Goal: Transaction & Acquisition: Obtain resource

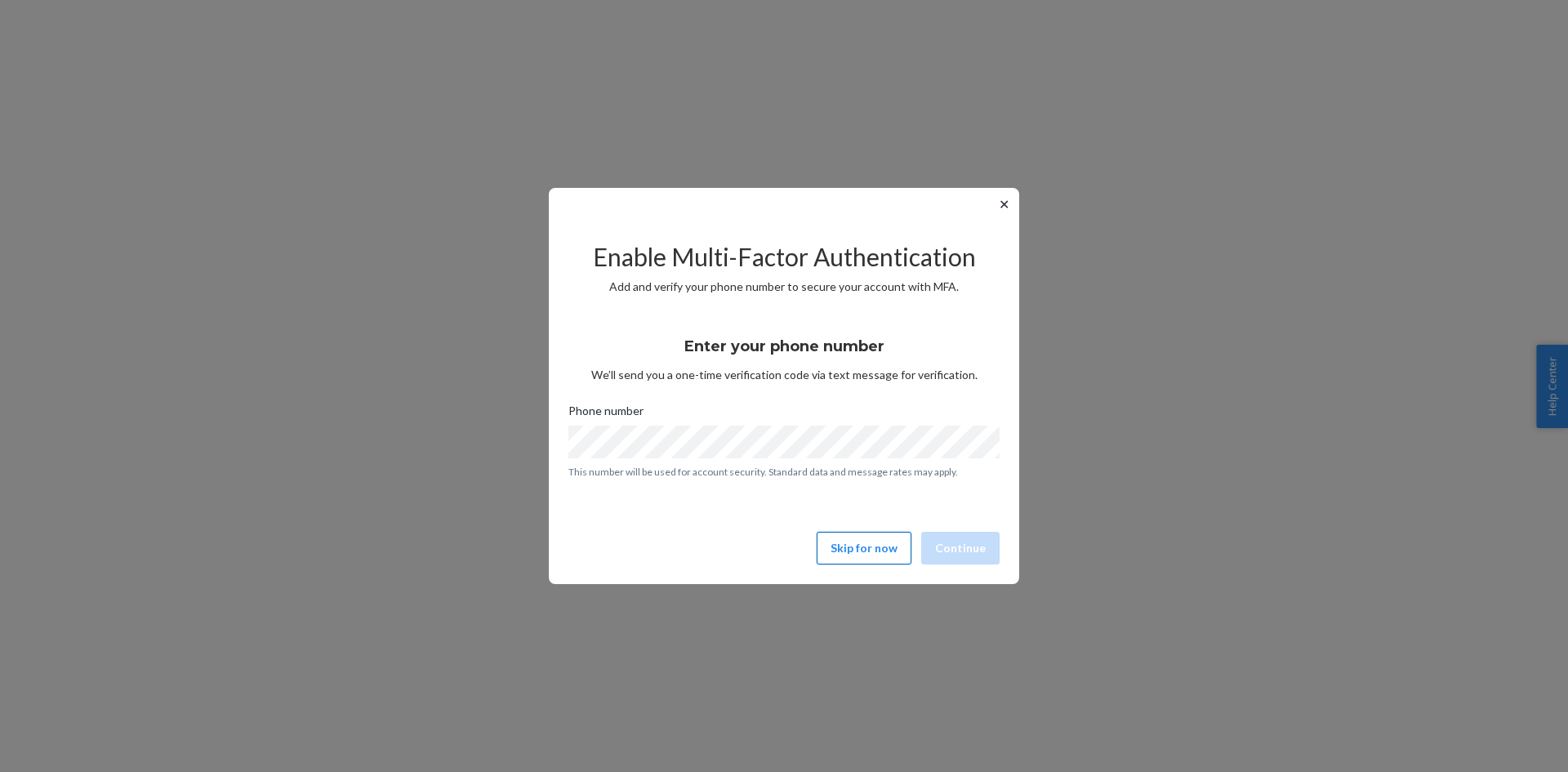
click at [869, 537] on button "Skip for now" at bounding box center [864, 547] width 94 height 33
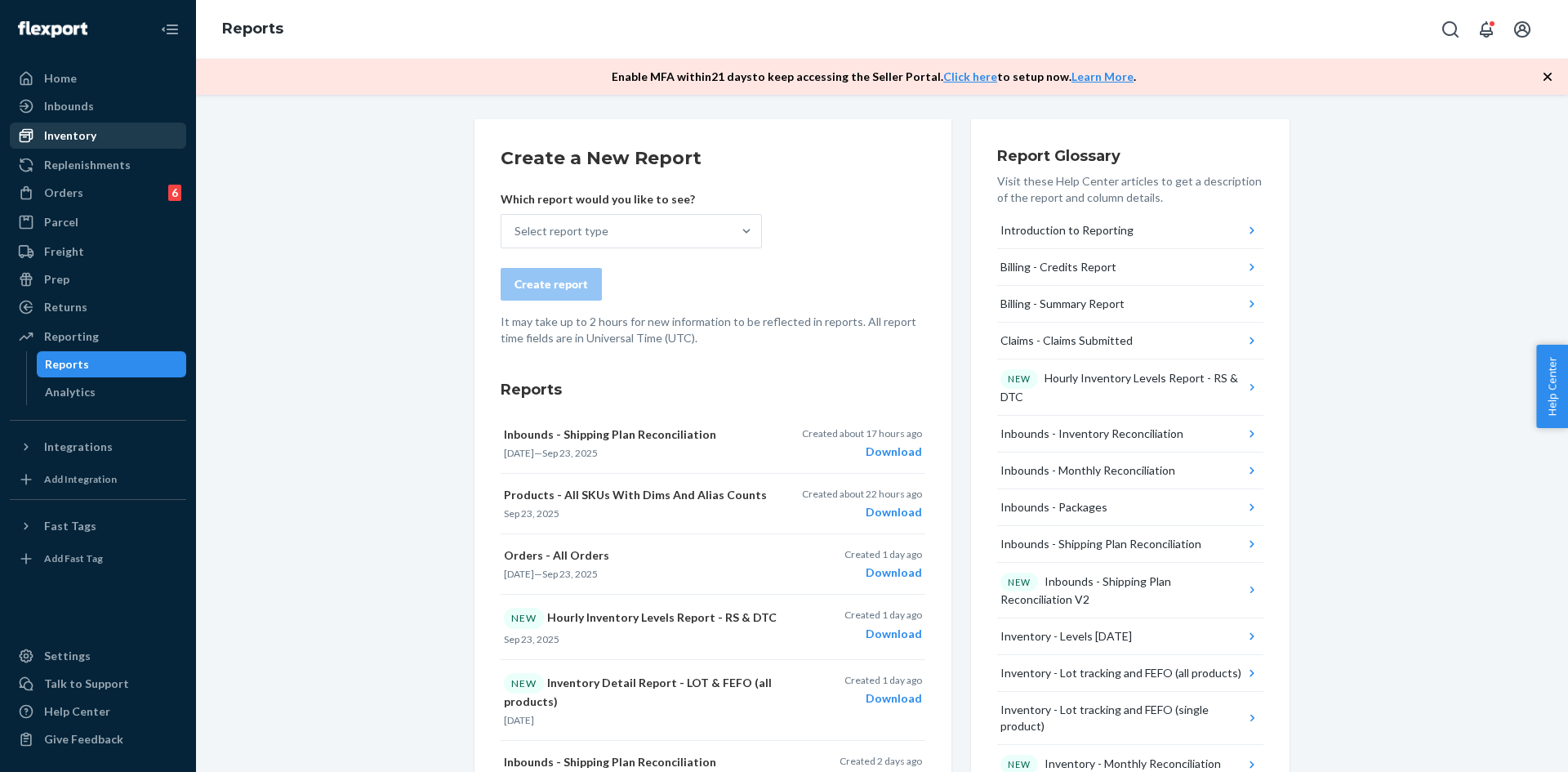
click at [106, 140] on div "Inventory" at bounding box center [97, 136] width 173 height 23
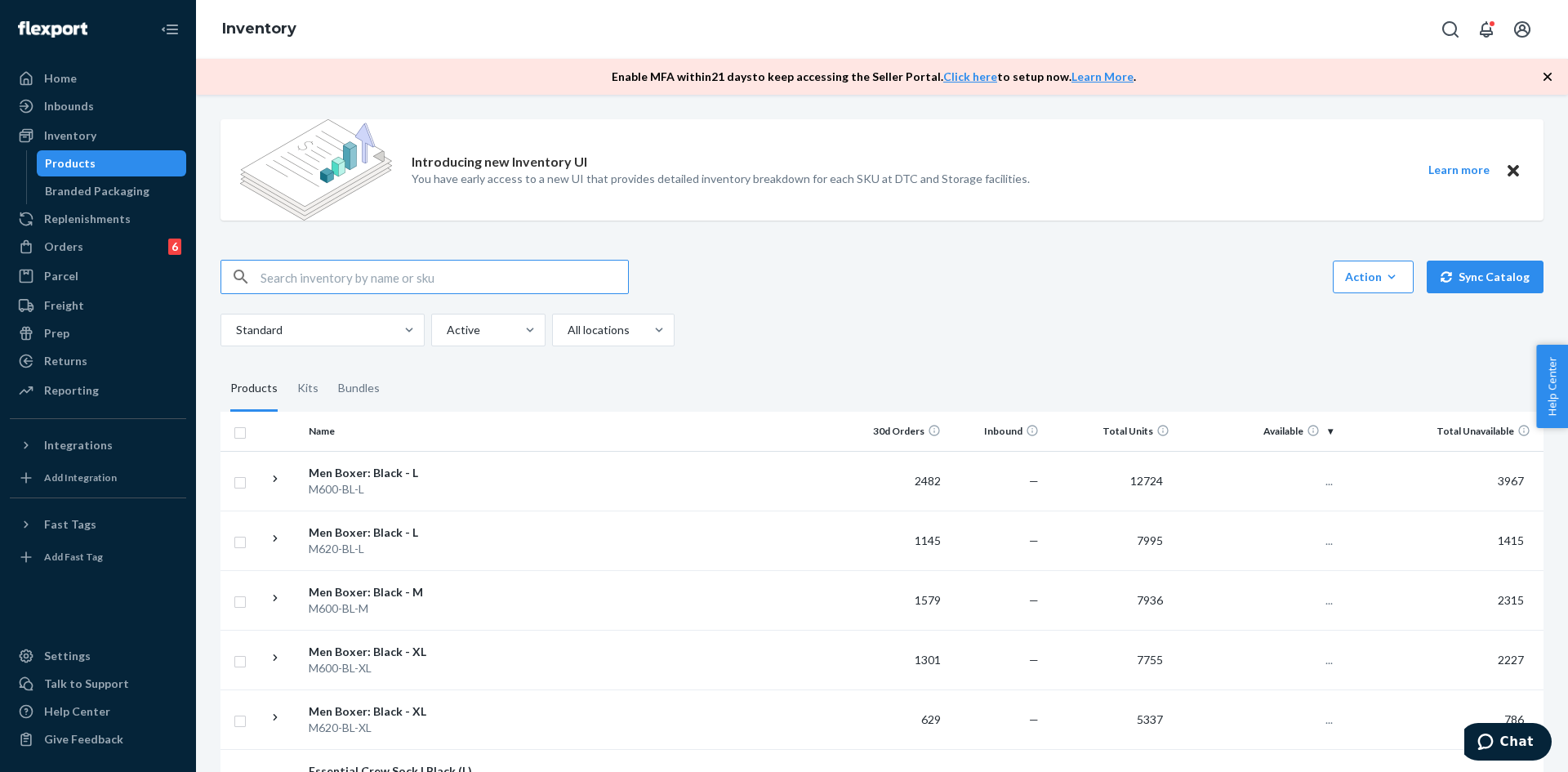
click at [402, 283] on input "text" at bounding box center [444, 277] width 367 height 33
click at [464, 280] on input "WAL175-MDW-XS" at bounding box center [444, 277] width 367 height 33
type input "WAL175-MDW-XS"
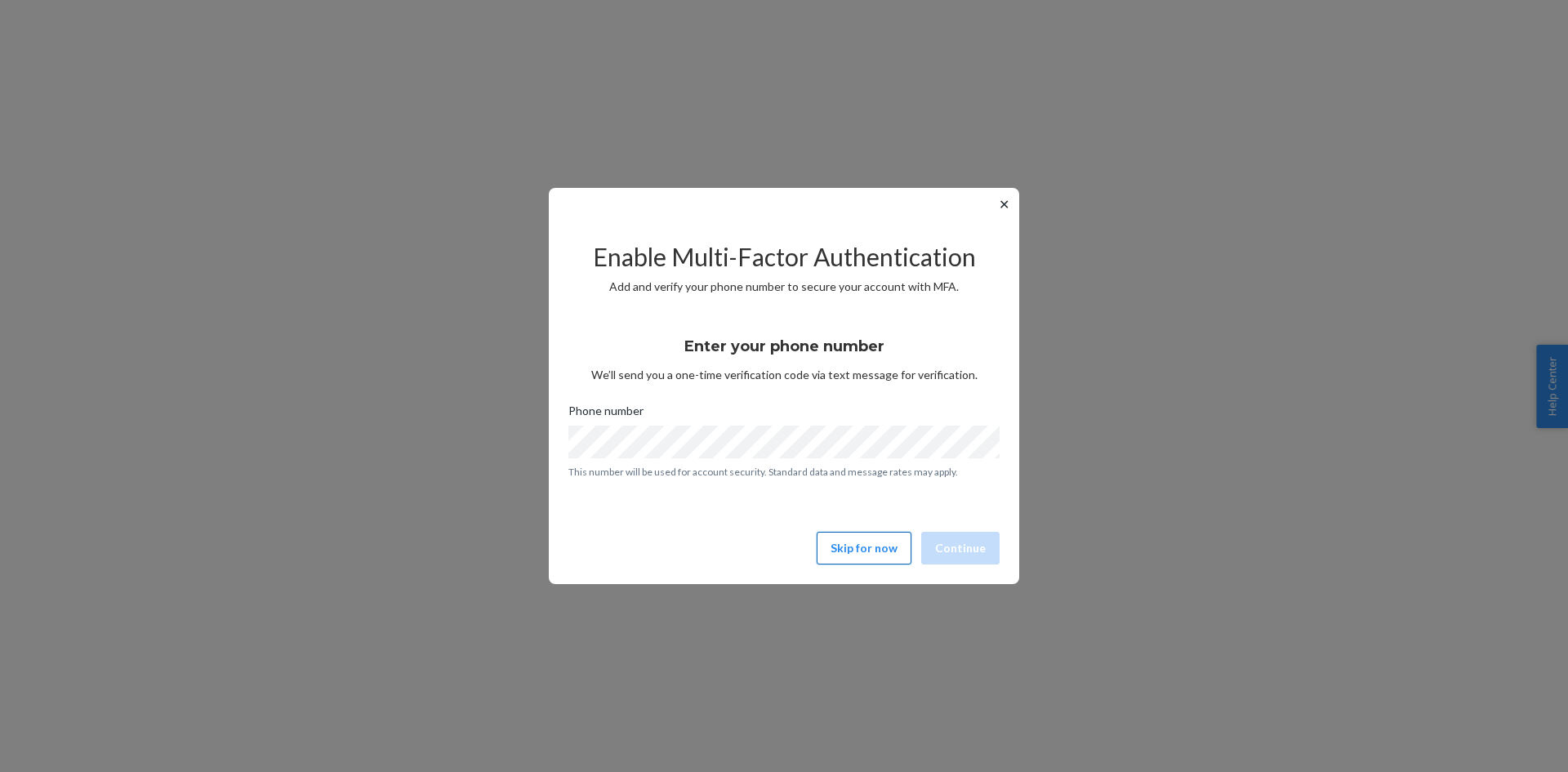
click at [864, 548] on button "Skip for now" at bounding box center [864, 547] width 94 height 33
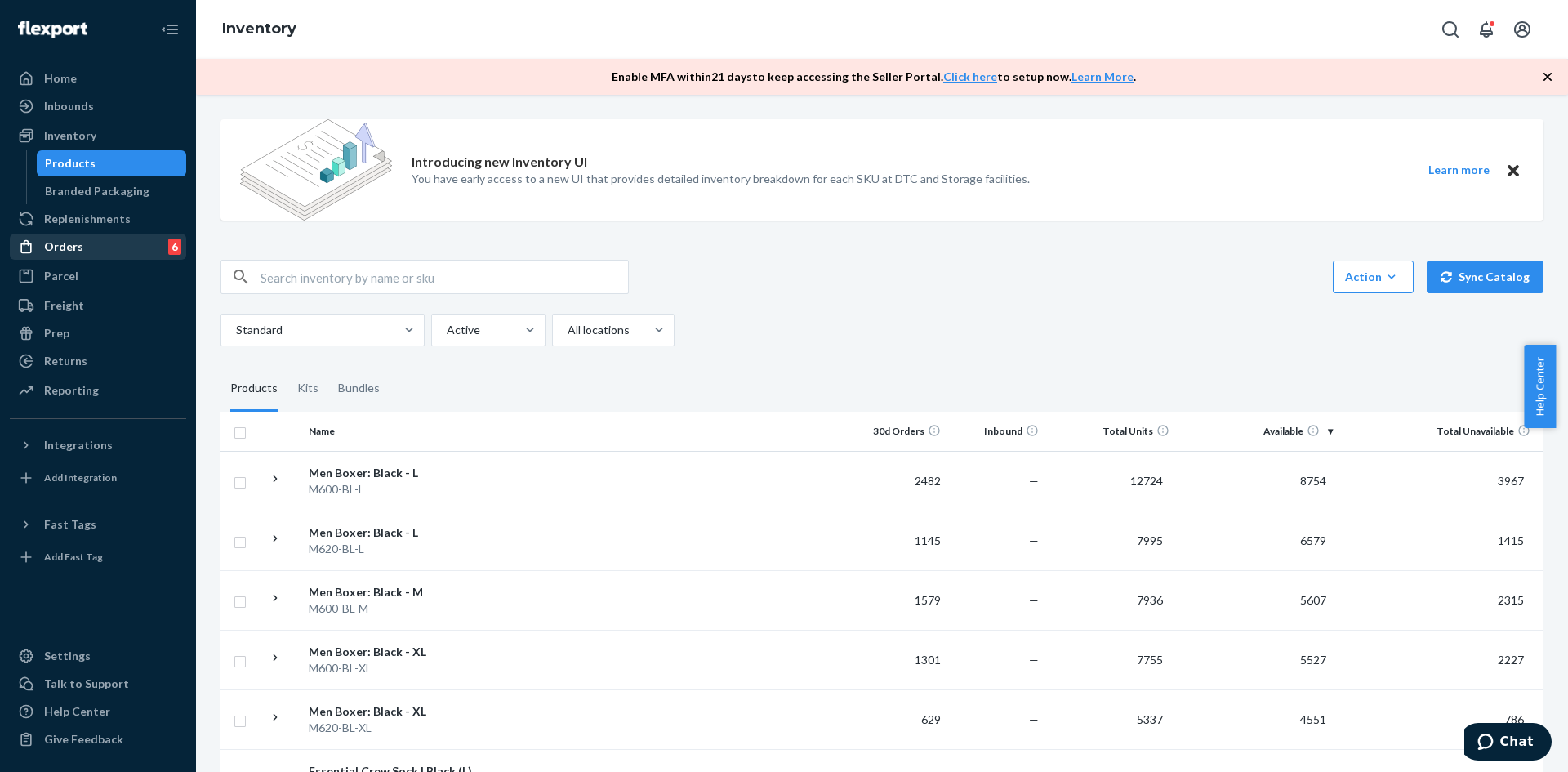
click at [85, 242] on div "Orders 6" at bounding box center [97, 246] width 173 height 23
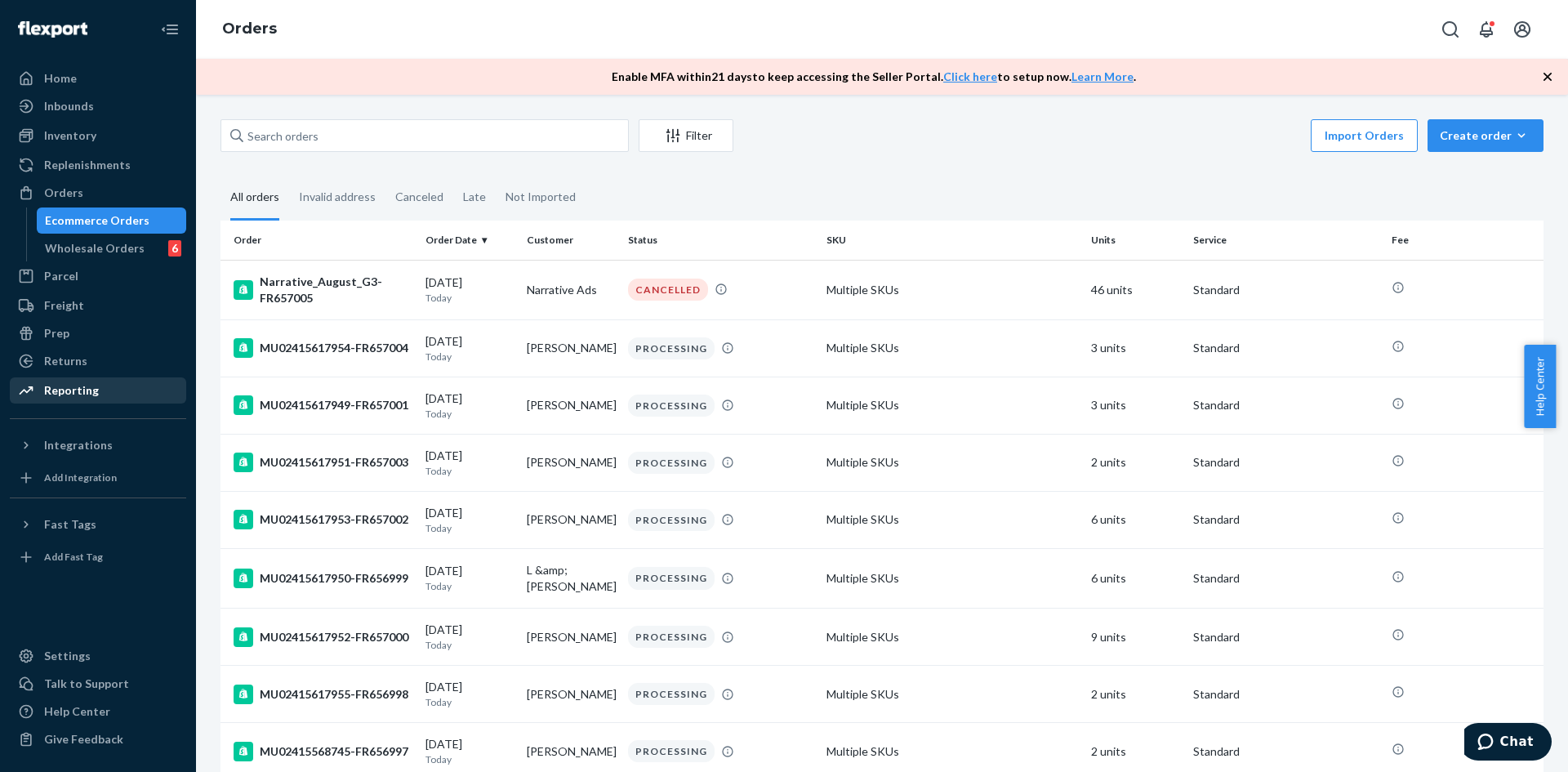
click at [79, 385] on div "Reporting" at bounding box center [72, 390] width 55 height 16
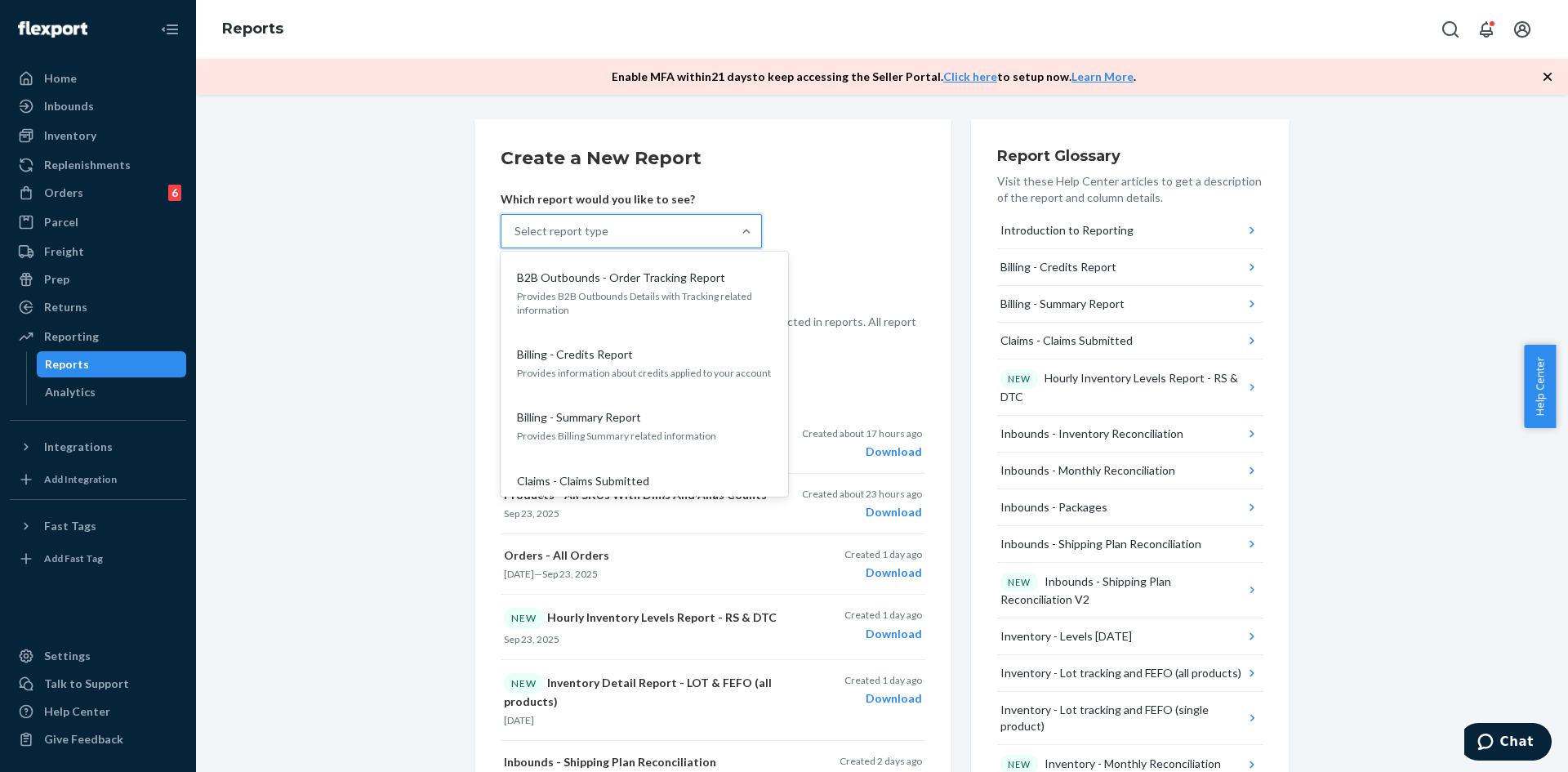
click at [680, 234] on div "Select report type" at bounding box center [616, 231] width 230 height 33
click at [516, 234] on input "option B2B Outbounds - Order Tracking Report focused, 1 of 32. 32 results avail…" at bounding box center [515, 230] width 2 height 16
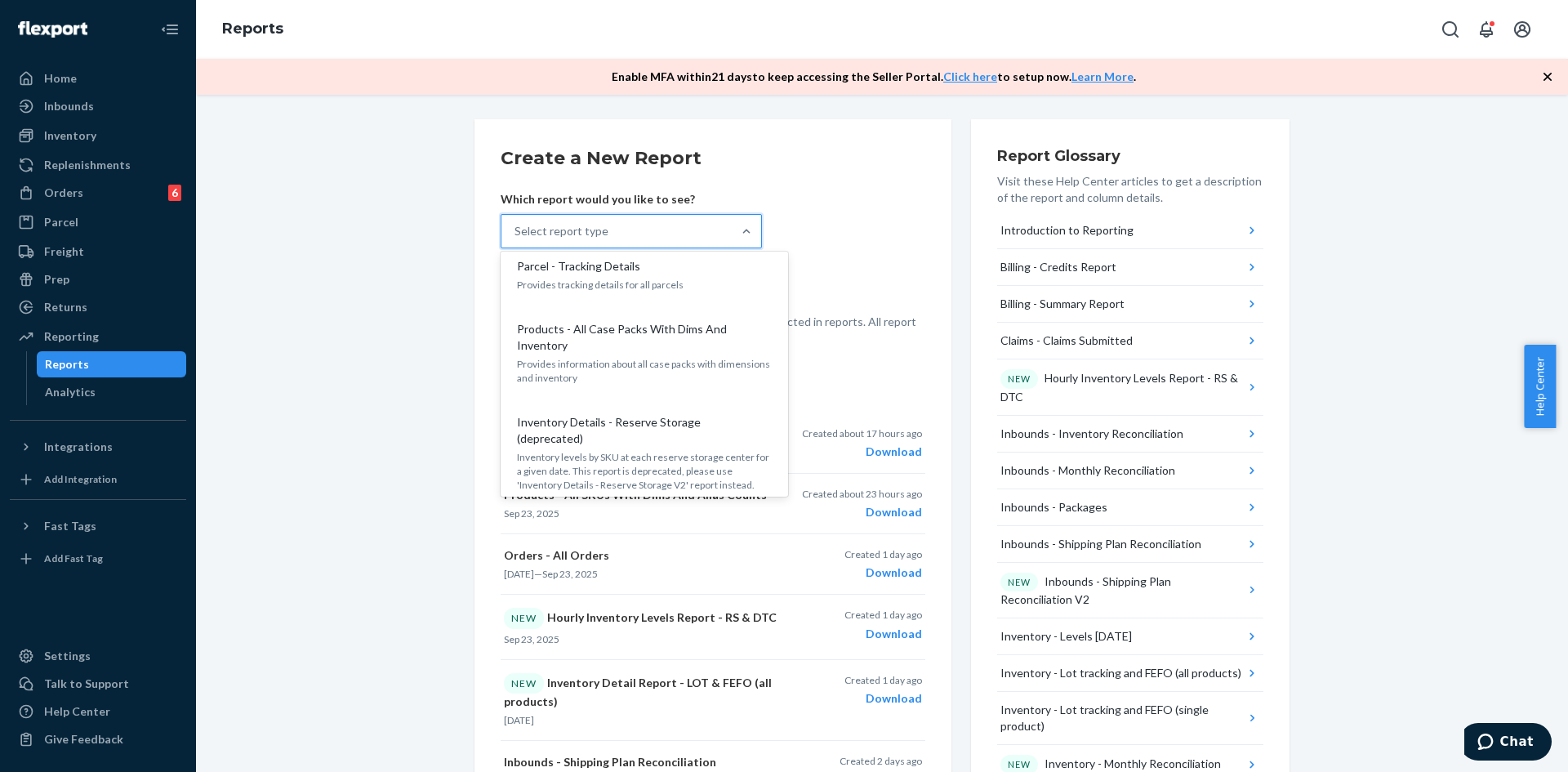
scroll to position [1388, 0]
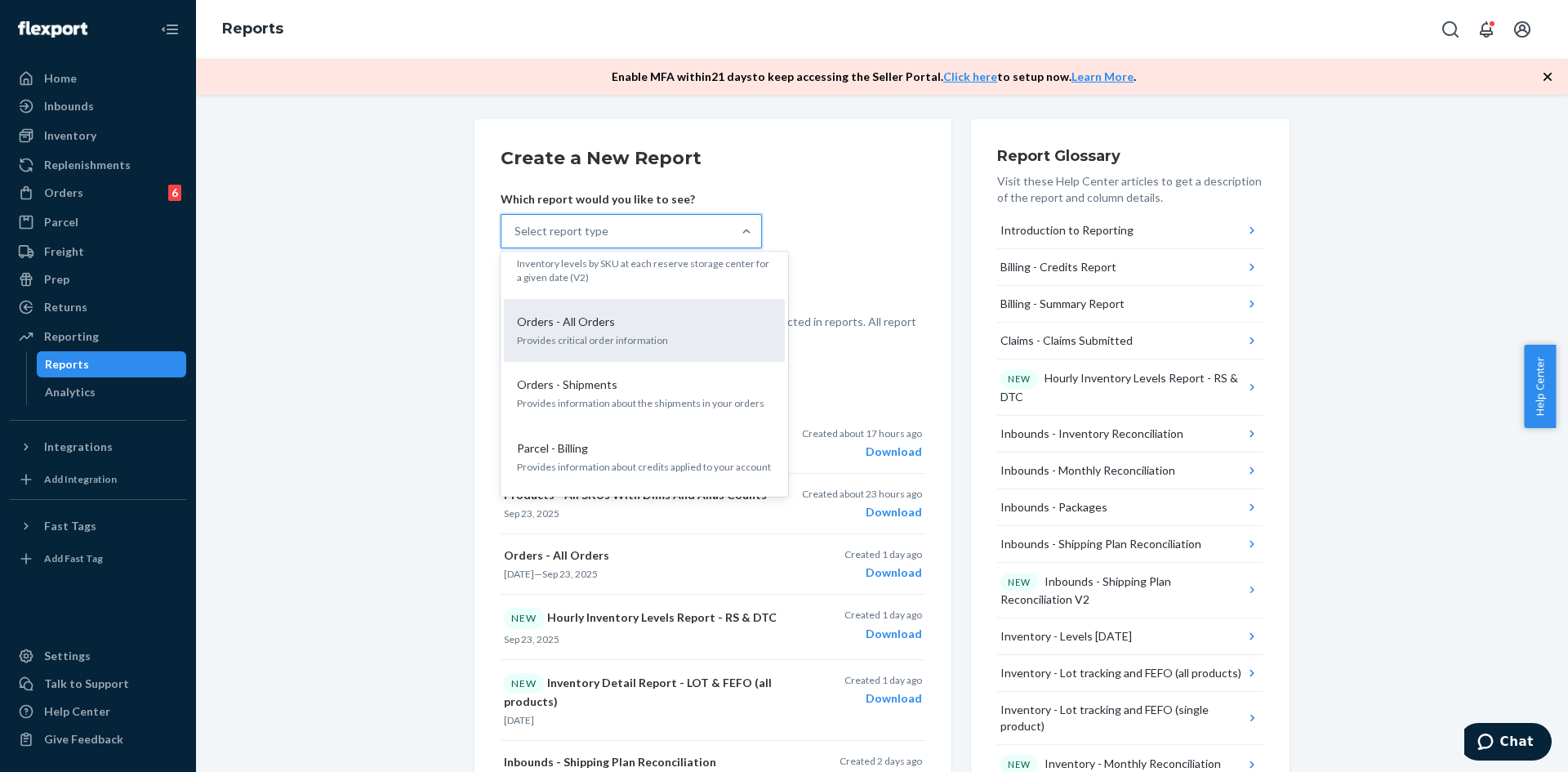
click at [617, 313] on div "Orders - All Orders" at bounding box center [641, 321] width 261 height 16
click at [516, 240] on input "option Orders - All Orders focused, 19 of 32. 32 results available. Use Up and …" at bounding box center [515, 230] width 2 height 16
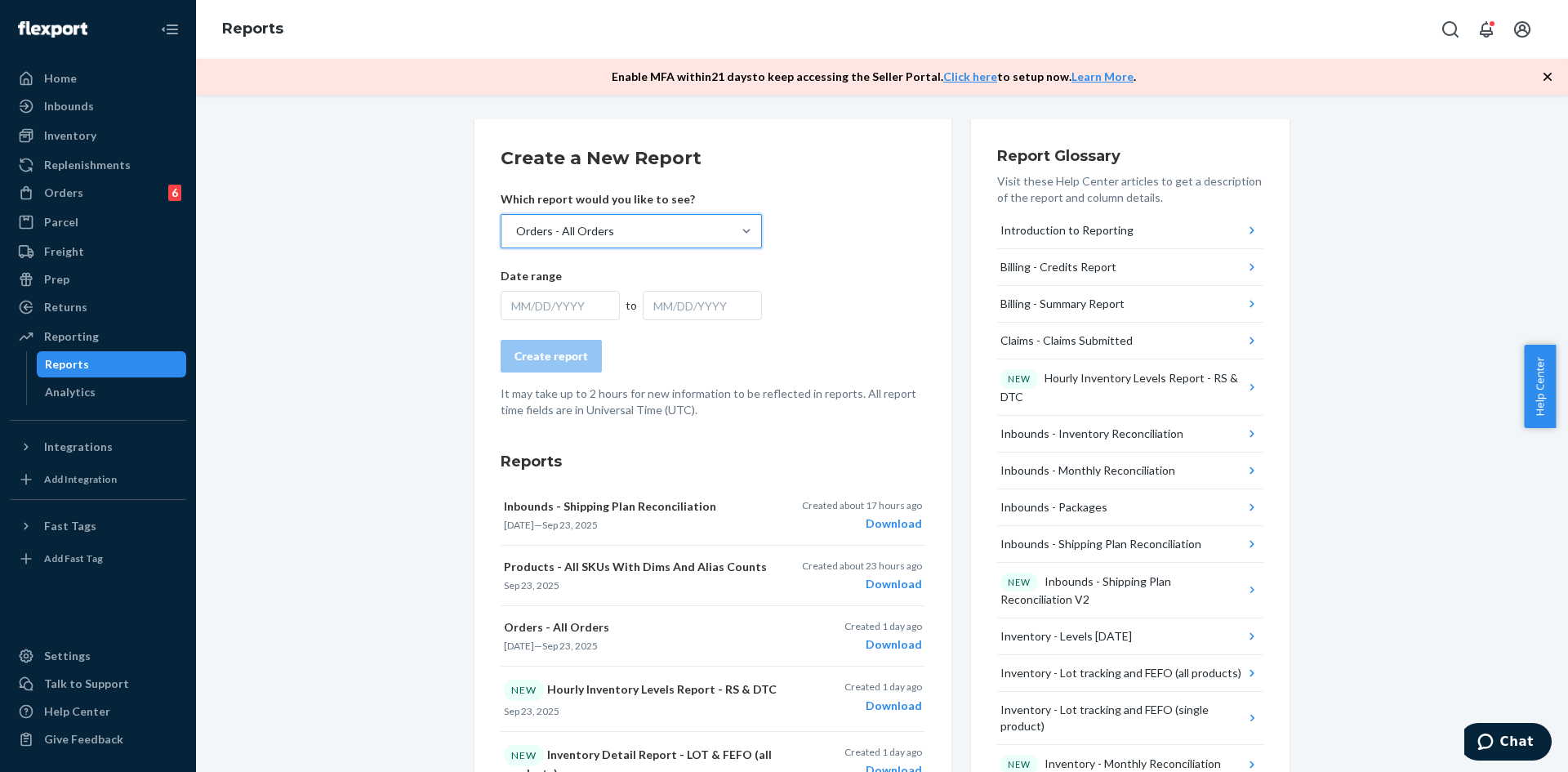
click at [548, 305] on div "MM/DD/YYYY" at bounding box center [560, 305] width 119 height 29
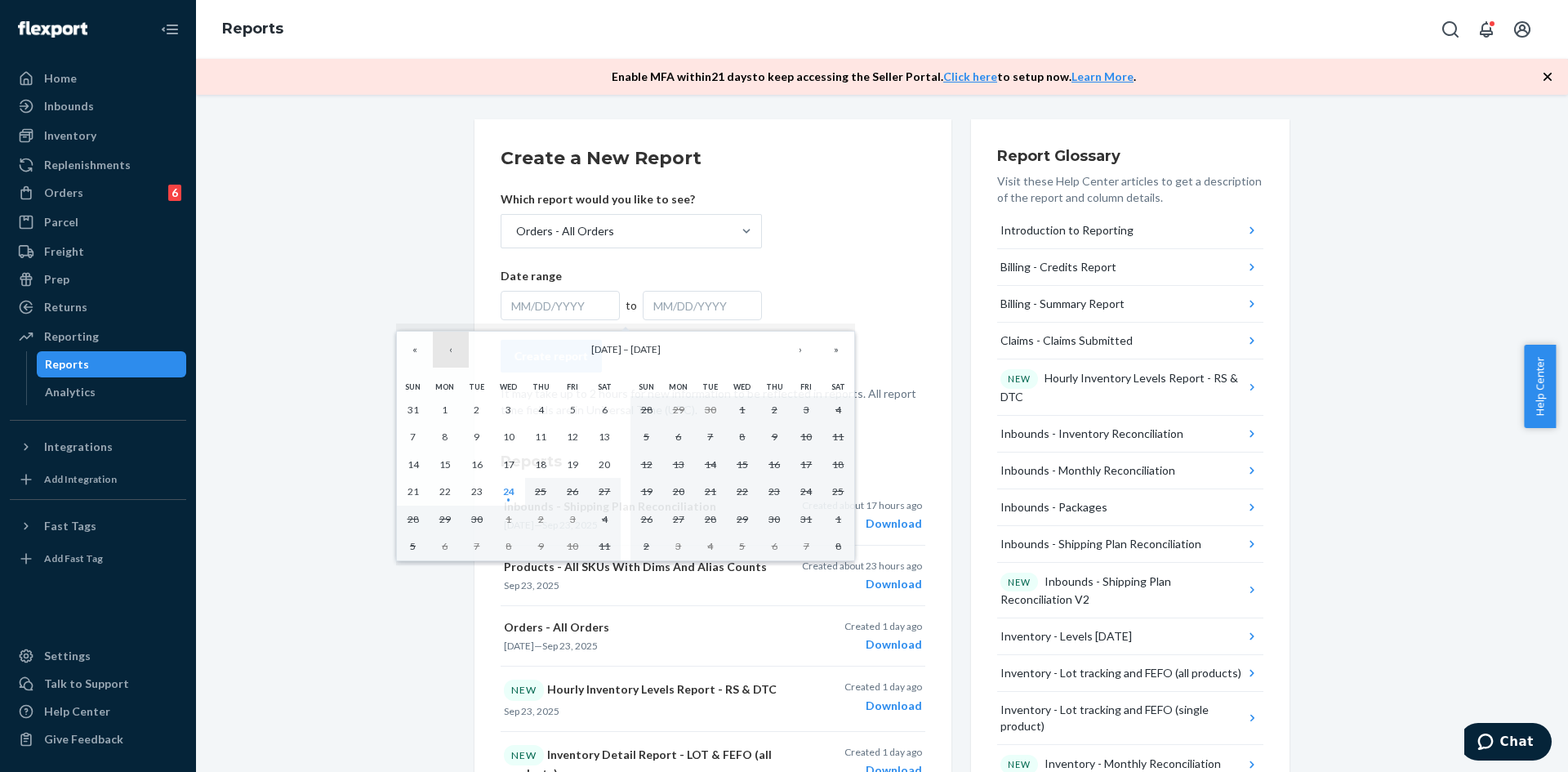
click at [450, 350] on button "‹" at bounding box center [451, 349] width 36 height 36
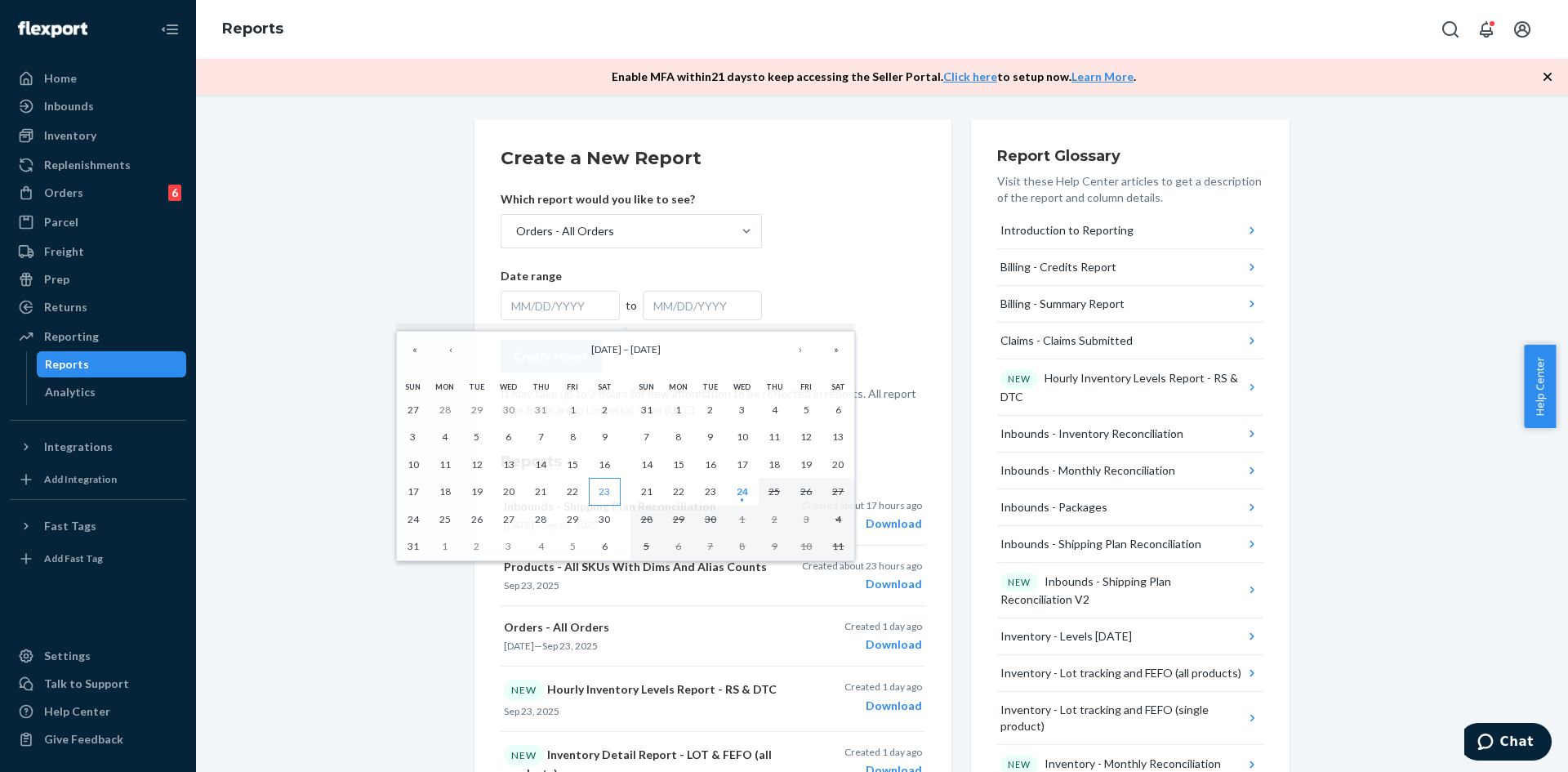
click at [592, 495] on button "23" at bounding box center [605, 491] width 32 height 27
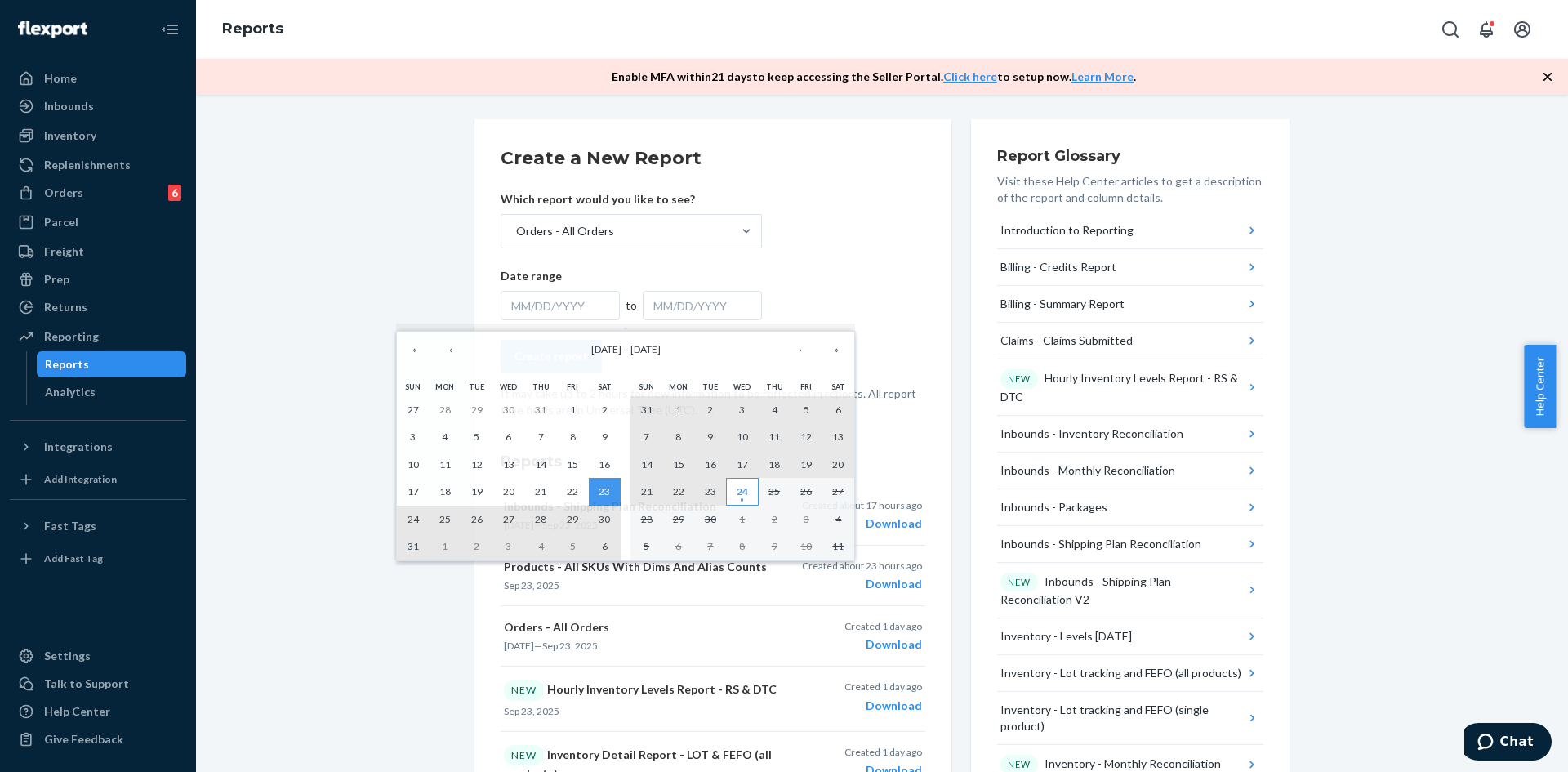
click at [736, 495] on abbr "24" at bounding box center [742, 491] width 11 height 12
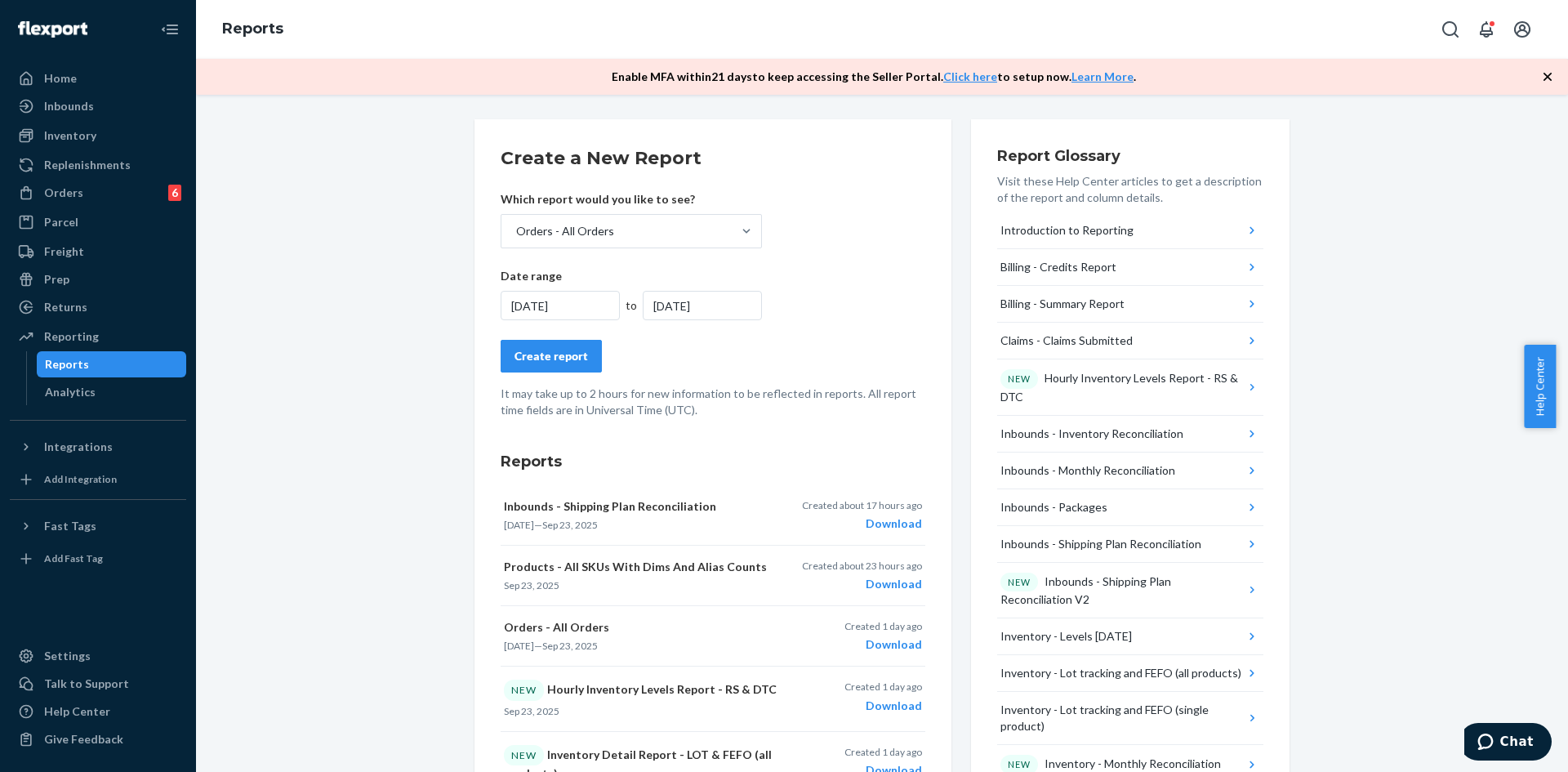
click at [531, 356] on div "Create report" at bounding box center [551, 356] width 74 height 16
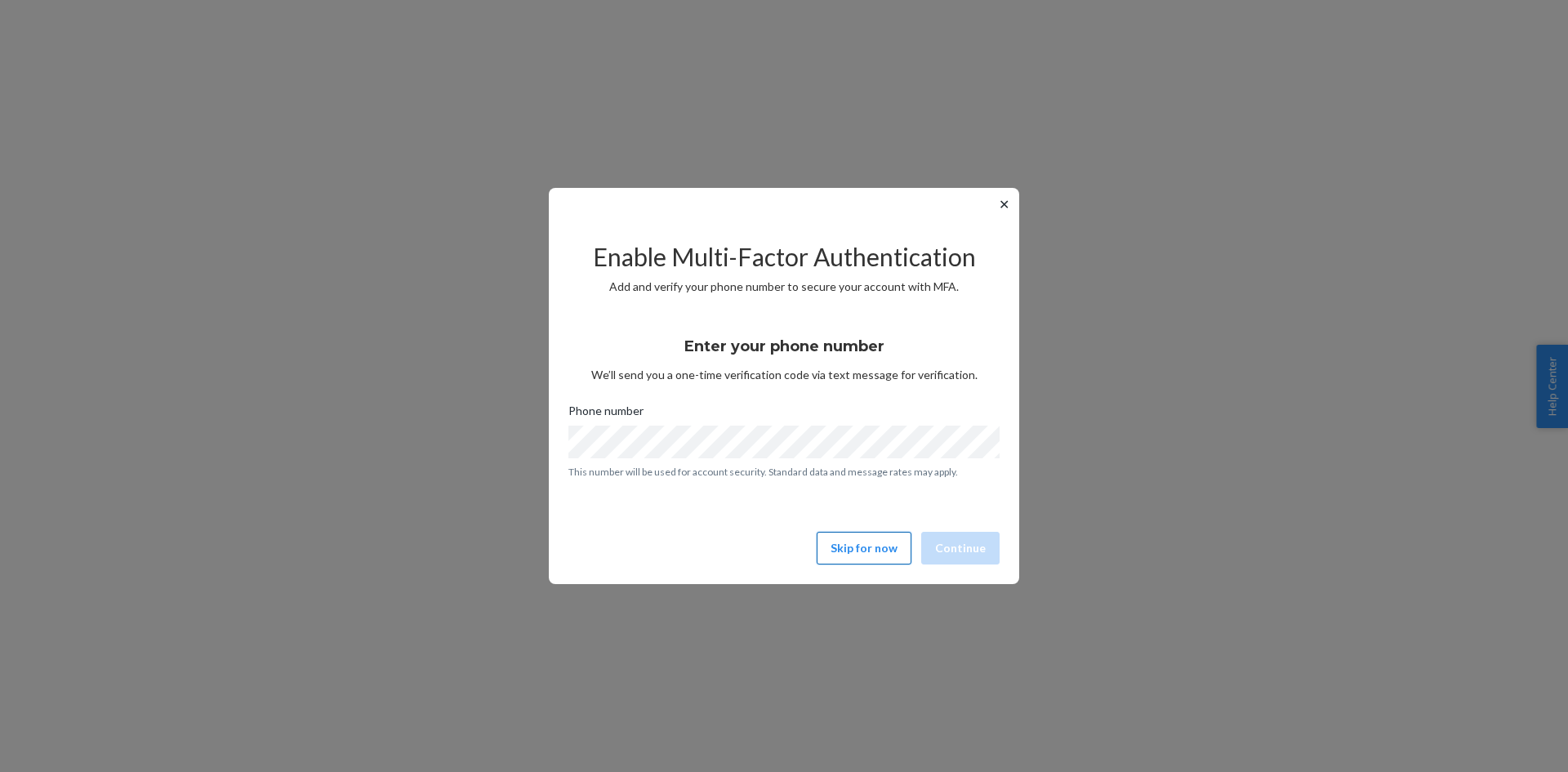
click at [887, 562] on button "Skip for now" at bounding box center [864, 547] width 94 height 33
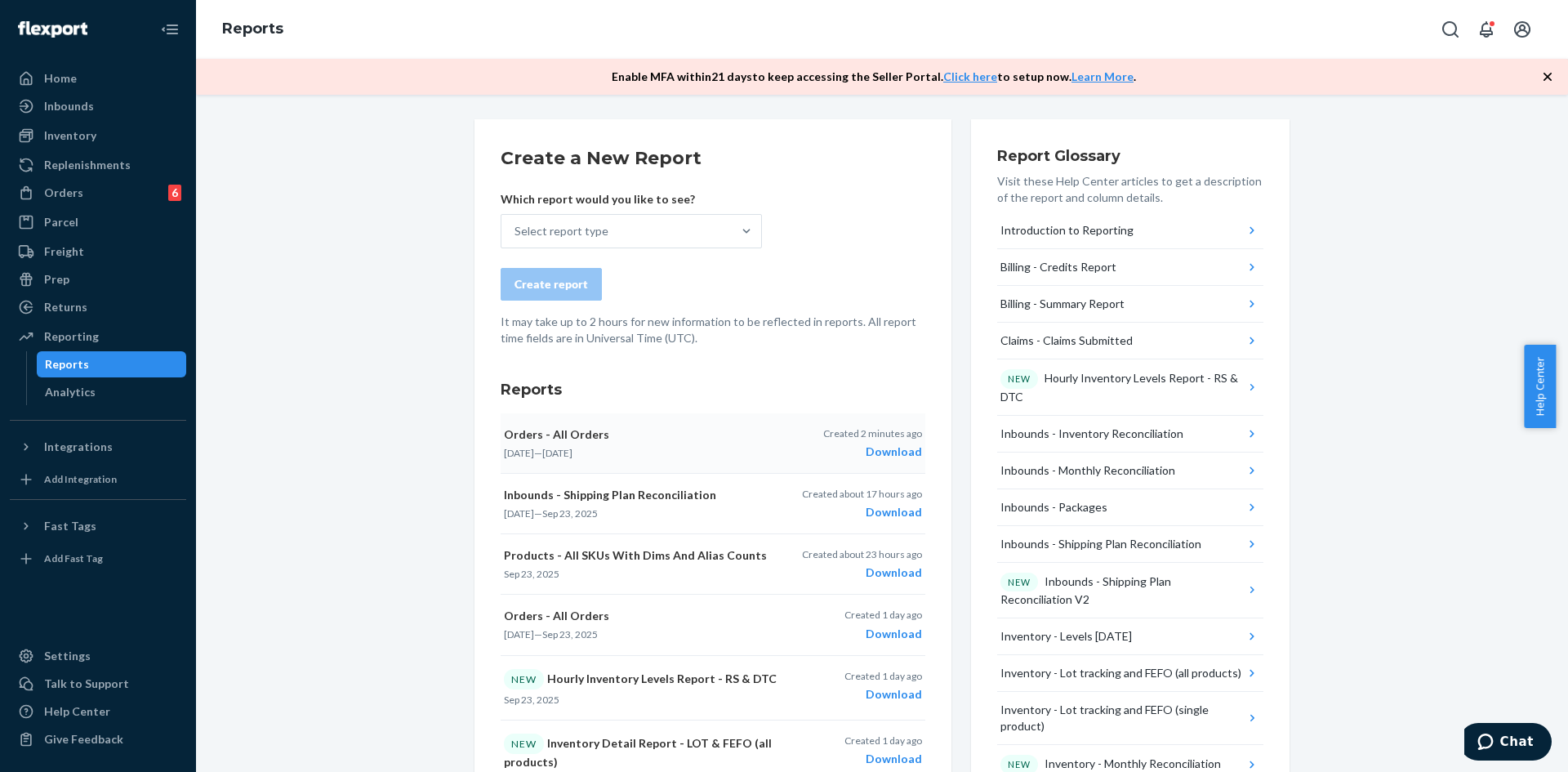
click at [884, 450] on div "Download" at bounding box center [872, 451] width 99 height 16
click at [92, 131] on div "Inventory" at bounding box center [70, 135] width 52 height 16
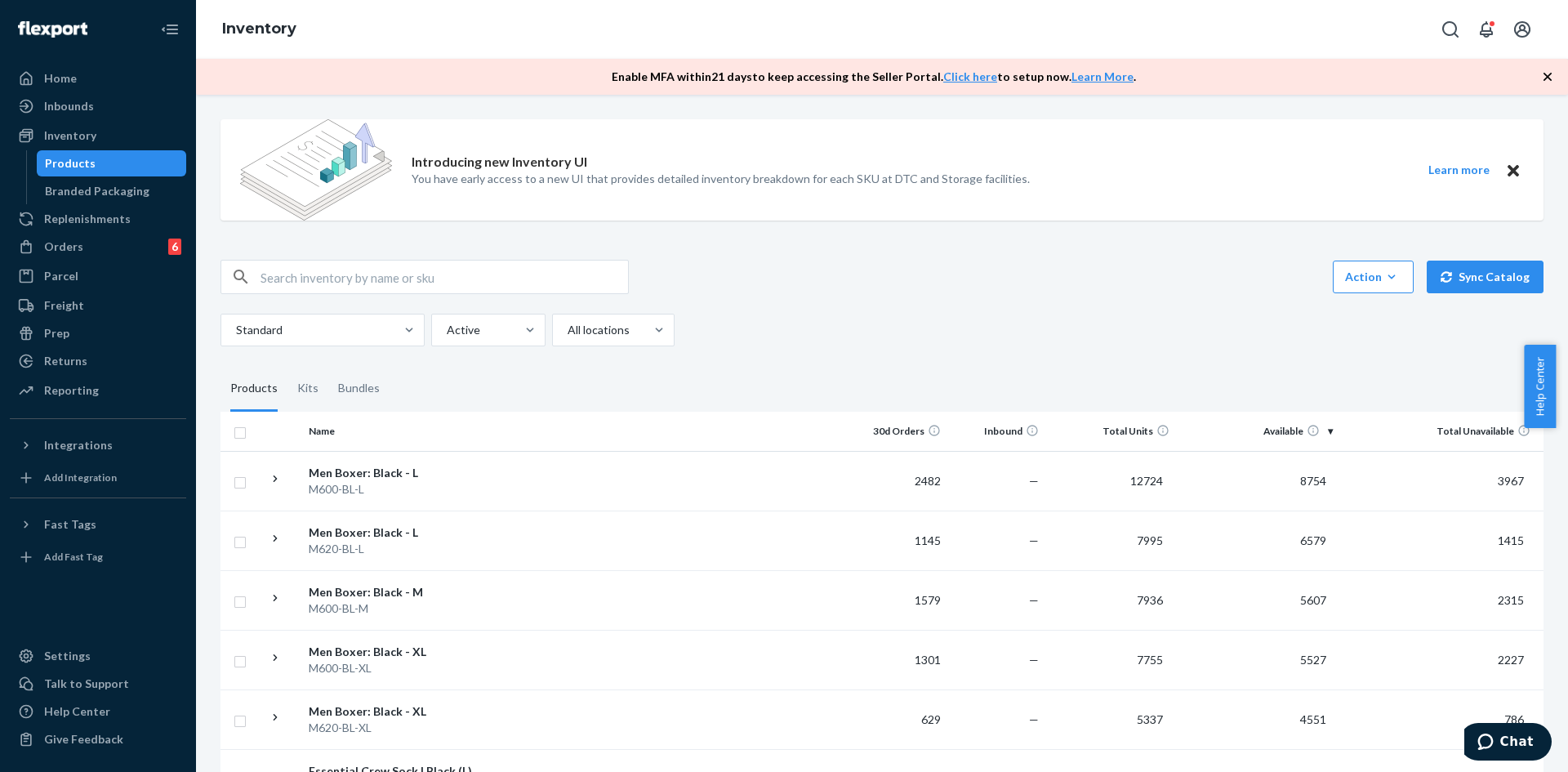
drag, startPoint x: 354, startPoint y: 276, endPoint x: 378, endPoint y: 270, distance: 24.7
click at [354, 275] on input "text" at bounding box center [444, 277] width 367 height 33
paste input "WAL175-MDW-XS"
type input "WAL175-MDW-XS"
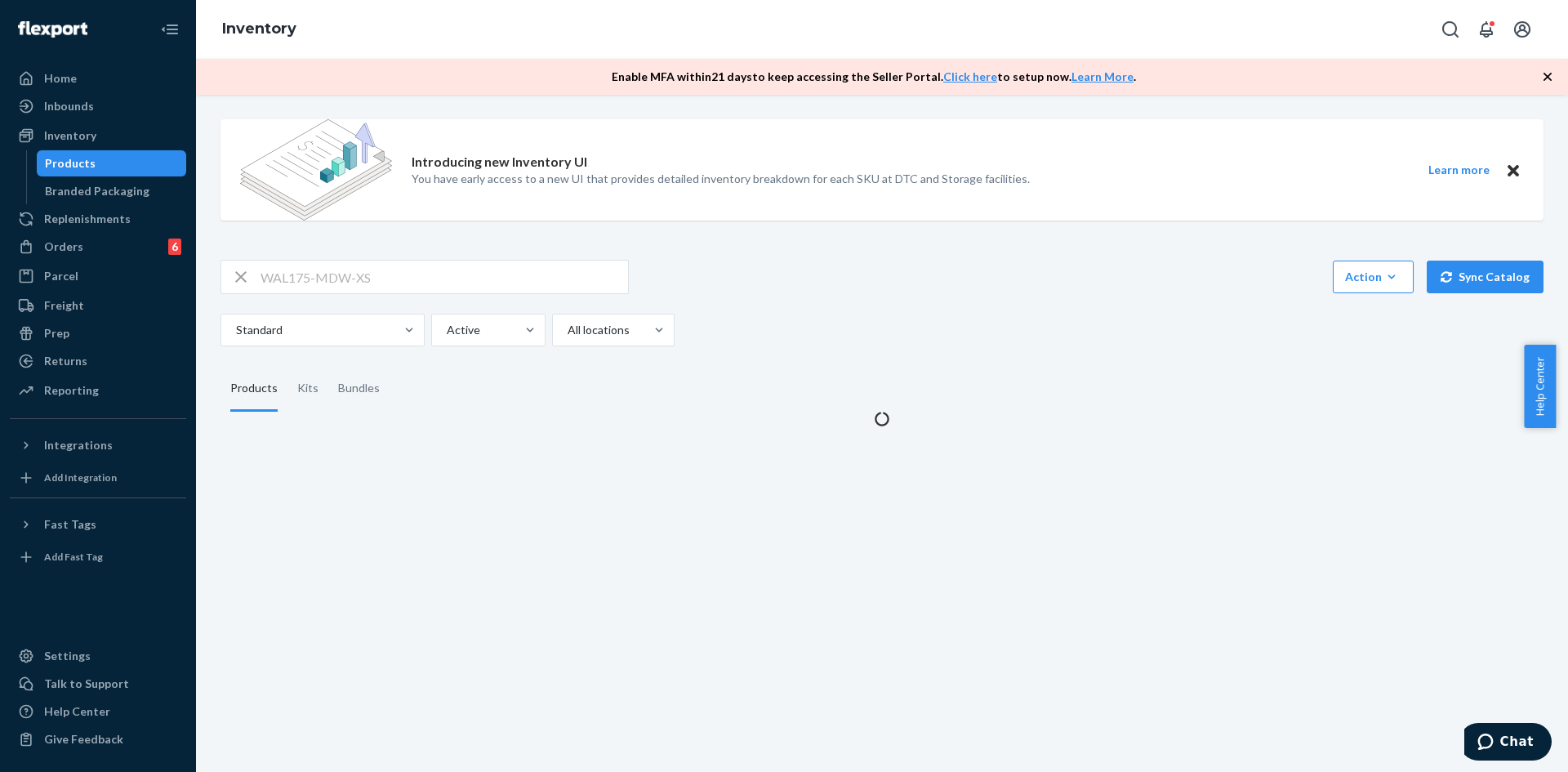
click at [645, 411] on fieldset "Products Kits Bundles" at bounding box center [883, 389] width 1324 height 45
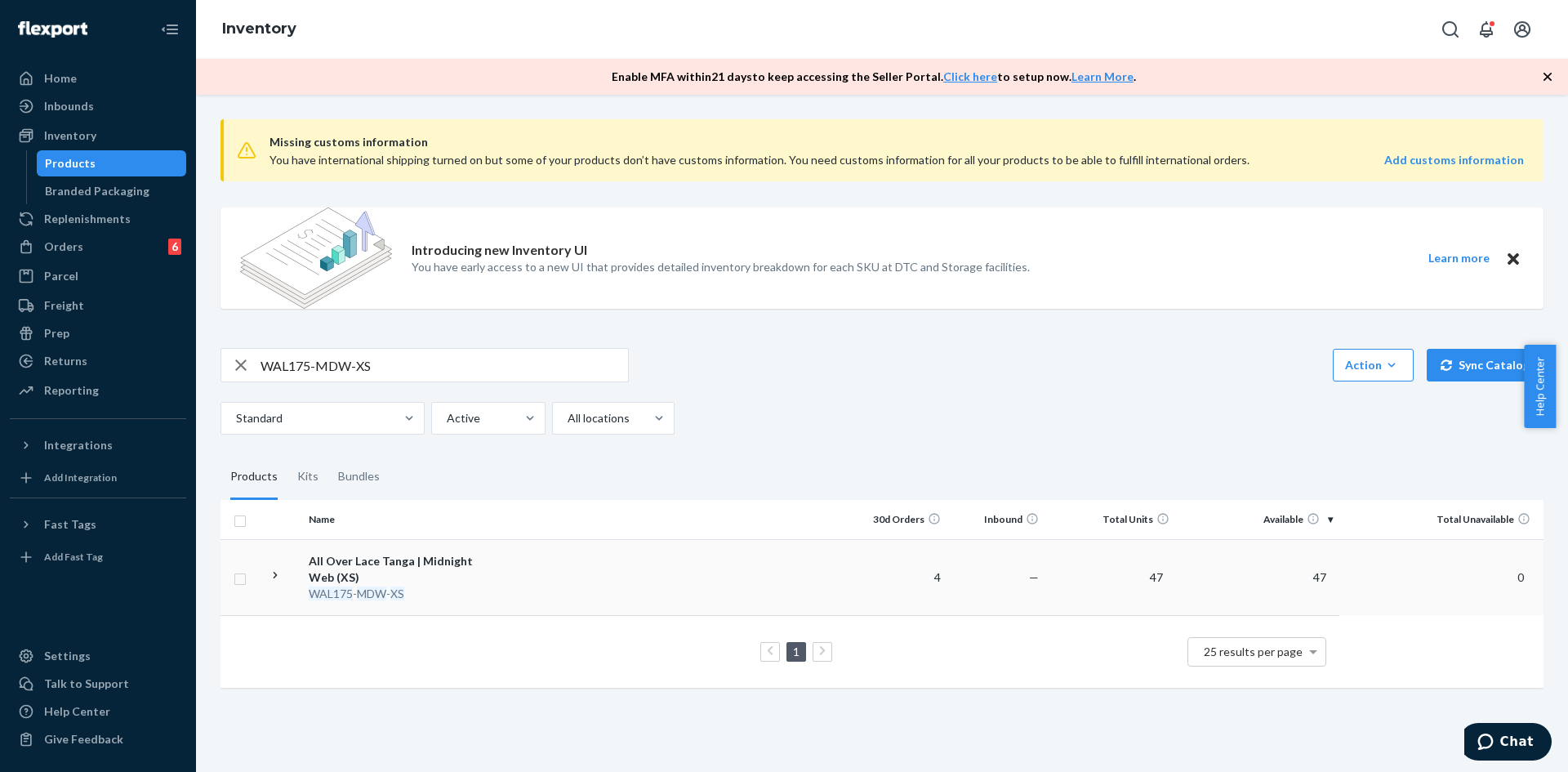
click at [826, 579] on td at bounding box center [667, 577] width 363 height 76
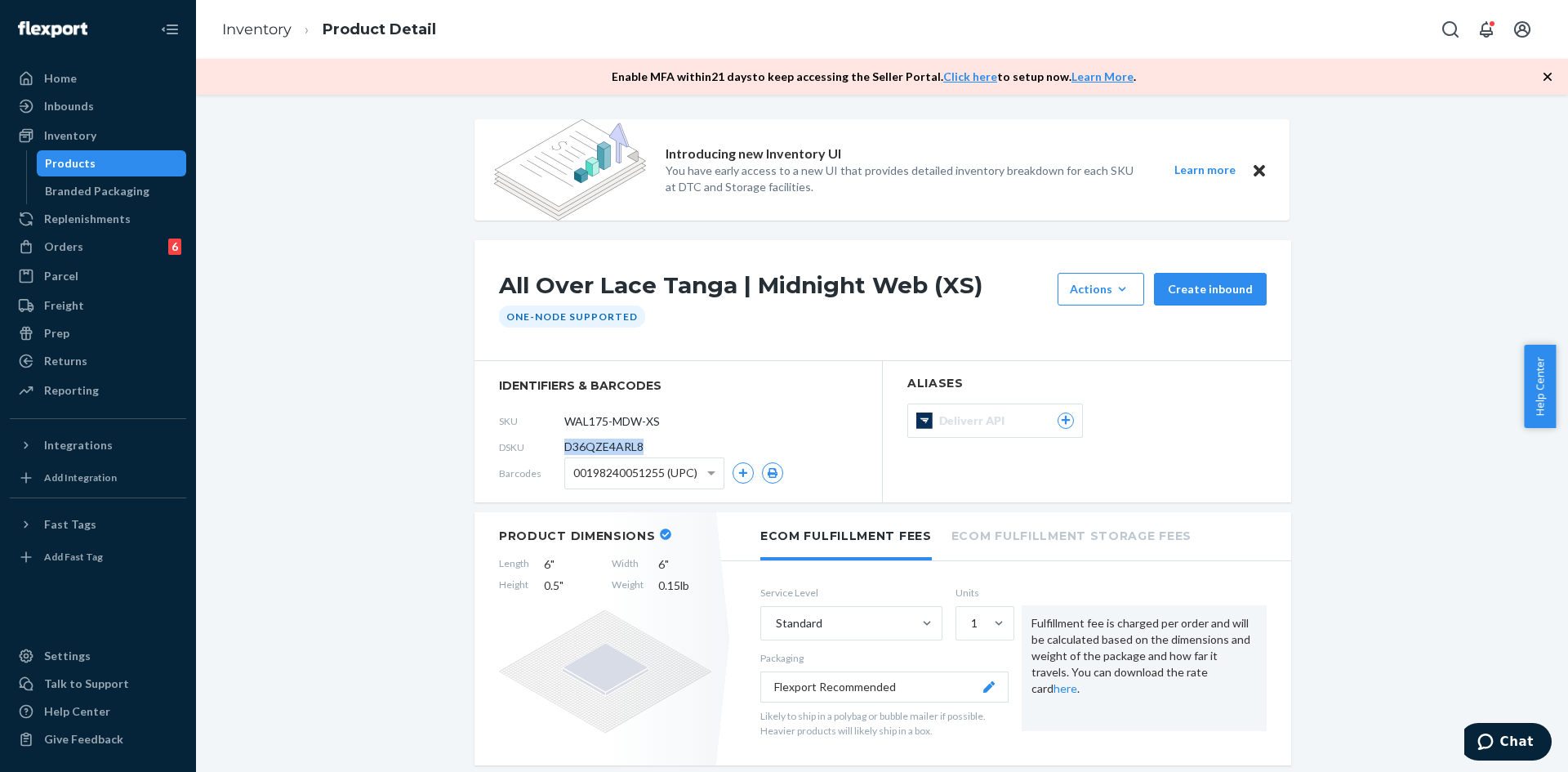
drag, startPoint x: 645, startPoint y: 446, endPoint x: 554, endPoint y: 445, distance: 91.0
click at [554, 445] on div "DSKU D36QZE4ARL8" at bounding box center [679, 446] width 359 height 26
copy div "D36QZE4ARL8"
drag, startPoint x: 675, startPoint y: 423, endPoint x: 541, endPoint y: 427, distance: 134.1
click at [541, 427] on div "SKU WAL175-MDW-XS" at bounding box center [679, 421] width 359 height 26
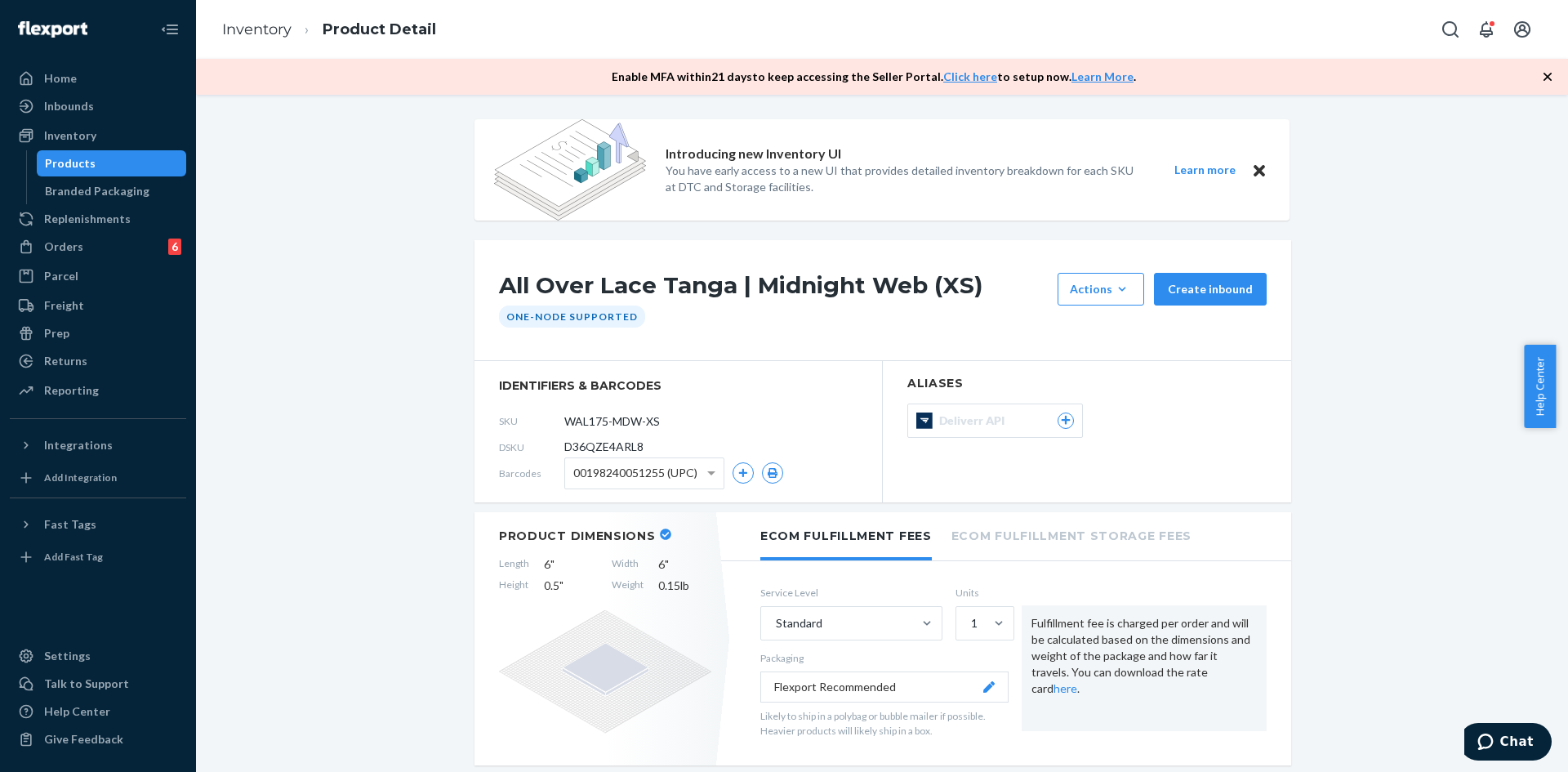
click at [116, 163] on div "Products" at bounding box center [112, 163] width 147 height 23
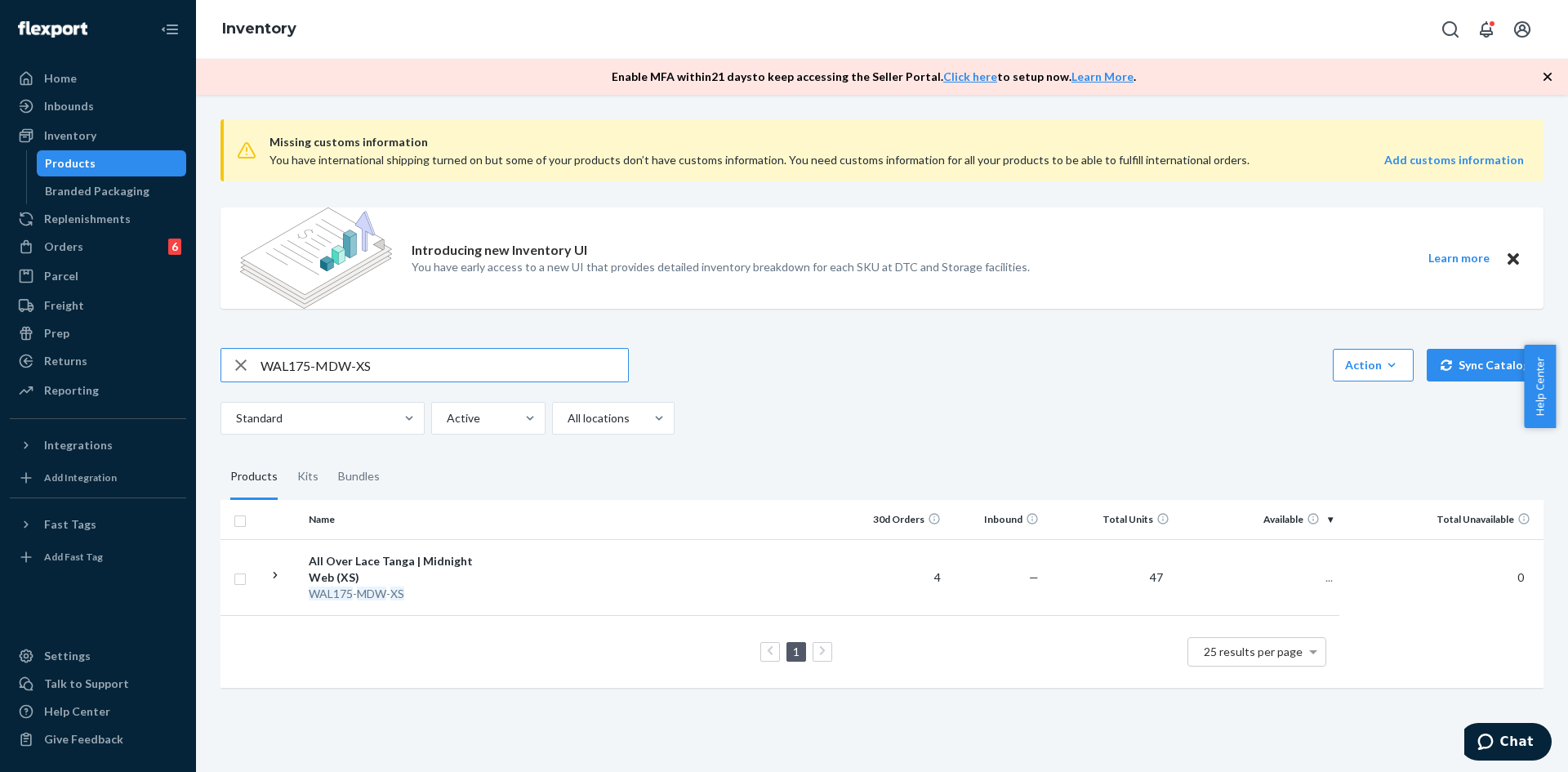
drag, startPoint x: 352, startPoint y: 368, endPoint x: 216, endPoint y: 371, distance: 136.0
click at [216, 371] on div "Missing customs information You have international shipping turned on but some …" at bounding box center [883, 404] width 1348 height 597
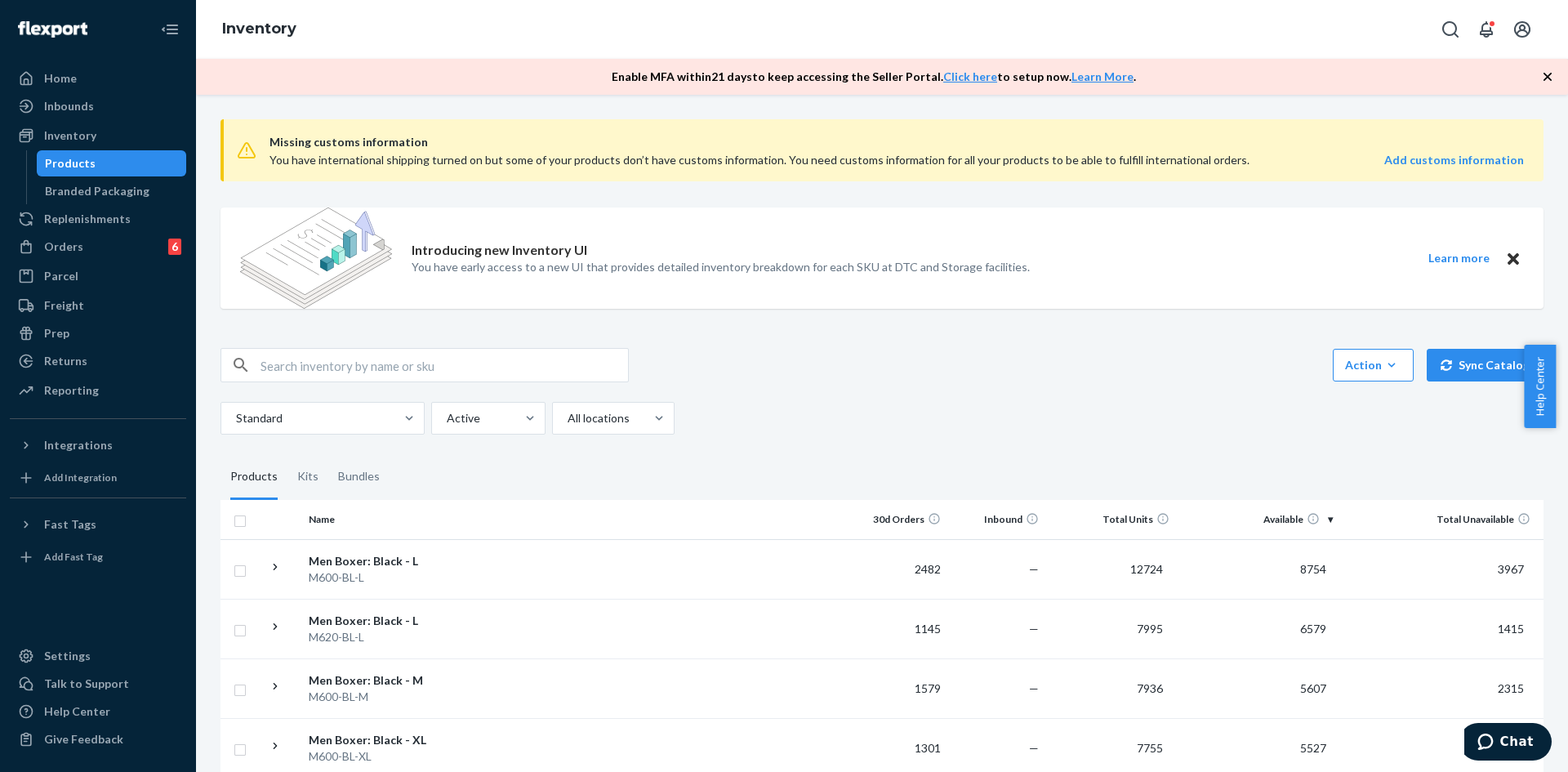
click at [447, 355] on input "text" at bounding box center [444, 364] width 367 height 33
paste input "WAL175-MDW-XS"
type input "WAL175-MDW-XS"
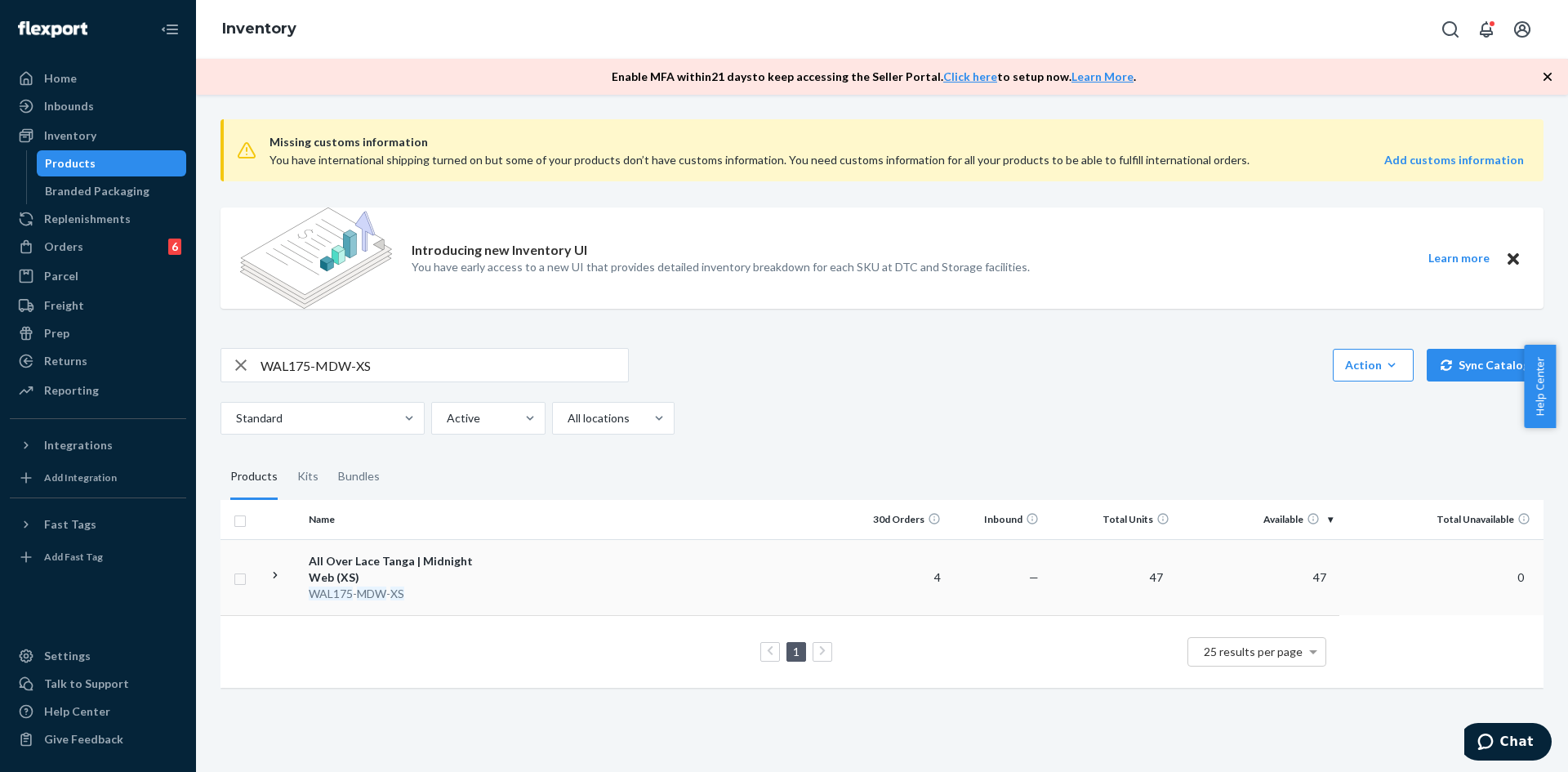
click at [712, 564] on td at bounding box center [667, 577] width 363 height 76
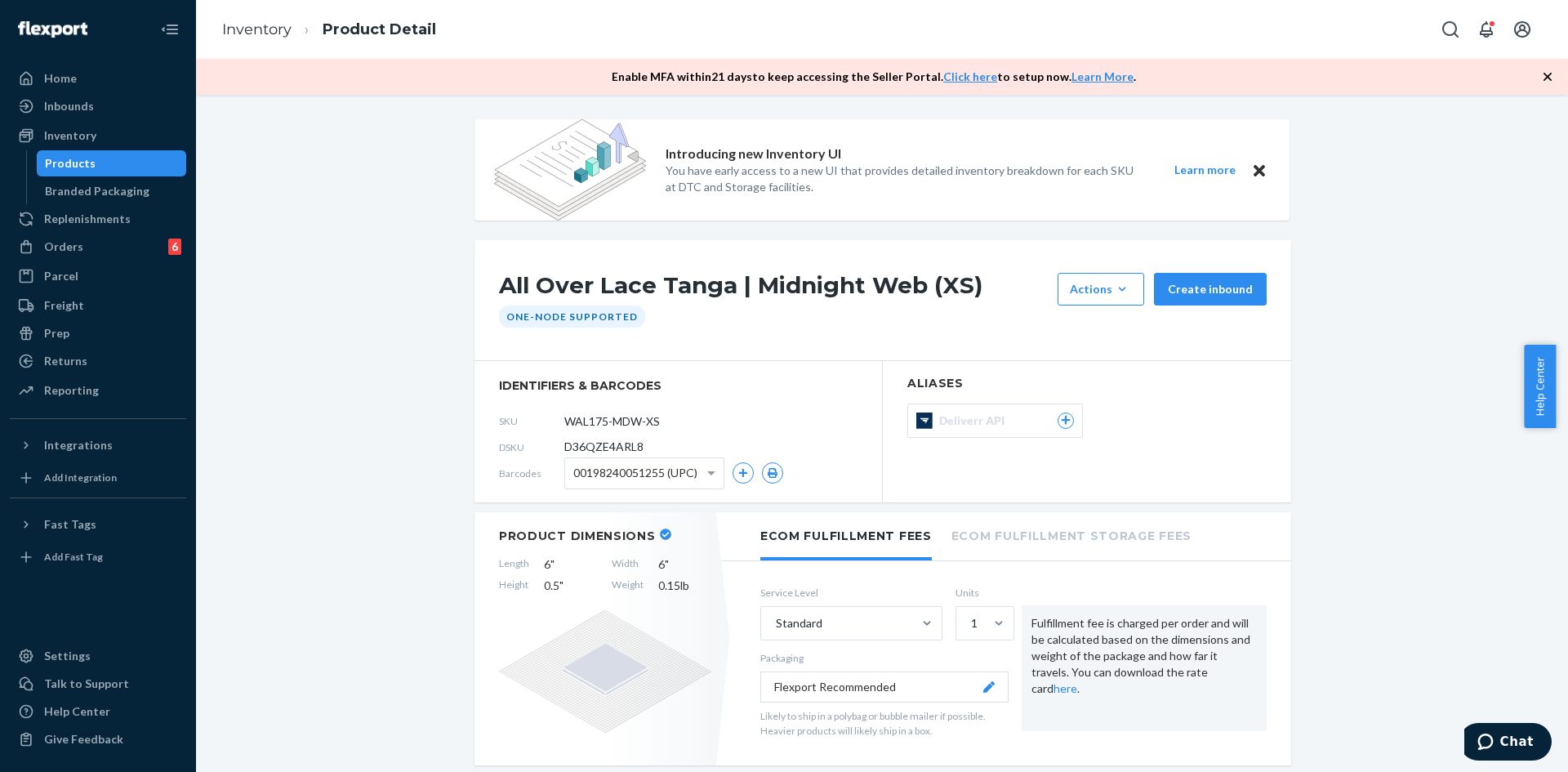
click at [88, 161] on div "Products" at bounding box center [71, 162] width 51 height 16
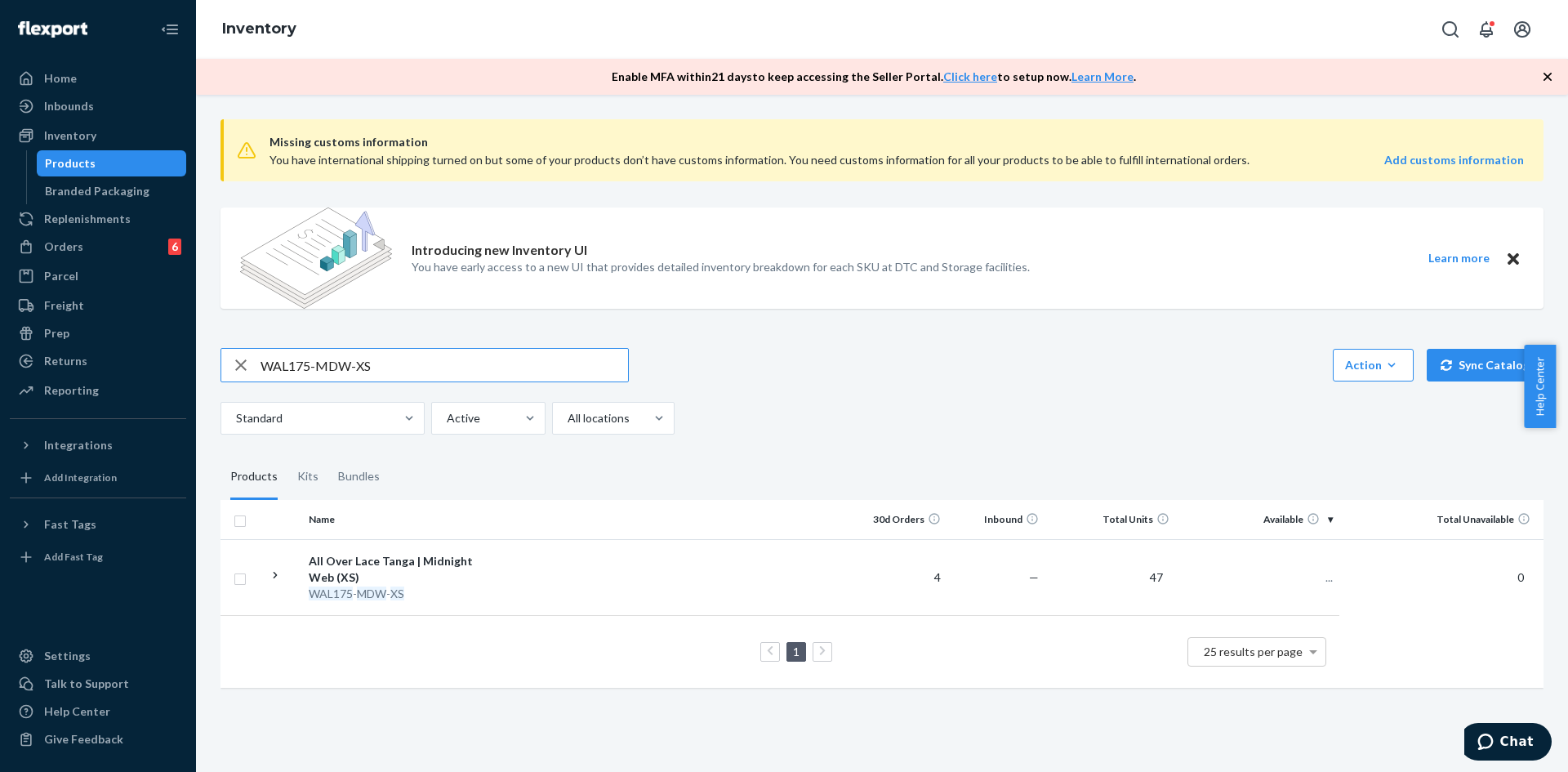
drag, startPoint x: 371, startPoint y: 362, endPoint x: 205, endPoint y: 357, distance: 166.1
click at [205, 357] on div "Missing customs information You have international shipping turned on but some …" at bounding box center [883, 432] width 1373 height 677
type input "WAL175-MDW-M"
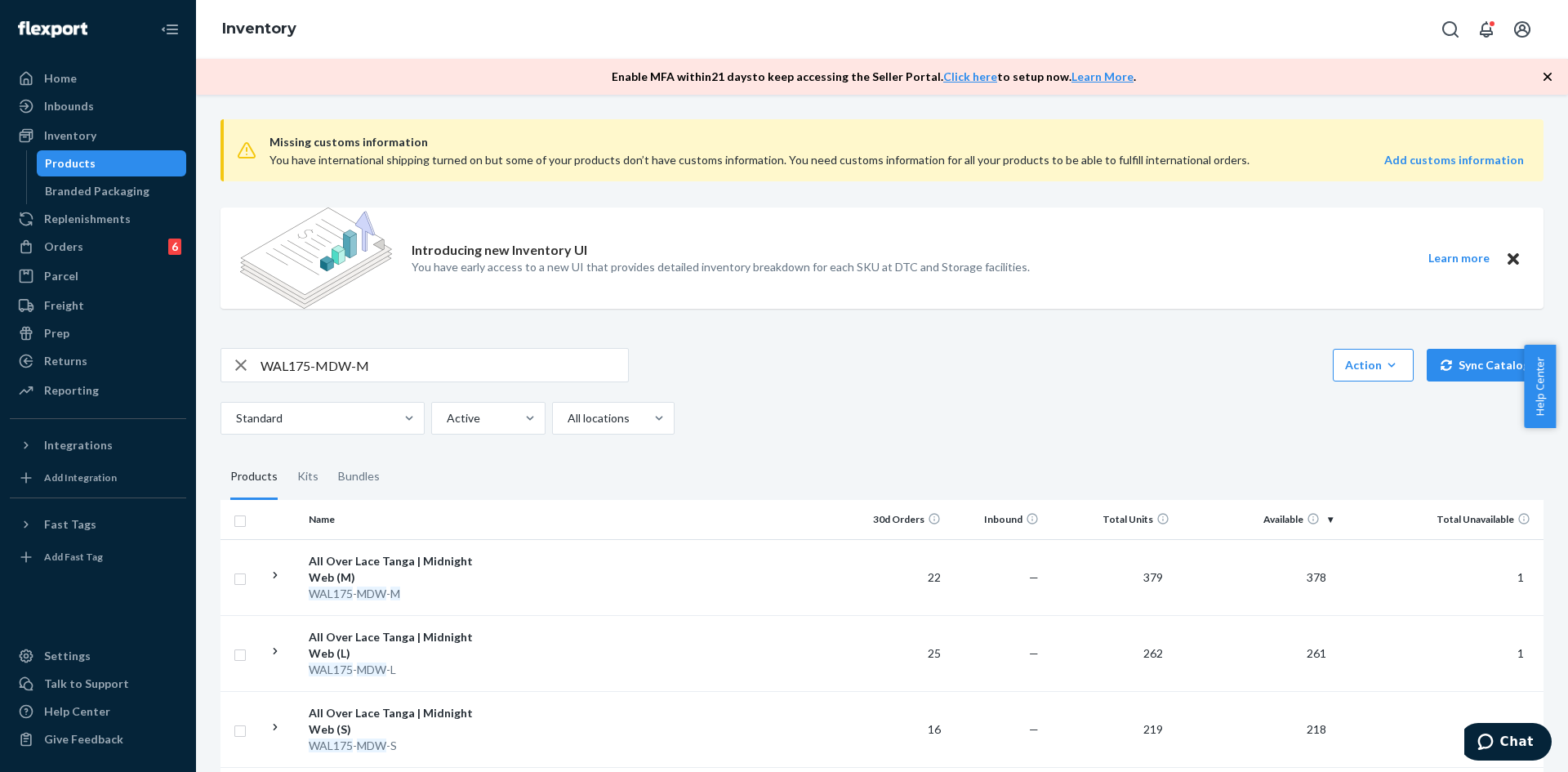
click at [409, 361] on input "WAL175-MDW-M" at bounding box center [444, 364] width 367 height 33
click at [579, 579] on td at bounding box center [667, 577] width 363 height 76
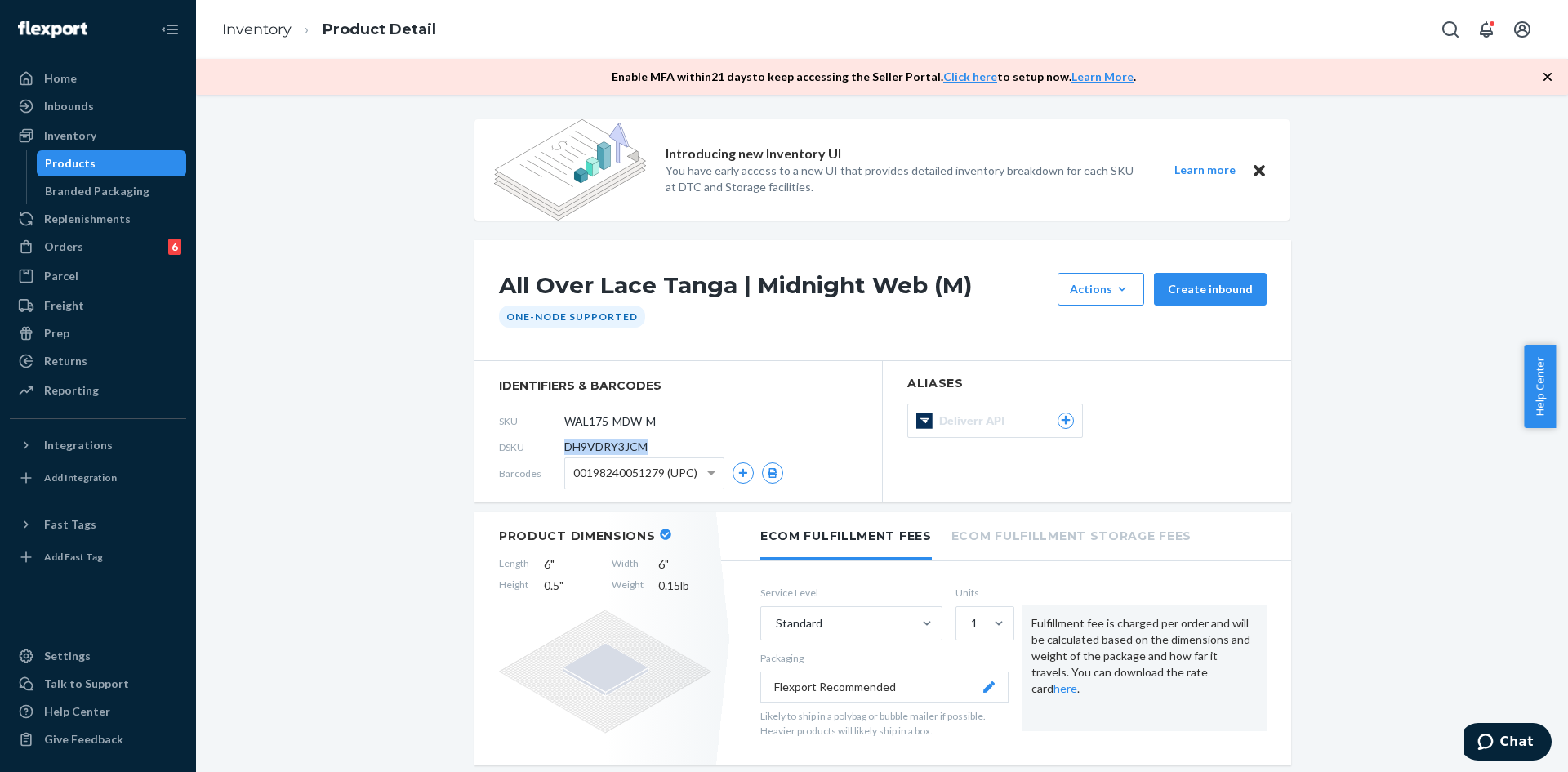
drag, startPoint x: 643, startPoint y: 445, endPoint x: 548, endPoint y: 451, distance: 95.2
click at [548, 451] on div "DSKU DH9VDRY3JCM" at bounding box center [679, 446] width 359 height 26
copy div "DH9VDRY3JCM"
click at [565, 445] on span "DH9VDRY3JCM" at bounding box center [606, 446] width 83 height 16
drag, startPoint x: 644, startPoint y: 445, endPoint x: 546, endPoint y: 456, distance: 98.6
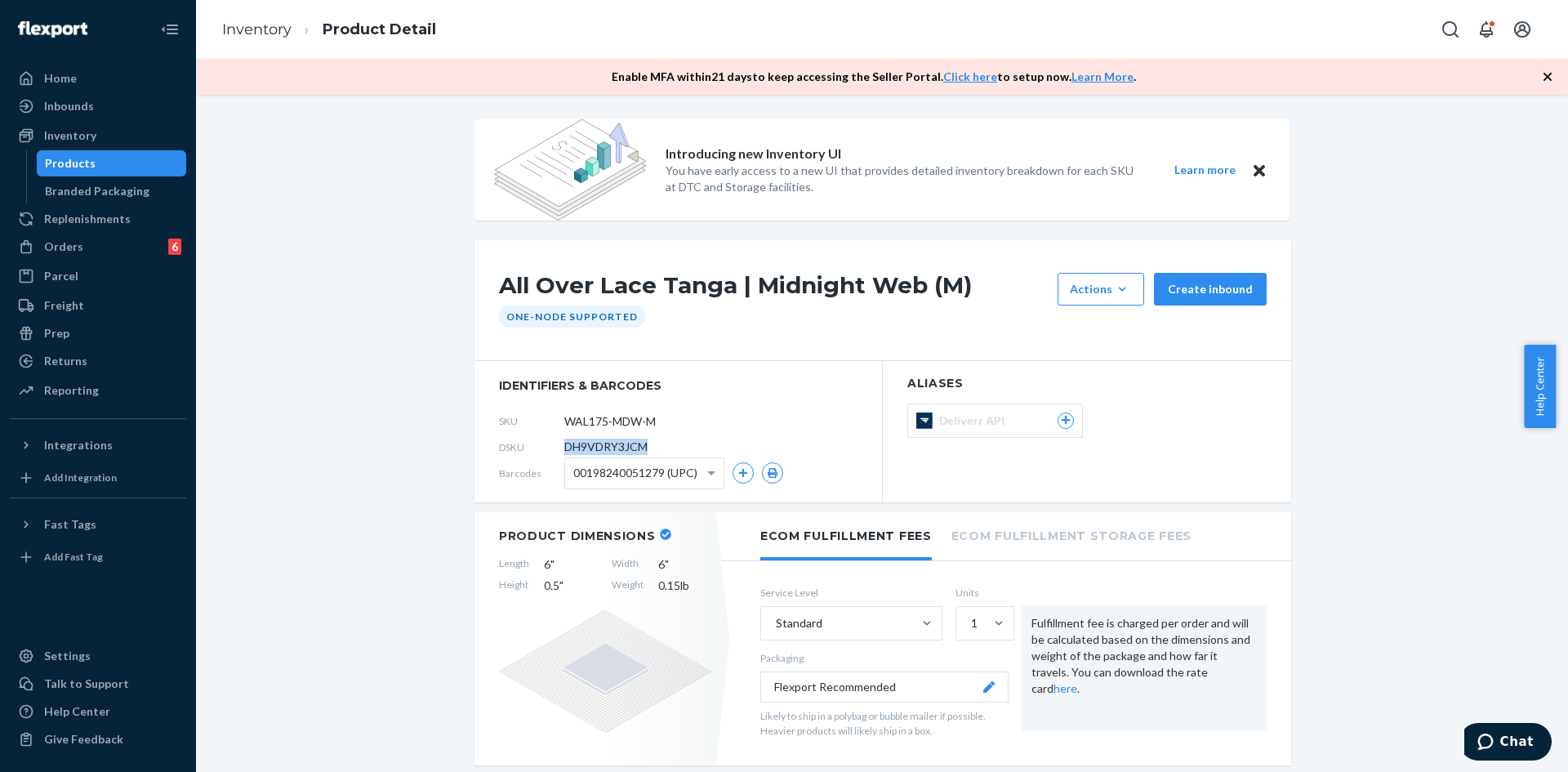
click at [546, 456] on div "DSKU DH9VDRY3JCM" at bounding box center [679, 446] width 359 height 26
copy div "DH9VDRY3JCM"
drag, startPoint x: 669, startPoint y: 421, endPoint x: 570, endPoint y: 419, distance: 99.0
click at [573, 419] on input "WAL175-MDW-M" at bounding box center [636, 420] width 127 height 31
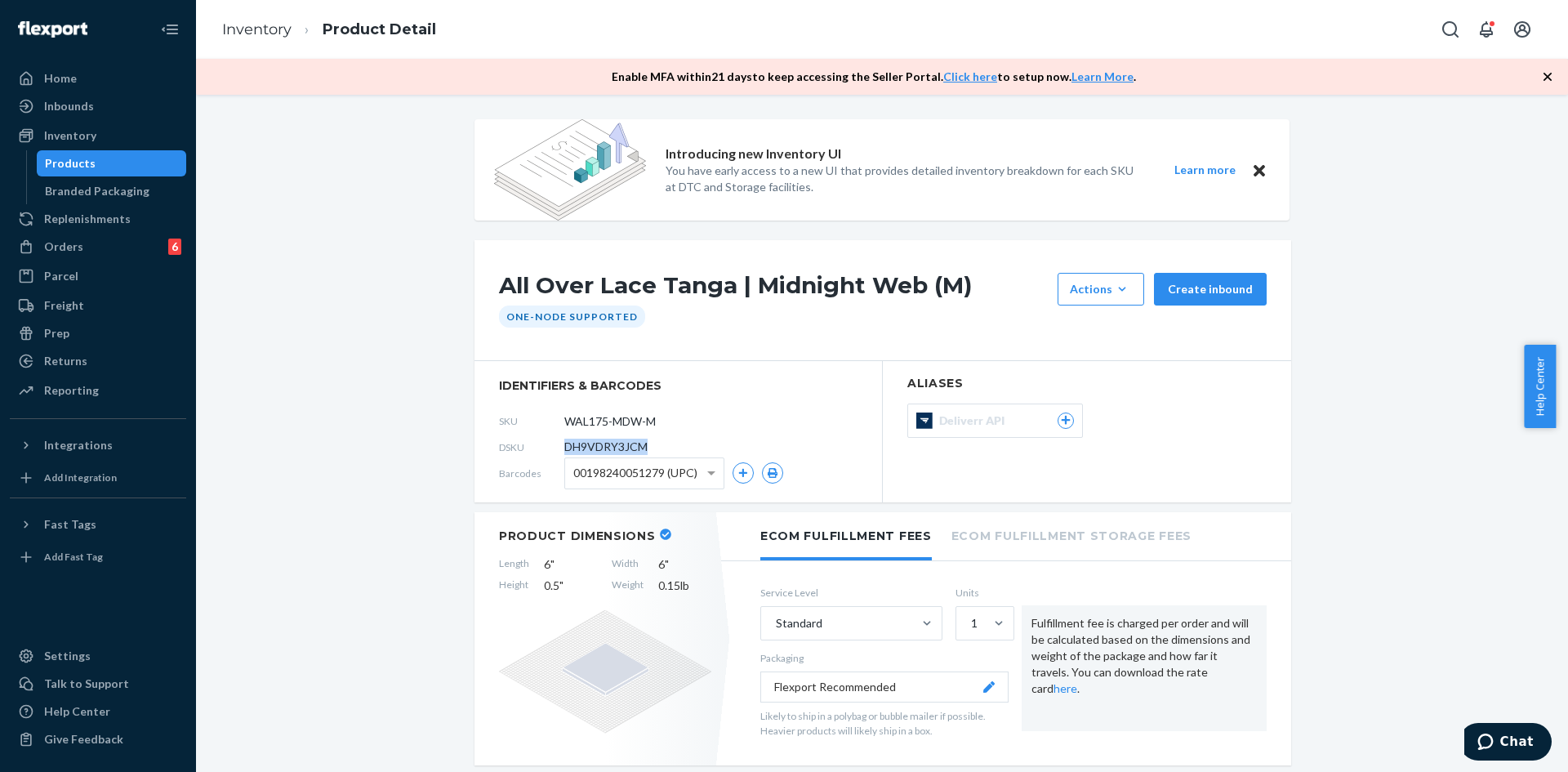
drag, startPoint x: 647, startPoint y: 444, endPoint x: 531, endPoint y: 445, distance: 116.0
click at [531, 445] on div "DSKU DH9VDRY3JCM" at bounding box center [679, 446] width 359 height 26
copy div "DH9VDRY3JCM"
click at [97, 133] on div "Inventory" at bounding box center [97, 136] width 173 height 23
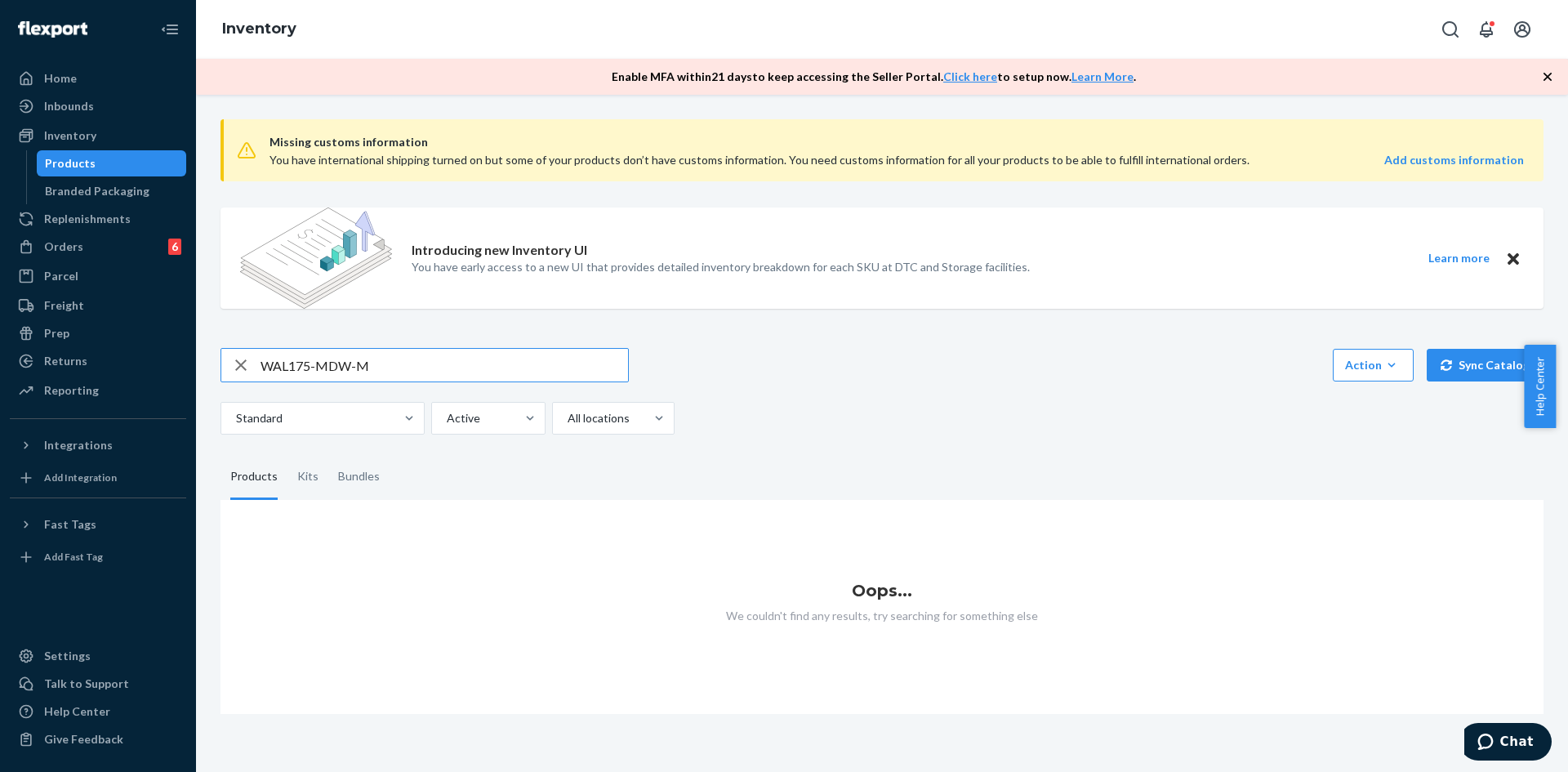
drag, startPoint x: 404, startPoint y: 369, endPoint x: 245, endPoint y: 365, distance: 159.1
click at [245, 365] on div "WAL175-MDW-M" at bounding box center [424, 364] width 407 height 33
type input "M600-BL-M"
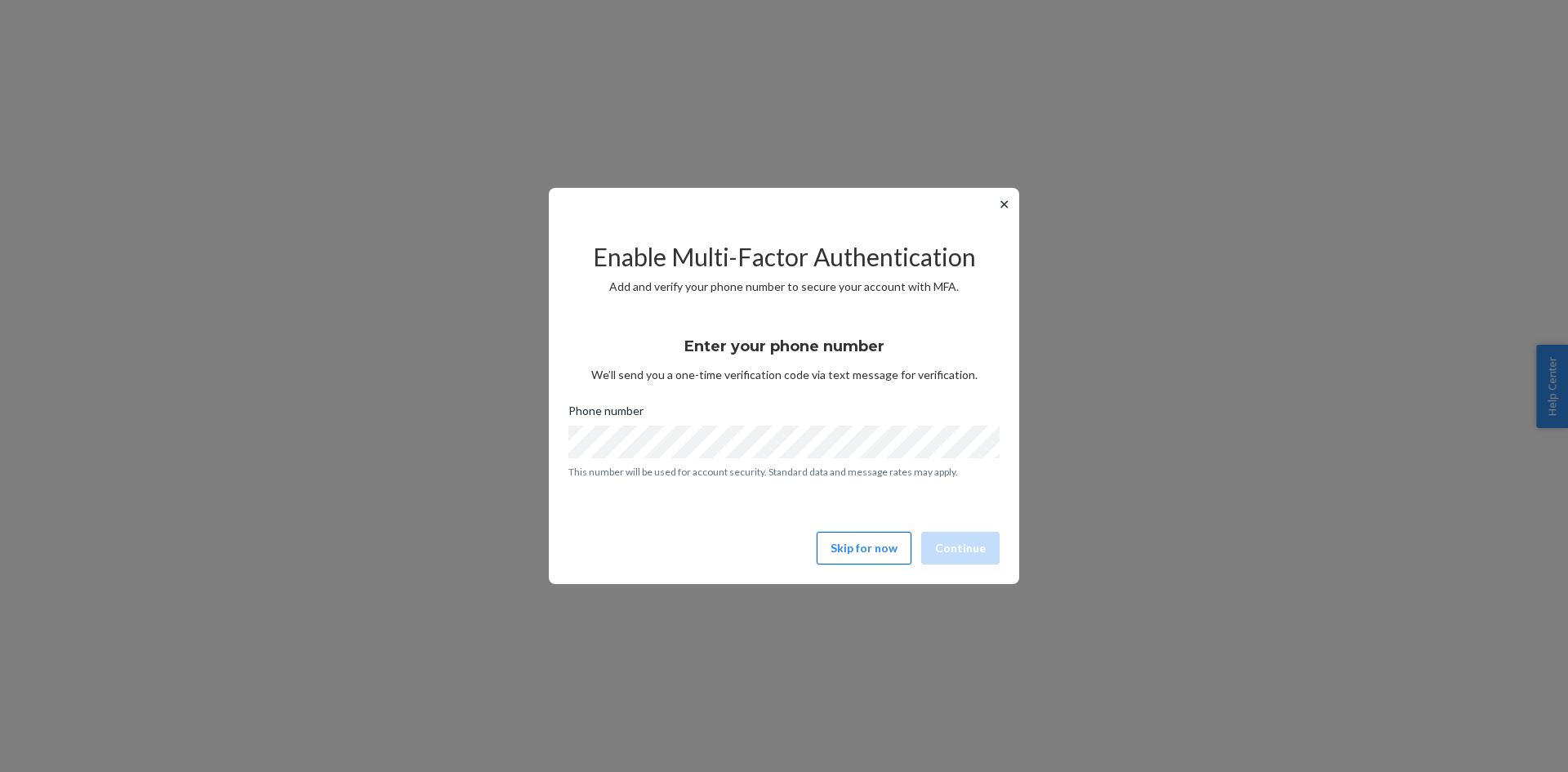
click at [875, 545] on button "Skip for now" at bounding box center [864, 547] width 94 height 33
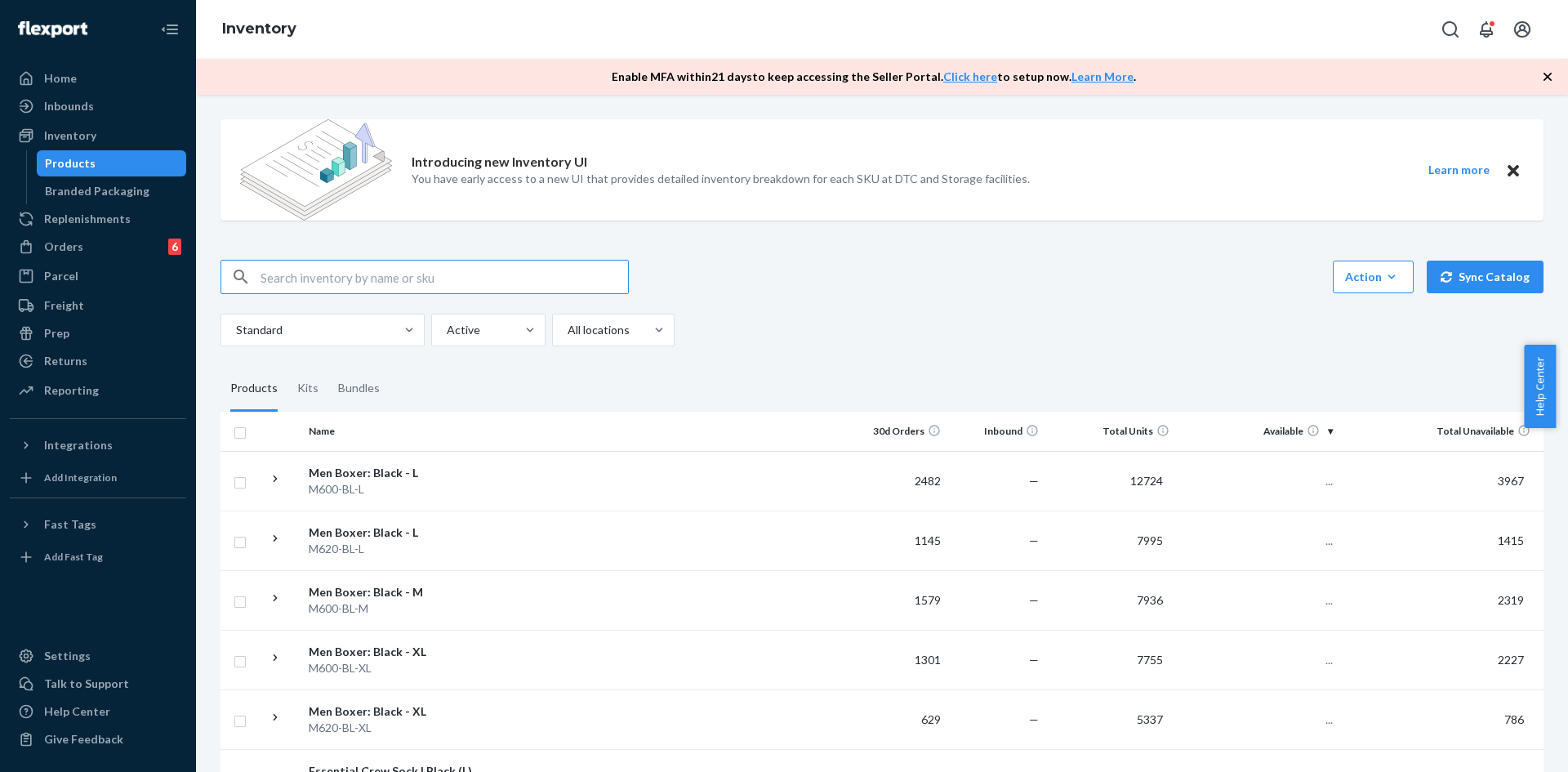
click at [368, 275] on input "text" at bounding box center [444, 277] width 367 height 33
type input "DMFLCRL4XDQ"
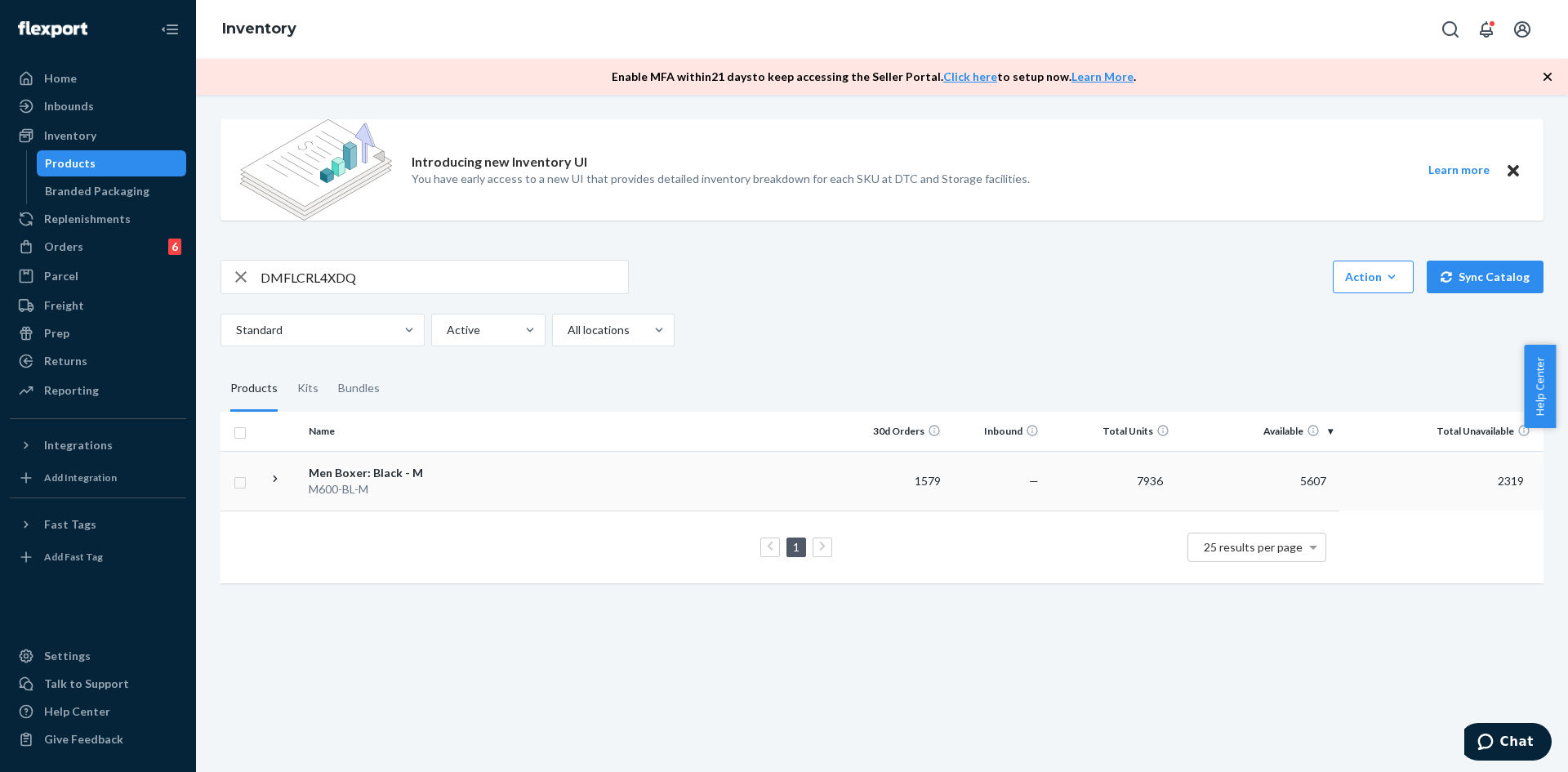
click at [604, 476] on td at bounding box center [667, 480] width 363 height 59
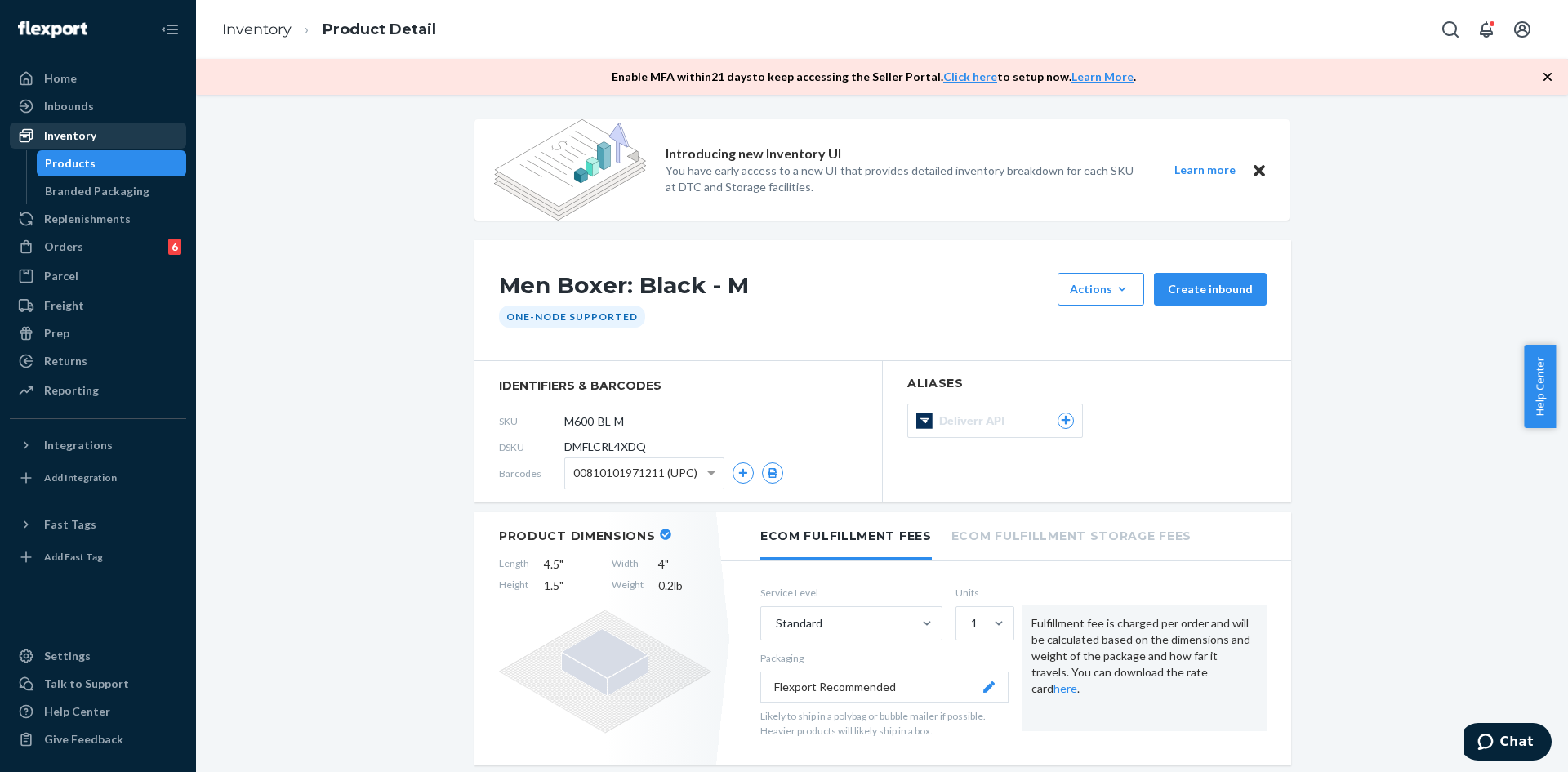
click at [93, 142] on div "Inventory" at bounding box center [70, 135] width 52 height 16
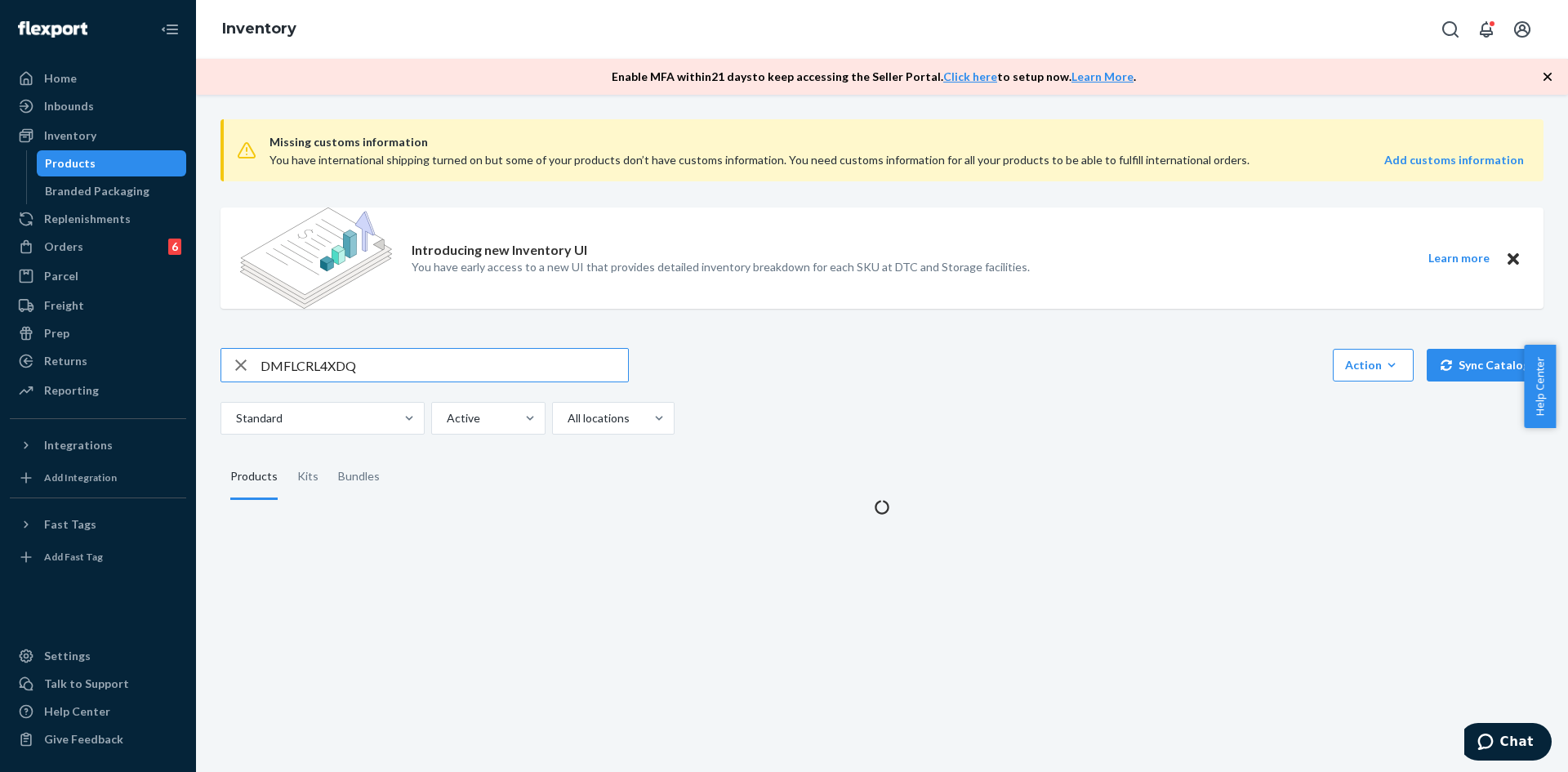
click at [419, 370] on input "DMFLCRL4XDQ" at bounding box center [444, 364] width 367 height 33
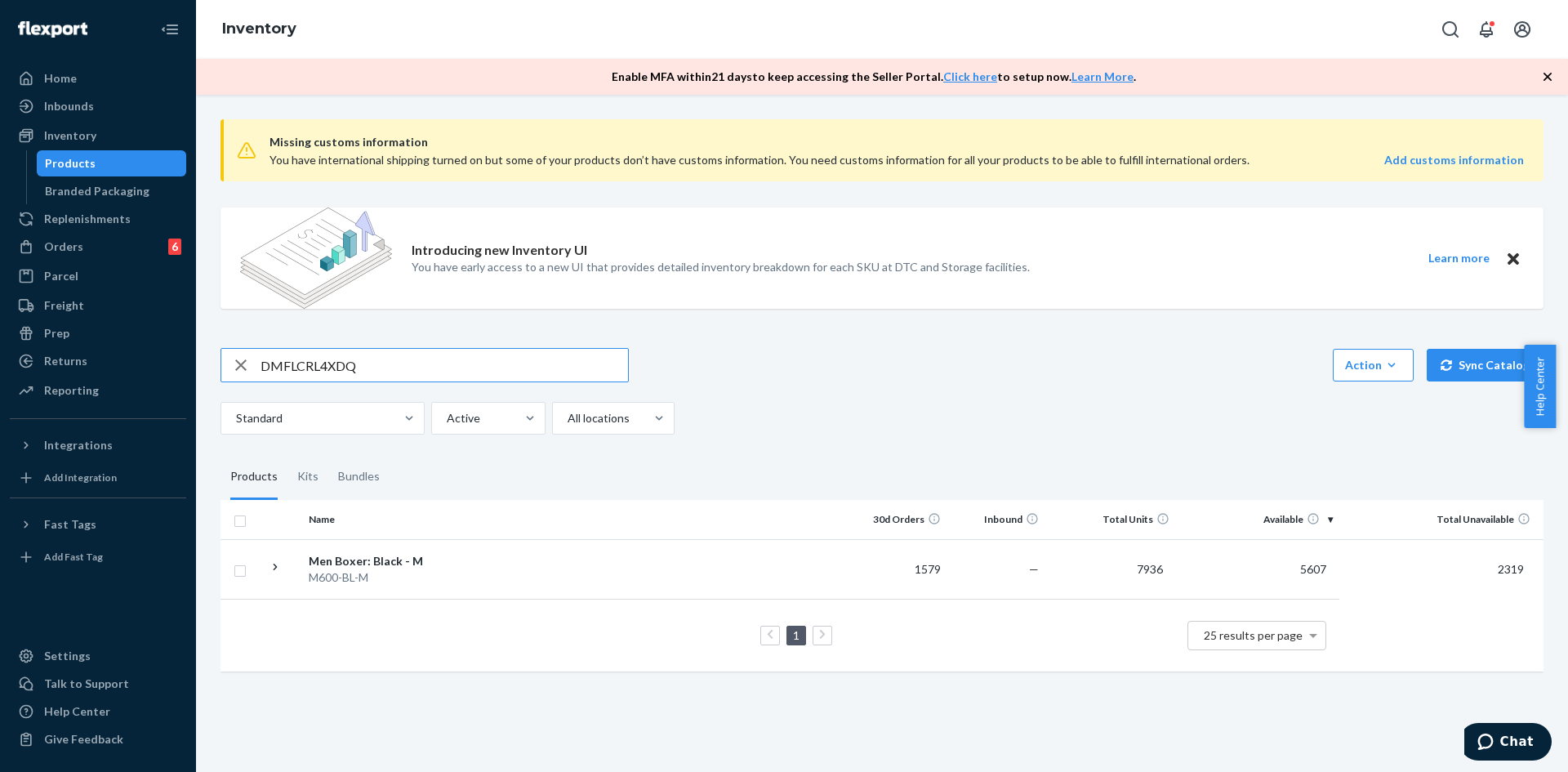
drag, startPoint x: 424, startPoint y: 374, endPoint x: 248, endPoint y: 378, distance: 176.0
click at [248, 378] on div "DMFLCRL4XDQ" at bounding box center [424, 364] width 407 height 33
type input "M600-BL-M"
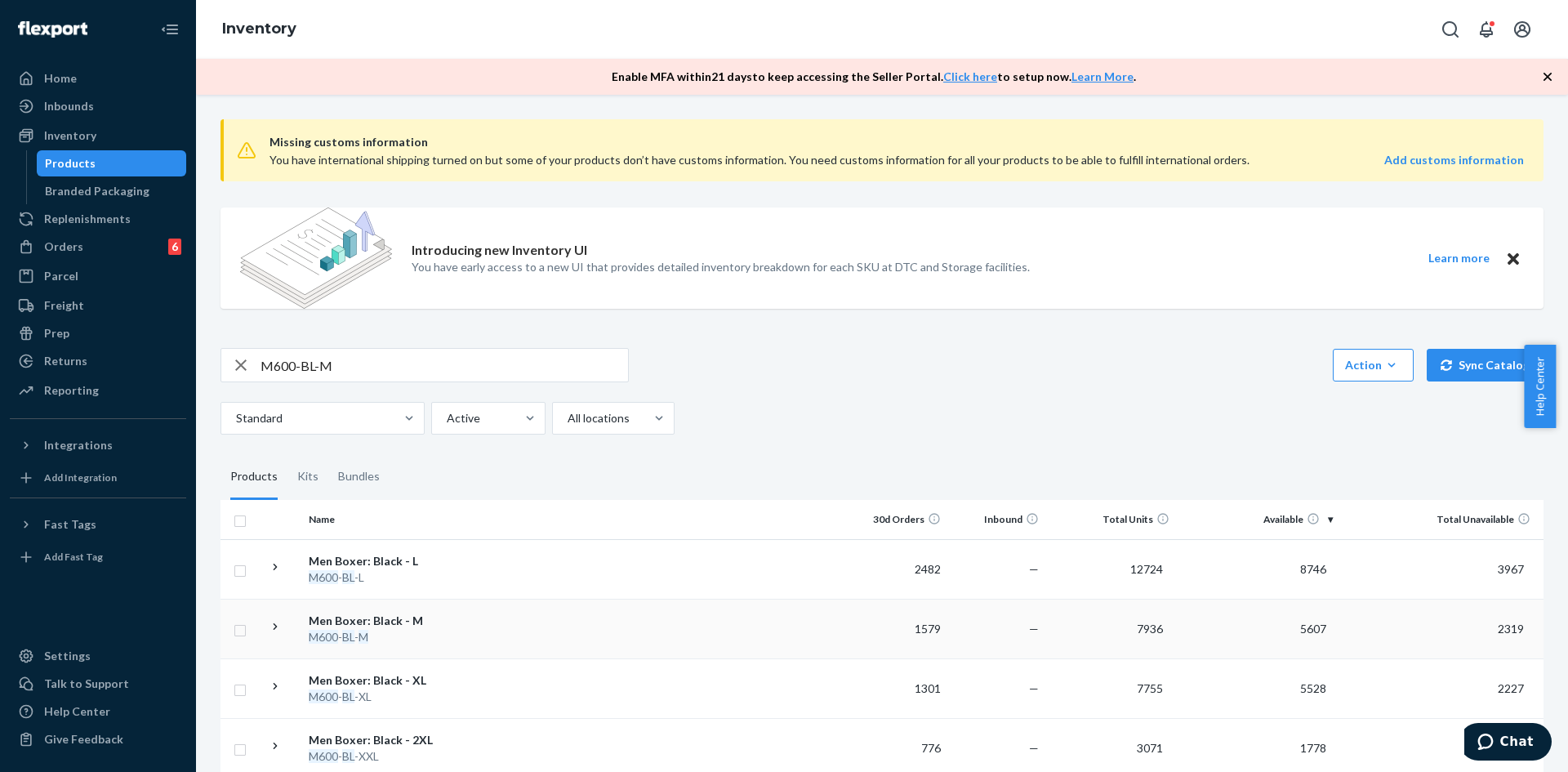
scroll to position [163, 0]
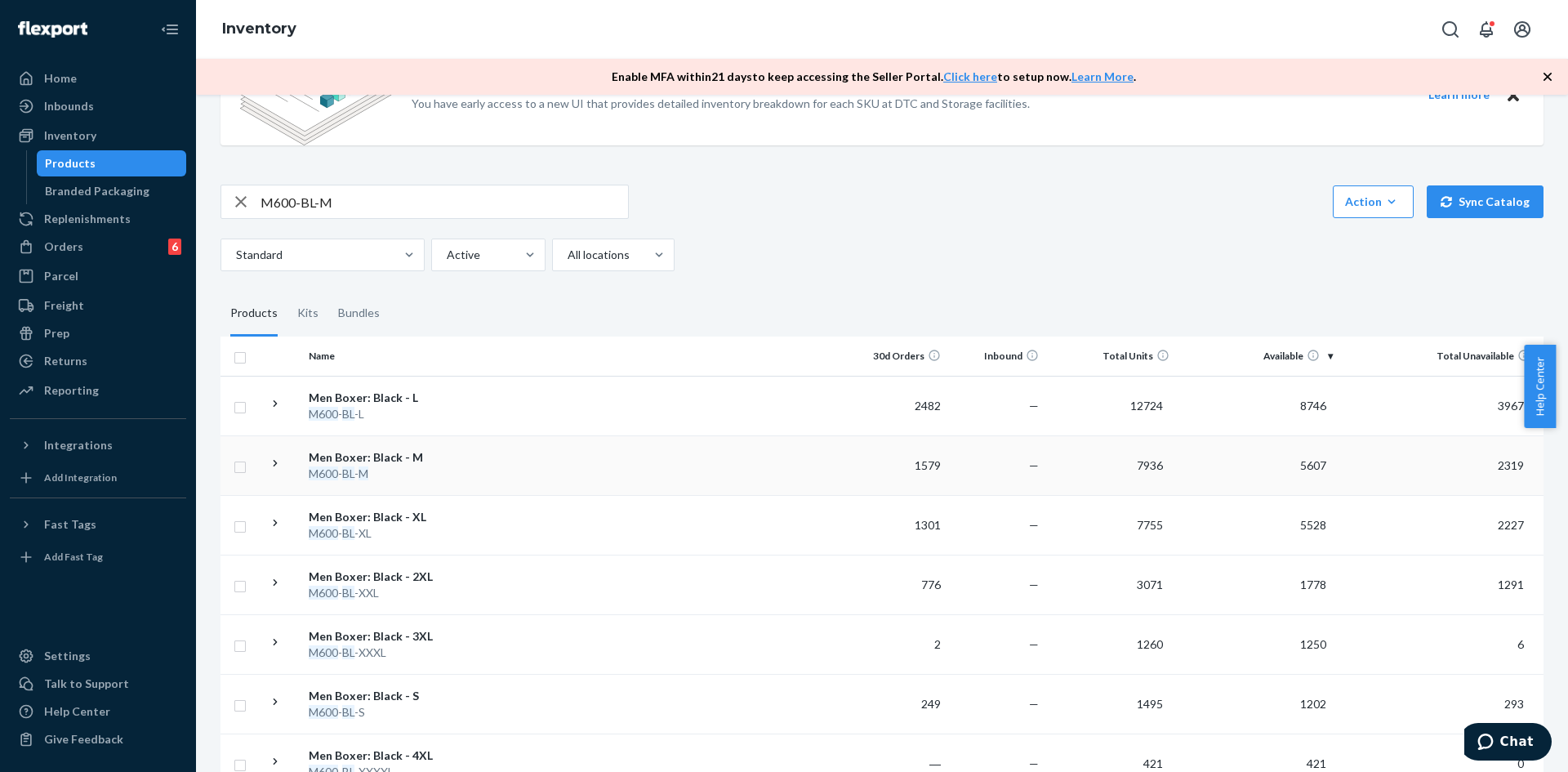
click at [510, 456] on td at bounding box center [667, 464] width 363 height 59
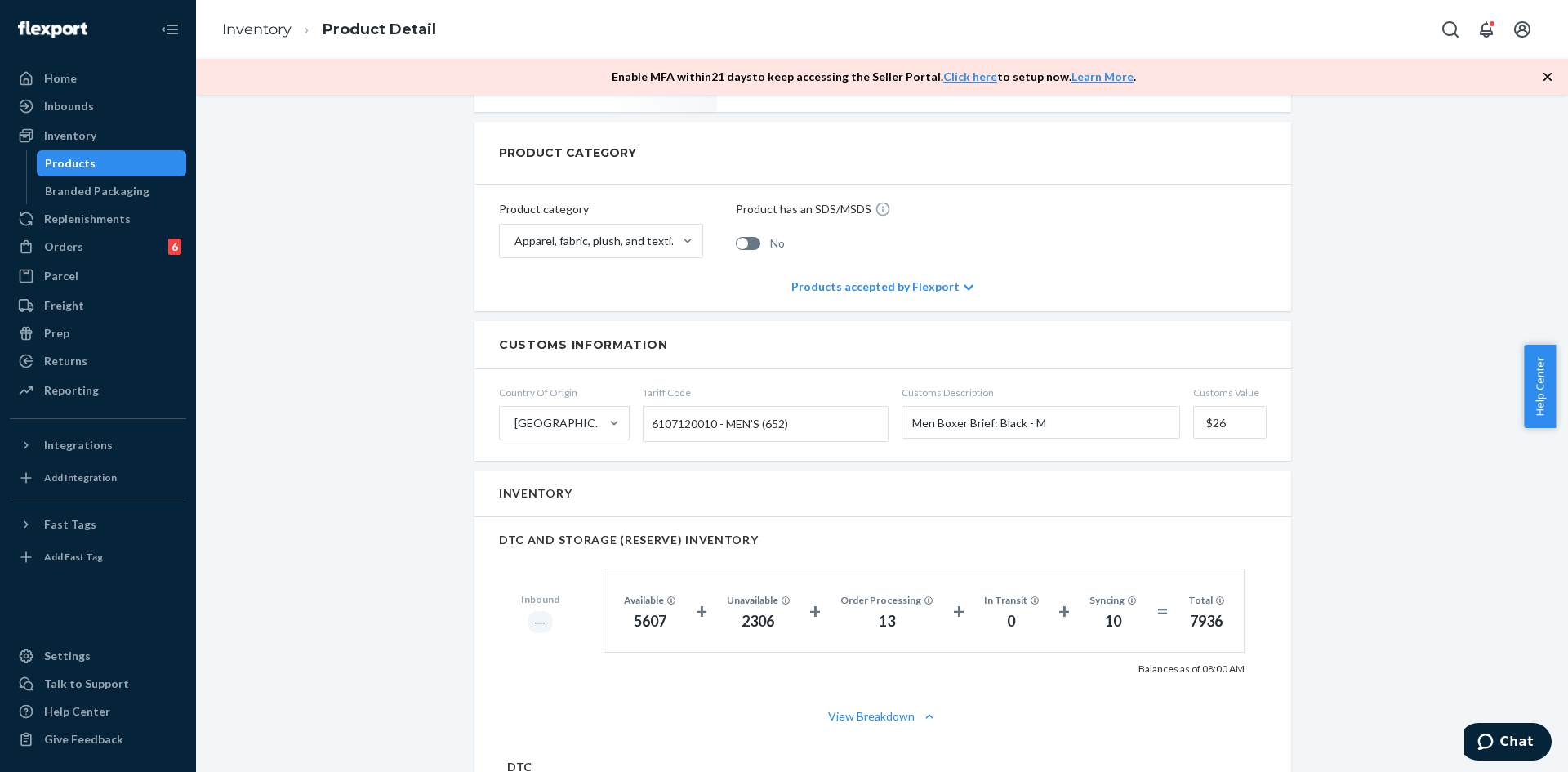
scroll to position [327, 0]
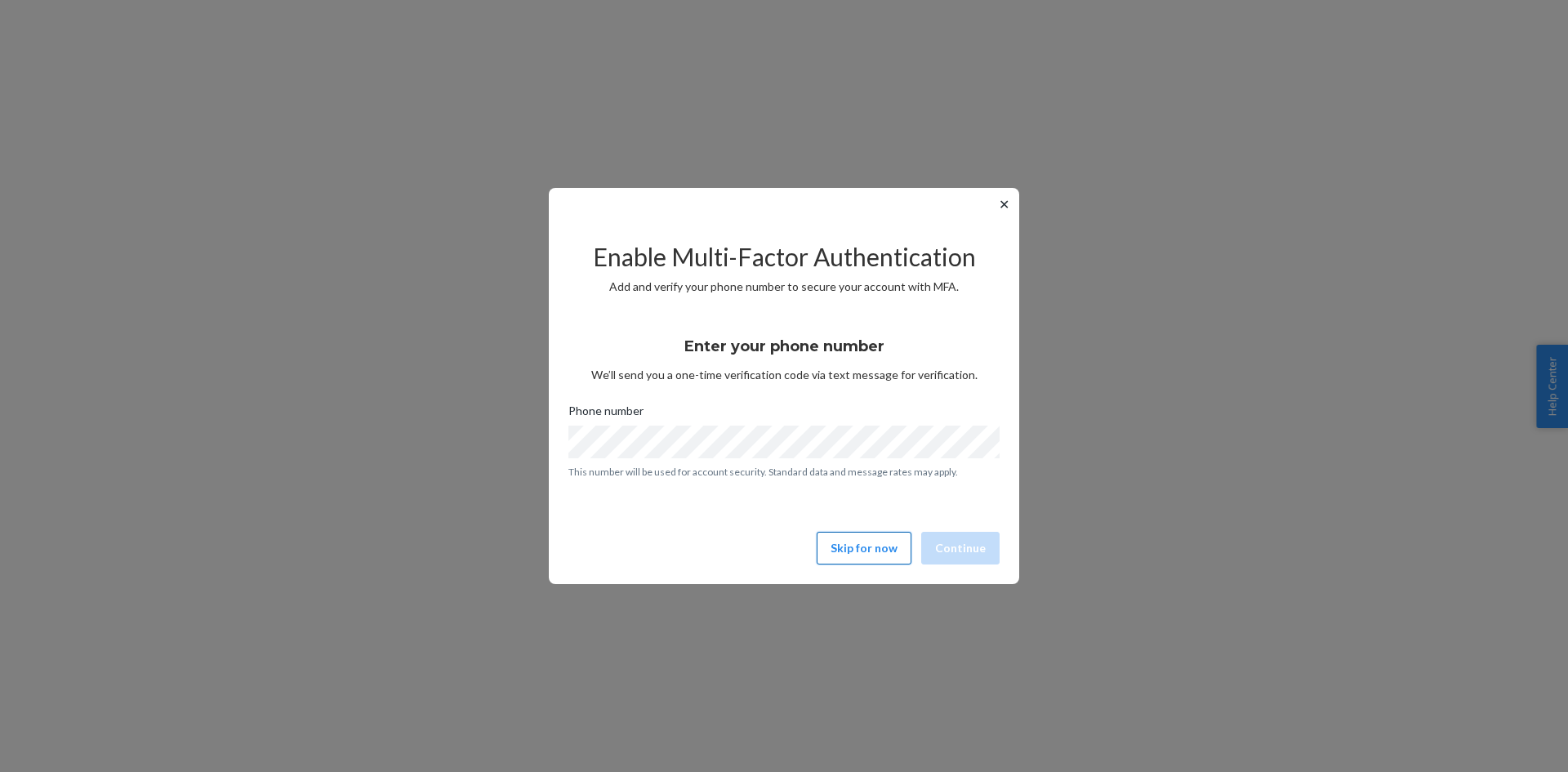
click at [875, 543] on button "Skip for now" at bounding box center [864, 547] width 94 height 33
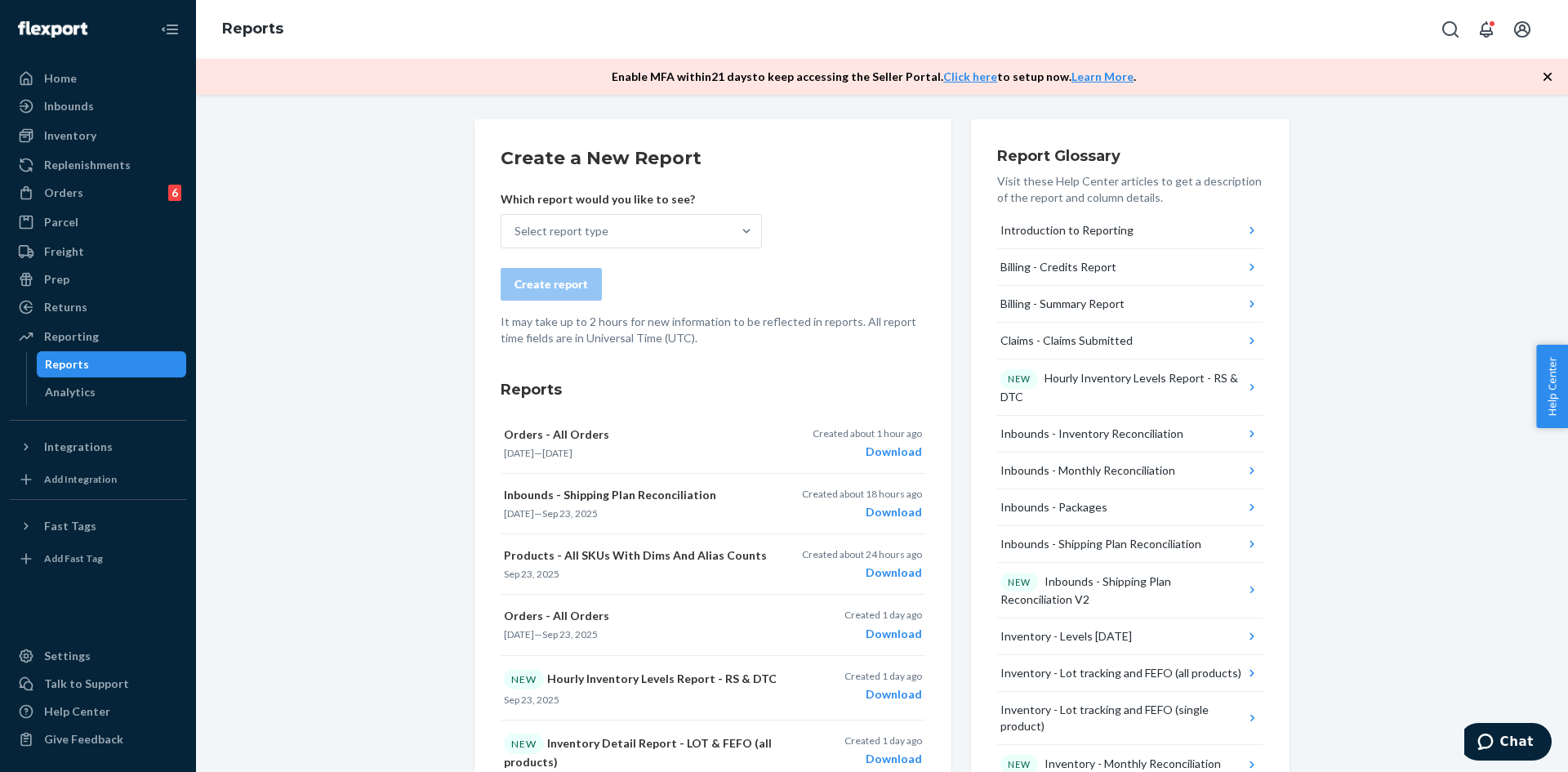
click at [634, 249] on form "Create a New Report Which report would you like to see? Select report type Crea…" at bounding box center [713, 245] width 425 height 201
click at [653, 213] on div "Which report would you like to see? Select report type" at bounding box center [631, 219] width 261 height 58
click at [676, 222] on div "Select report type" at bounding box center [616, 231] width 230 height 33
click at [516, 223] on input "Select report type" at bounding box center [515, 230] width 2 height 16
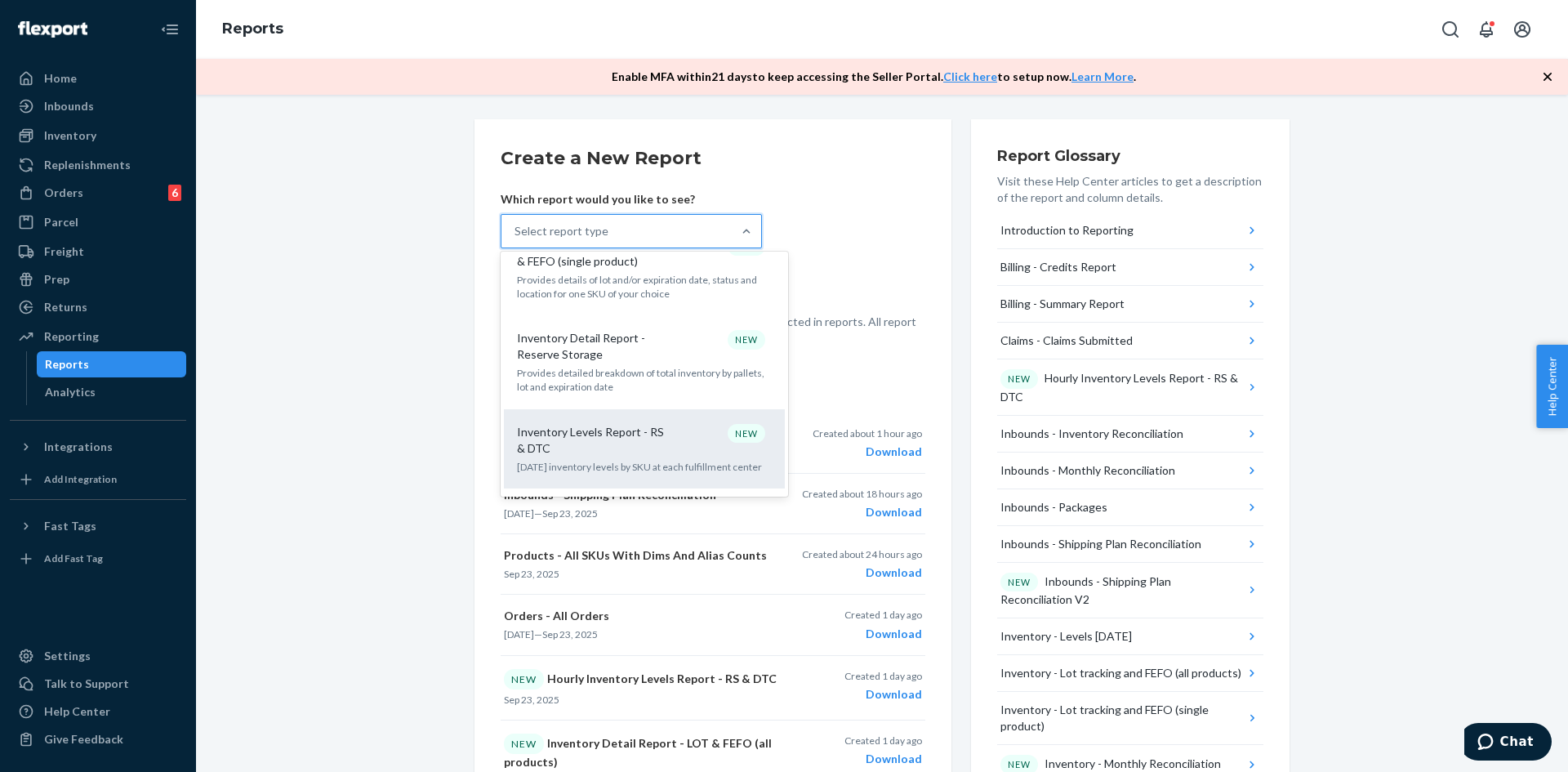
scroll to position [951, 0]
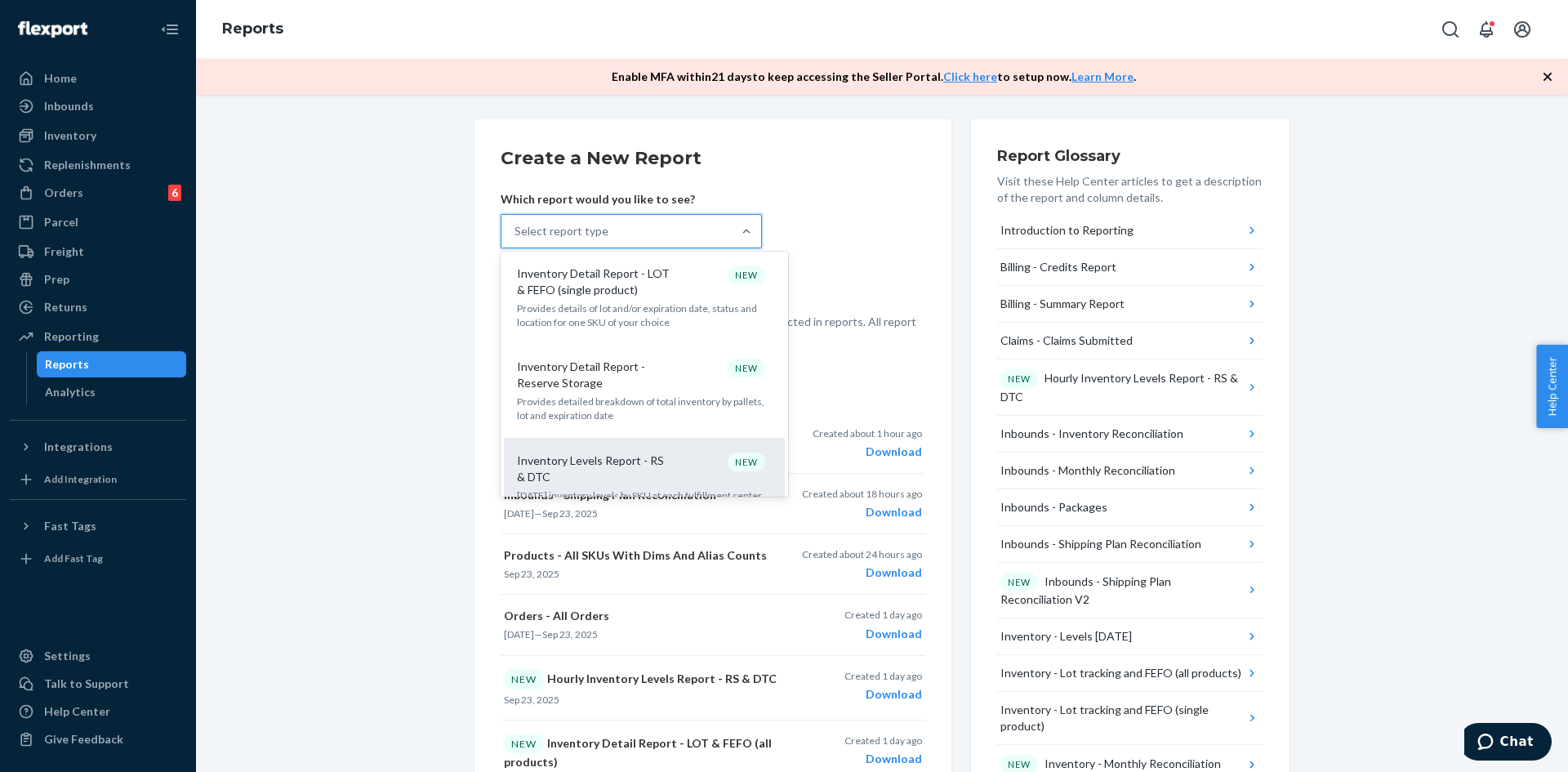
click at [599, 452] on p "Inventory Levels Report - RS & DTC" at bounding box center [596, 468] width 157 height 33
click at [516, 240] on input "option Inventory Levels Report - RS & DTC focused, 15 of 32. 32 results availab…" at bounding box center [515, 230] width 2 height 16
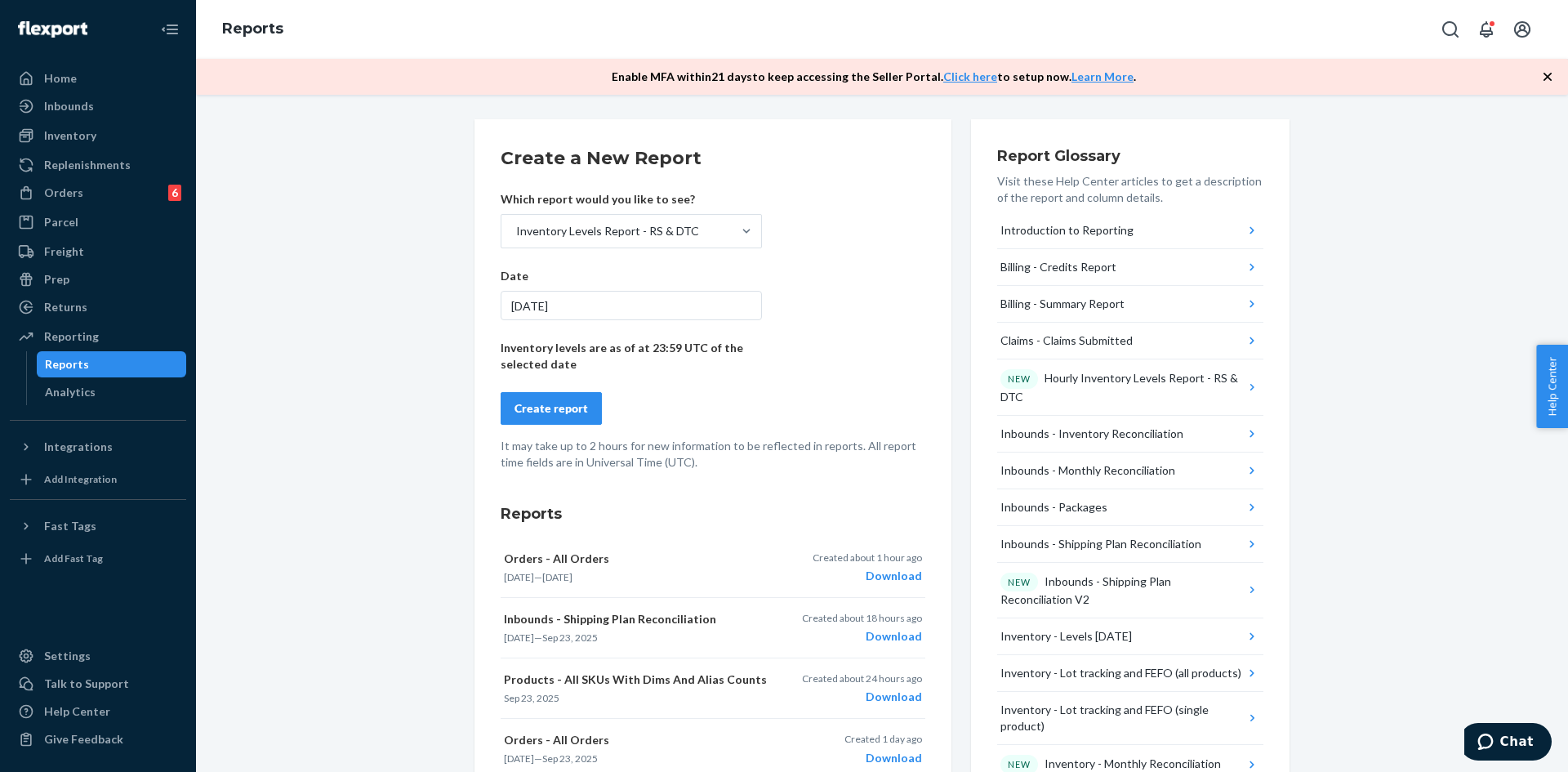
click at [564, 300] on div "[DATE]" at bounding box center [631, 305] width 261 height 29
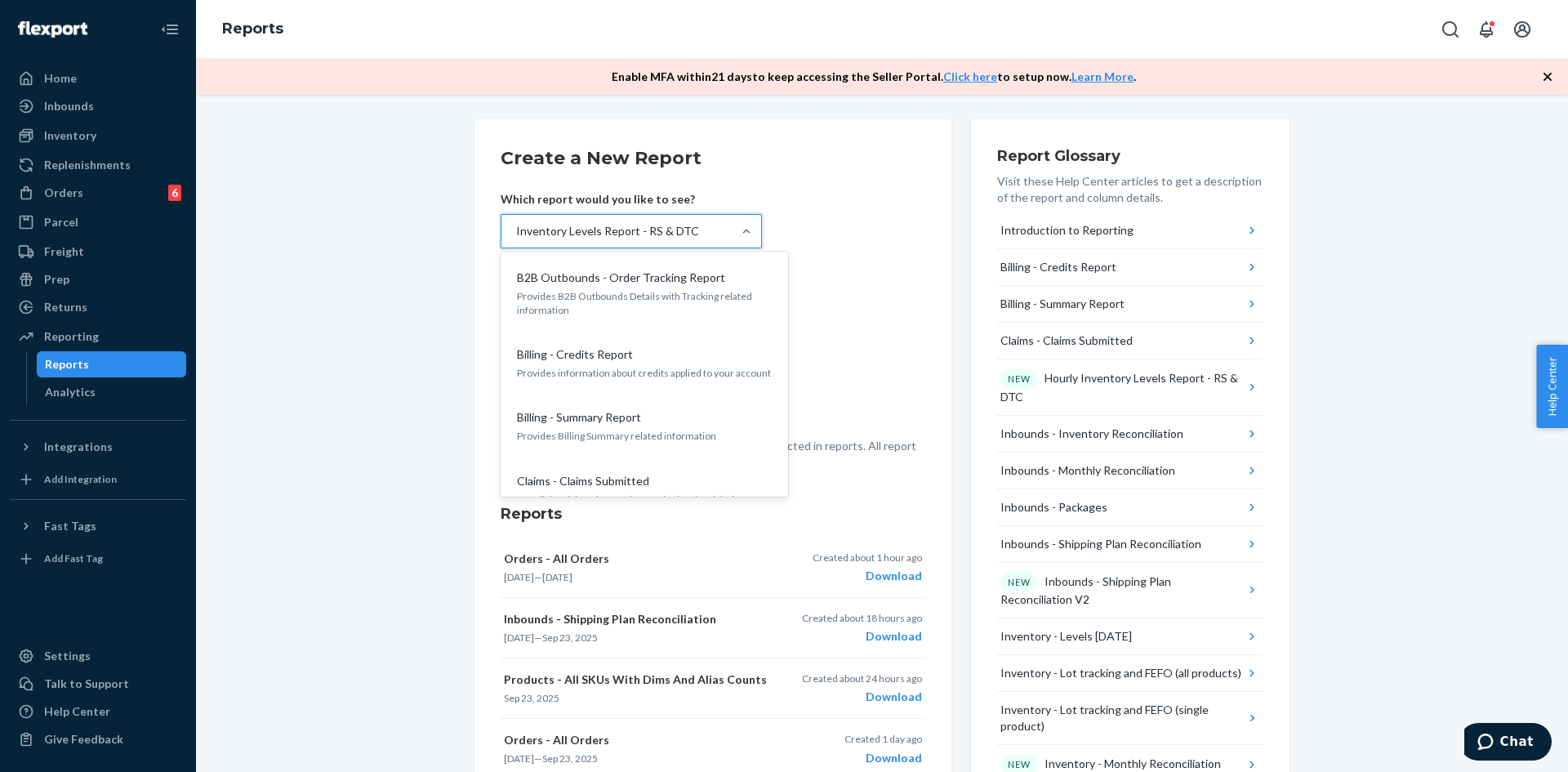
click at [653, 230] on div "Inventory Levels Report - RS & DTC" at bounding box center [608, 230] width 183 height 16
click at [516, 230] on input "option Inventory Levels Report - RS & DTC, selected. option Inventory Levels Re…" at bounding box center [515, 230] width 2 height 16
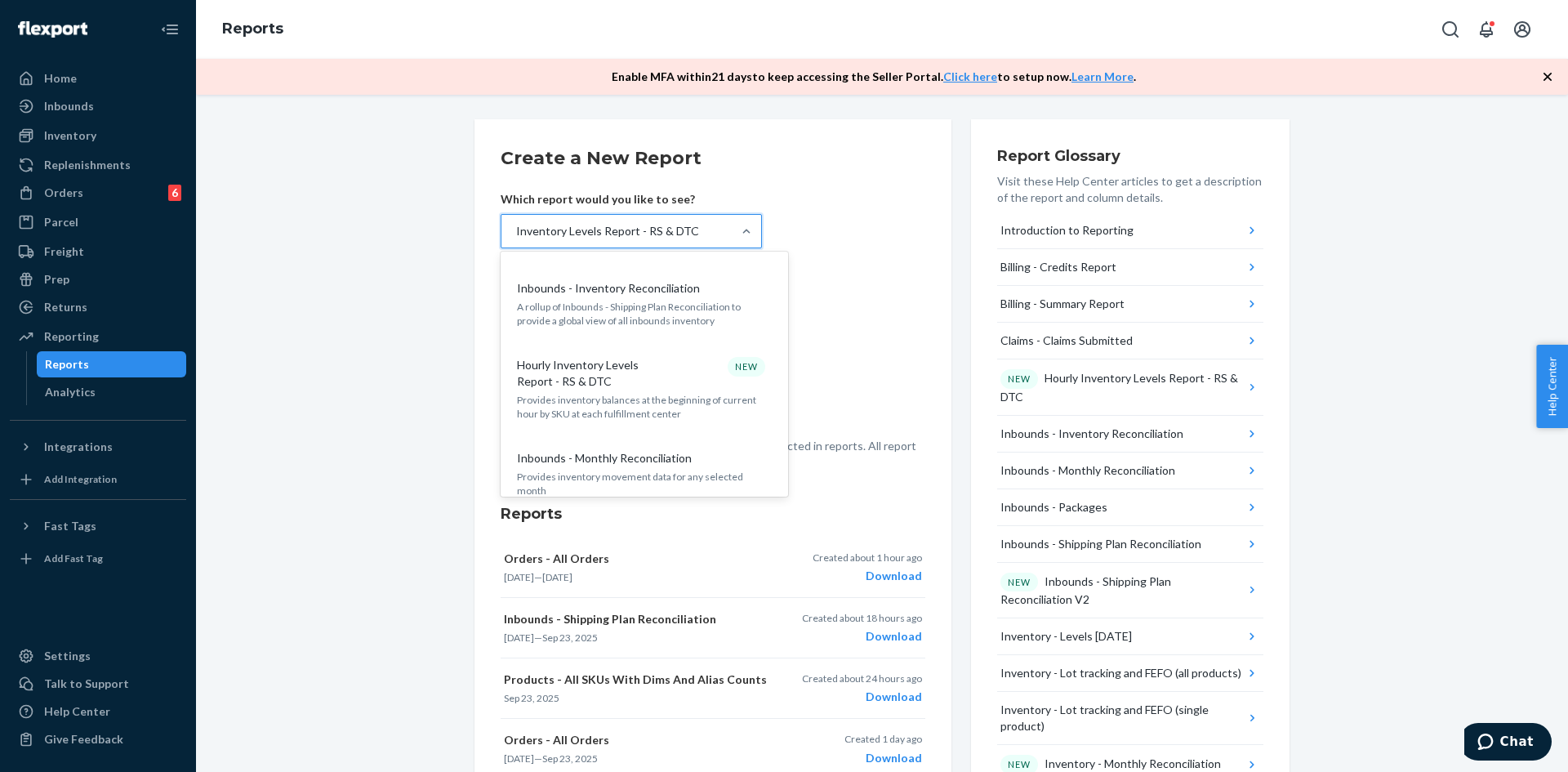
scroll to position [234, 0]
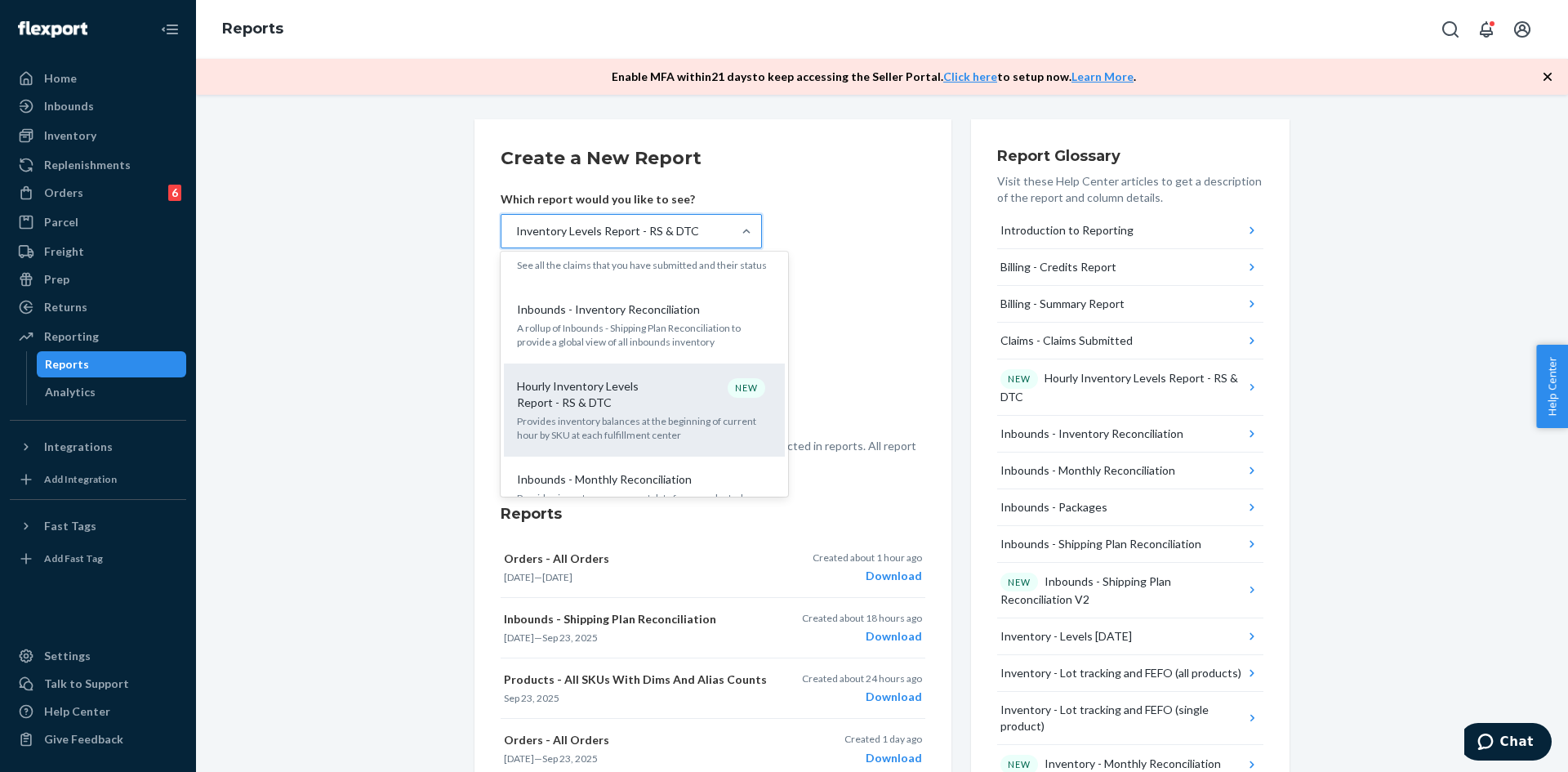
click at [649, 408] on p "Hourly Inventory Levels Report - RS & DTC" at bounding box center [596, 394] width 157 height 33
click at [516, 240] on input "option Inventory Levels Report - RS & DTC, selected. option Hourly Inventory Le…" at bounding box center [515, 230] width 2 height 16
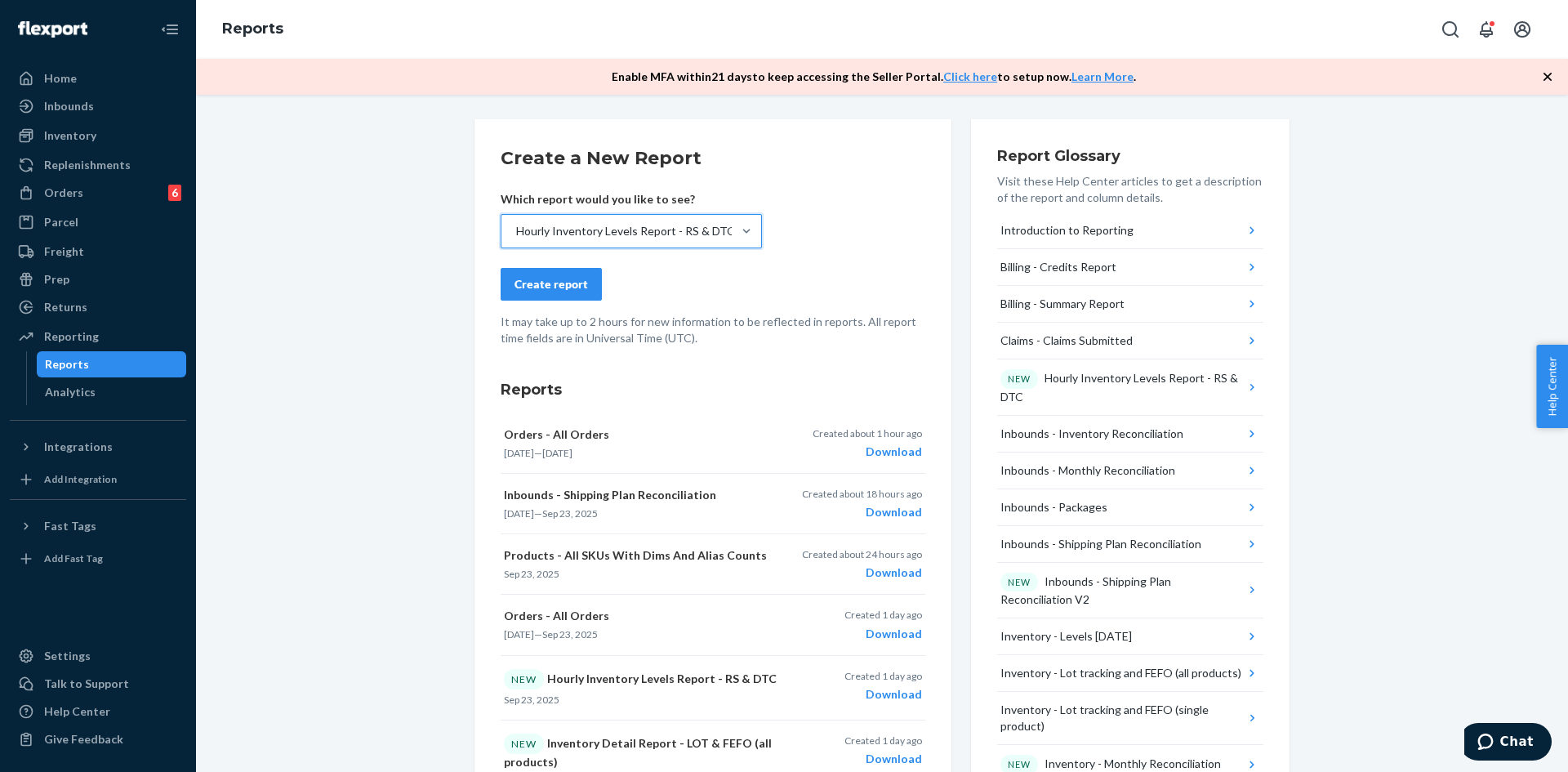
click at [698, 231] on div "Hourly Inventory Levels Report - RS & DTC" at bounding box center [626, 230] width 219 height 16
click at [516, 231] on input "option Hourly Inventory Levels Report - RS & DTC, selected. 0 results available…" at bounding box center [515, 230] width 2 height 16
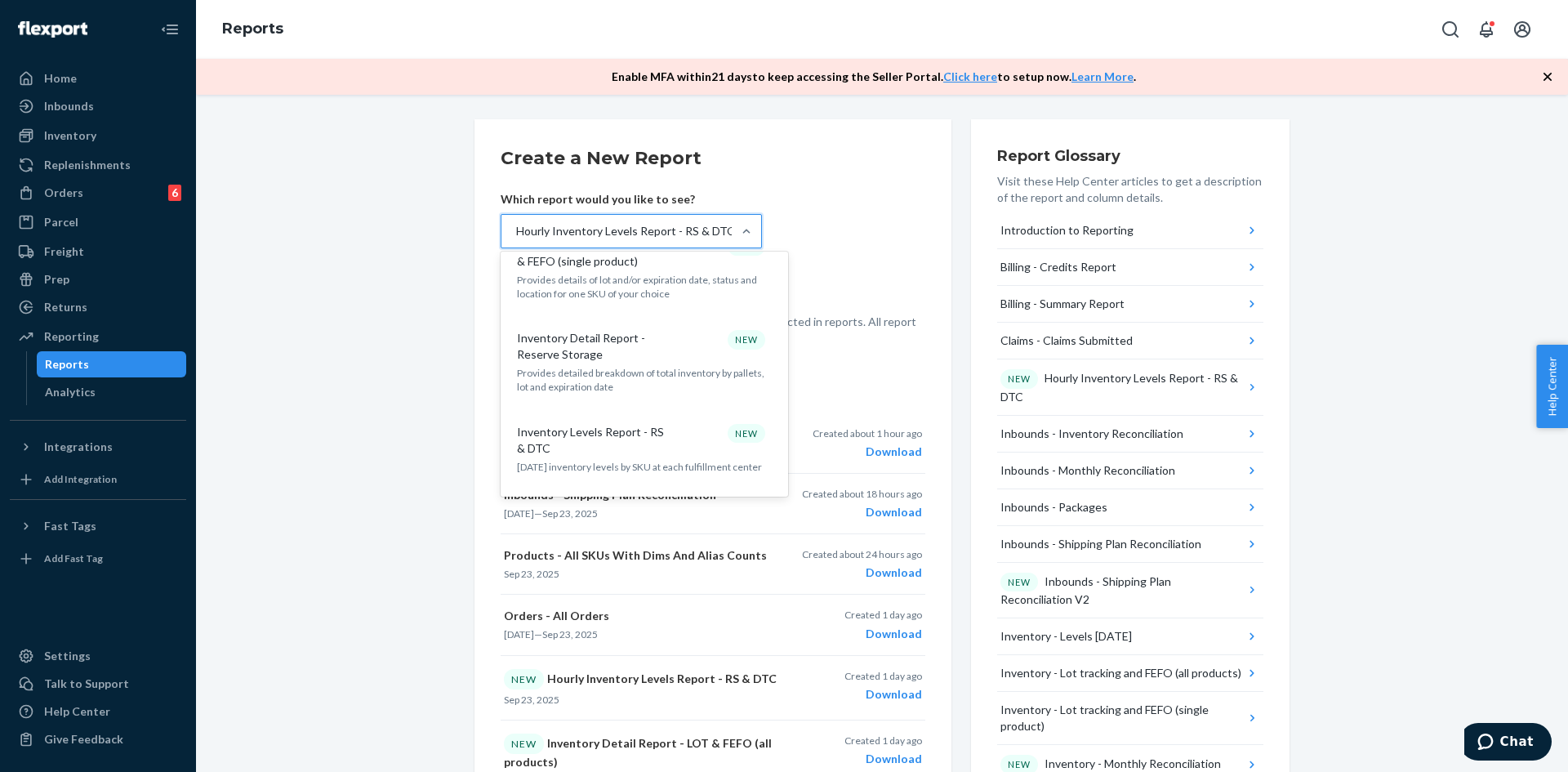
scroll to position [1062, 0]
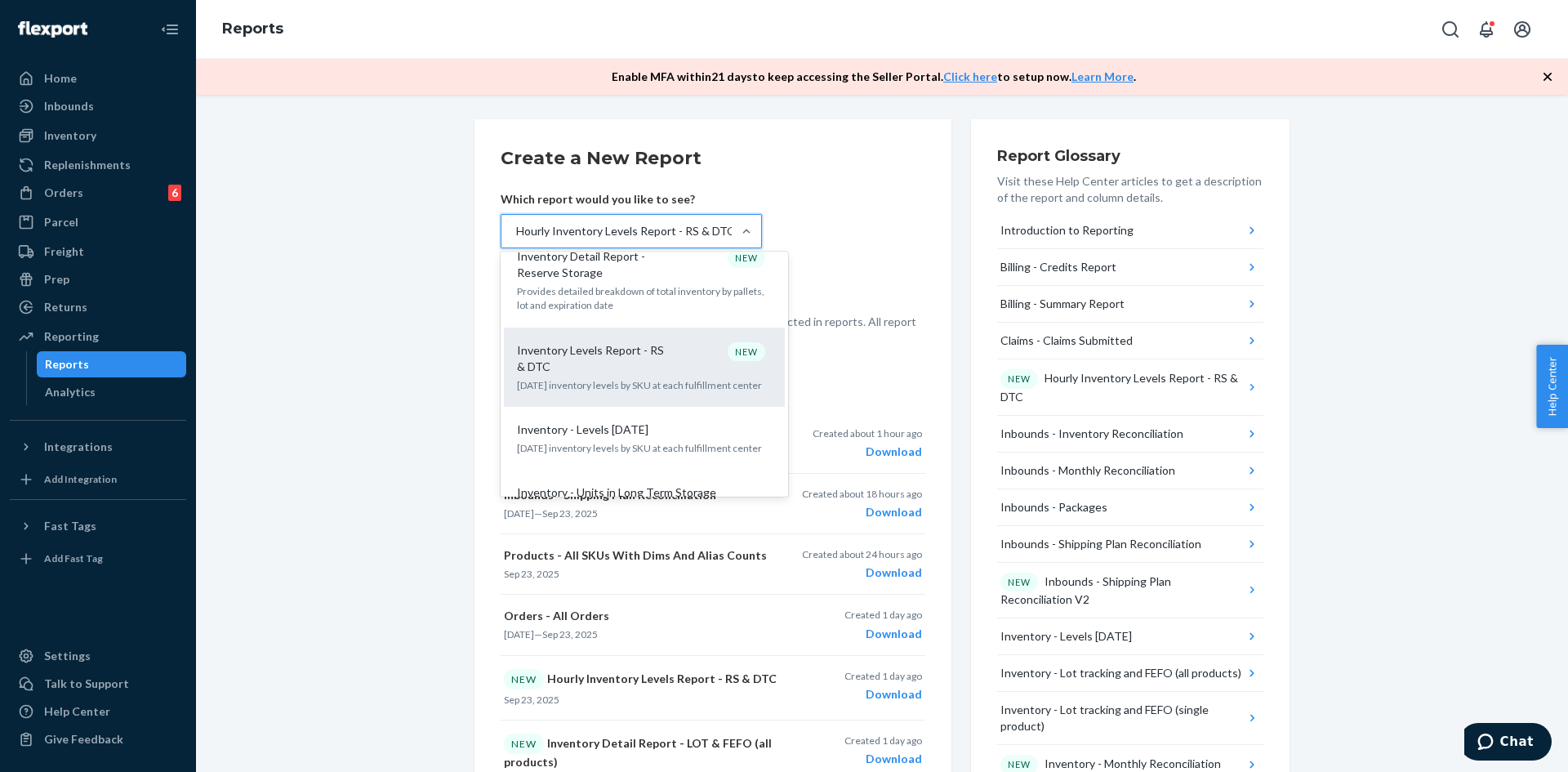
click at [643, 343] on p "Inventory Levels Report - RS & DTC" at bounding box center [596, 359] width 157 height 33
click at [516, 240] on input "option Hourly Inventory Levels Report - RS & DTC, selected. option Inventory Le…" at bounding box center [515, 230] width 2 height 16
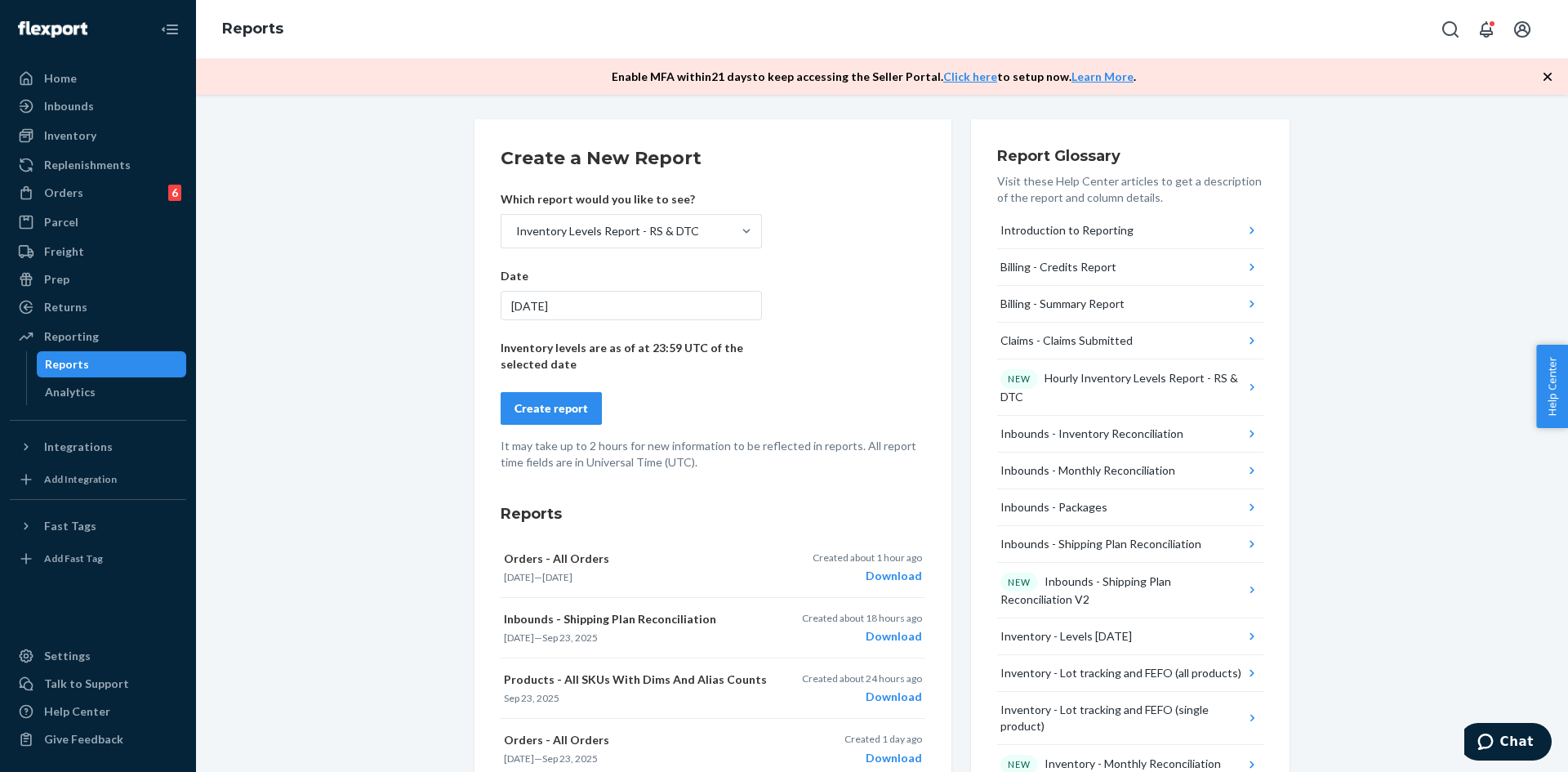
click at [571, 307] on div "[DATE]" at bounding box center [631, 305] width 261 height 29
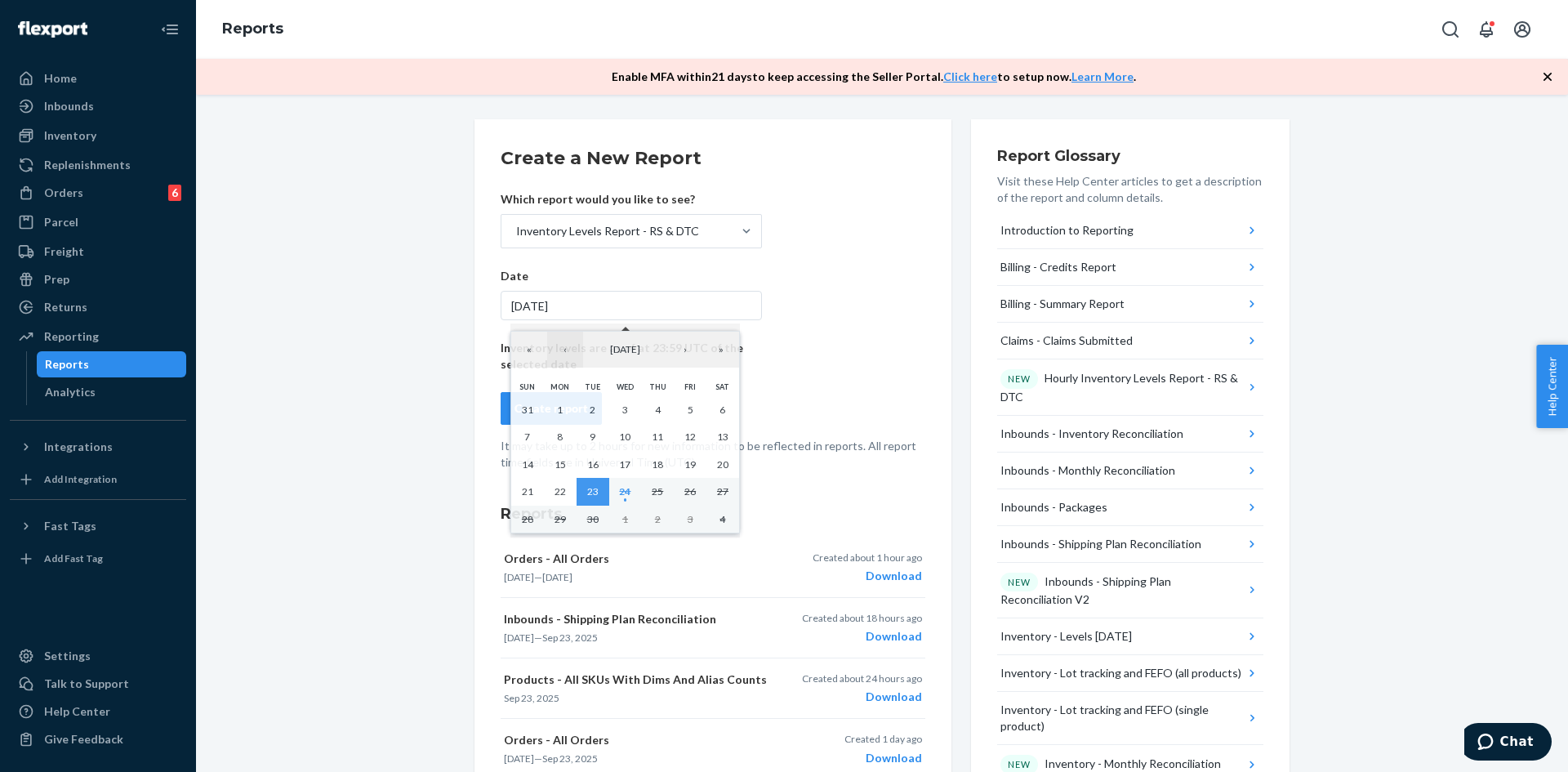
click at [566, 348] on button "‹" at bounding box center [565, 349] width 36 height 36
click at [690, 353] on button "›" at bounding box center [685, 349] width 36 height 36
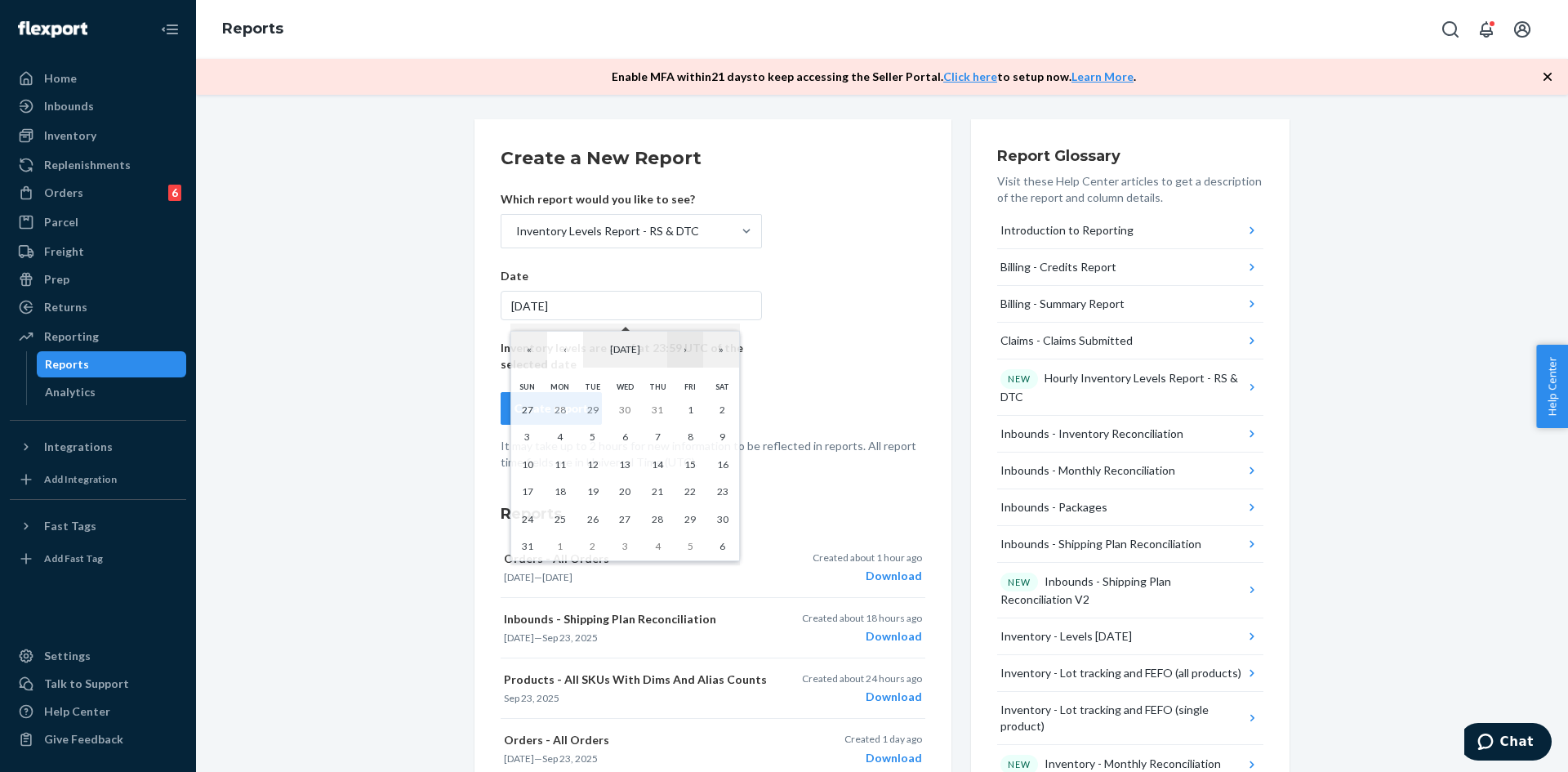
click at [690, 353] on button "›" at bounding box center [685, 349] width 36 height 36
click at [695, 436] on abbr "12" at bounding box center [690, 436] width 11 height 12
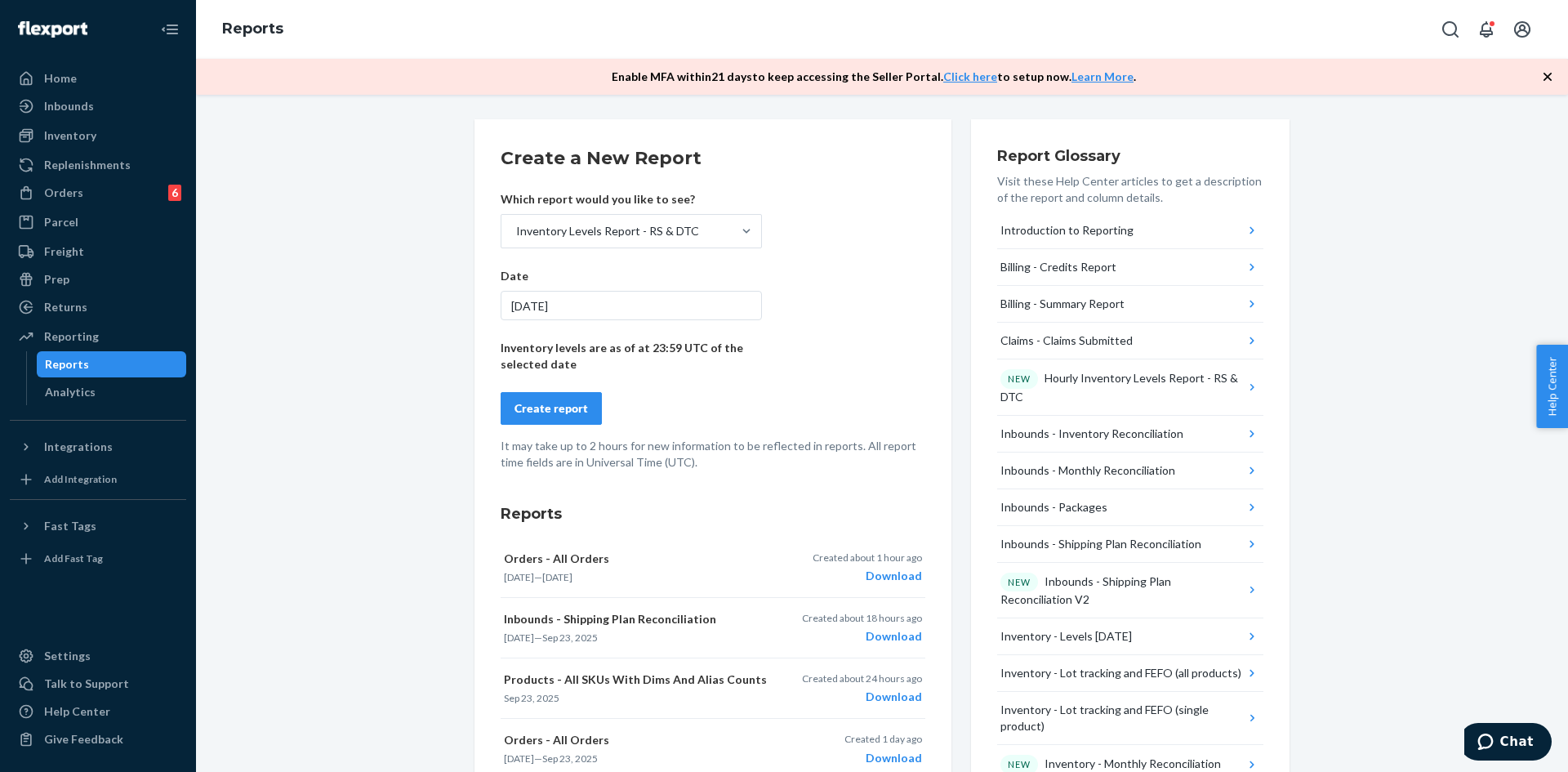
click at [554, 304] on div "[DATE]" at bounding box center [631, 305] width 261 height 29
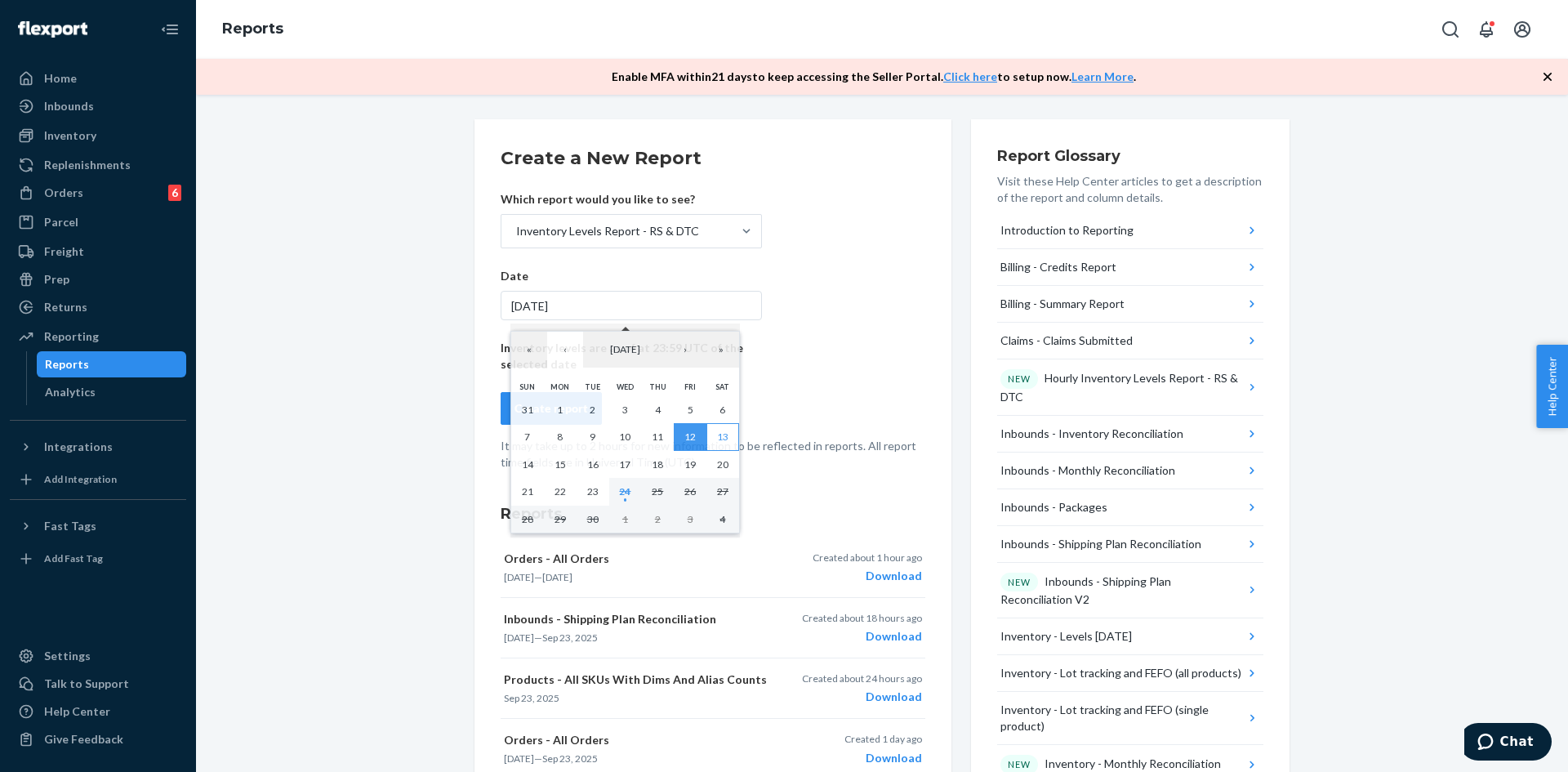
click at [724, 430] on abbr "13" at bounding box center [723, 436] width 11 height 12
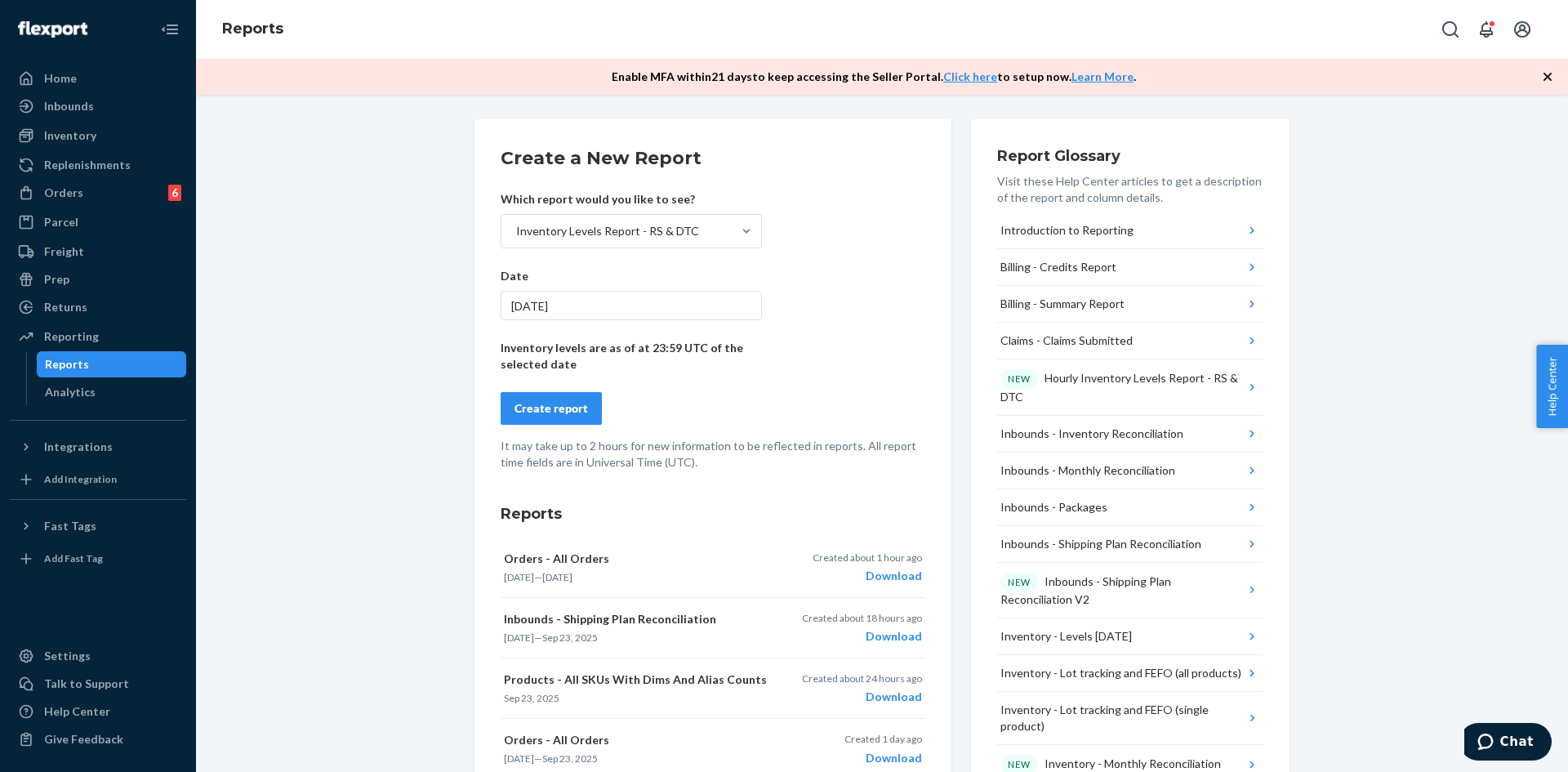
click at [548, 411] on div "Create report" at bounding box center [551, 408] width 74 height 16
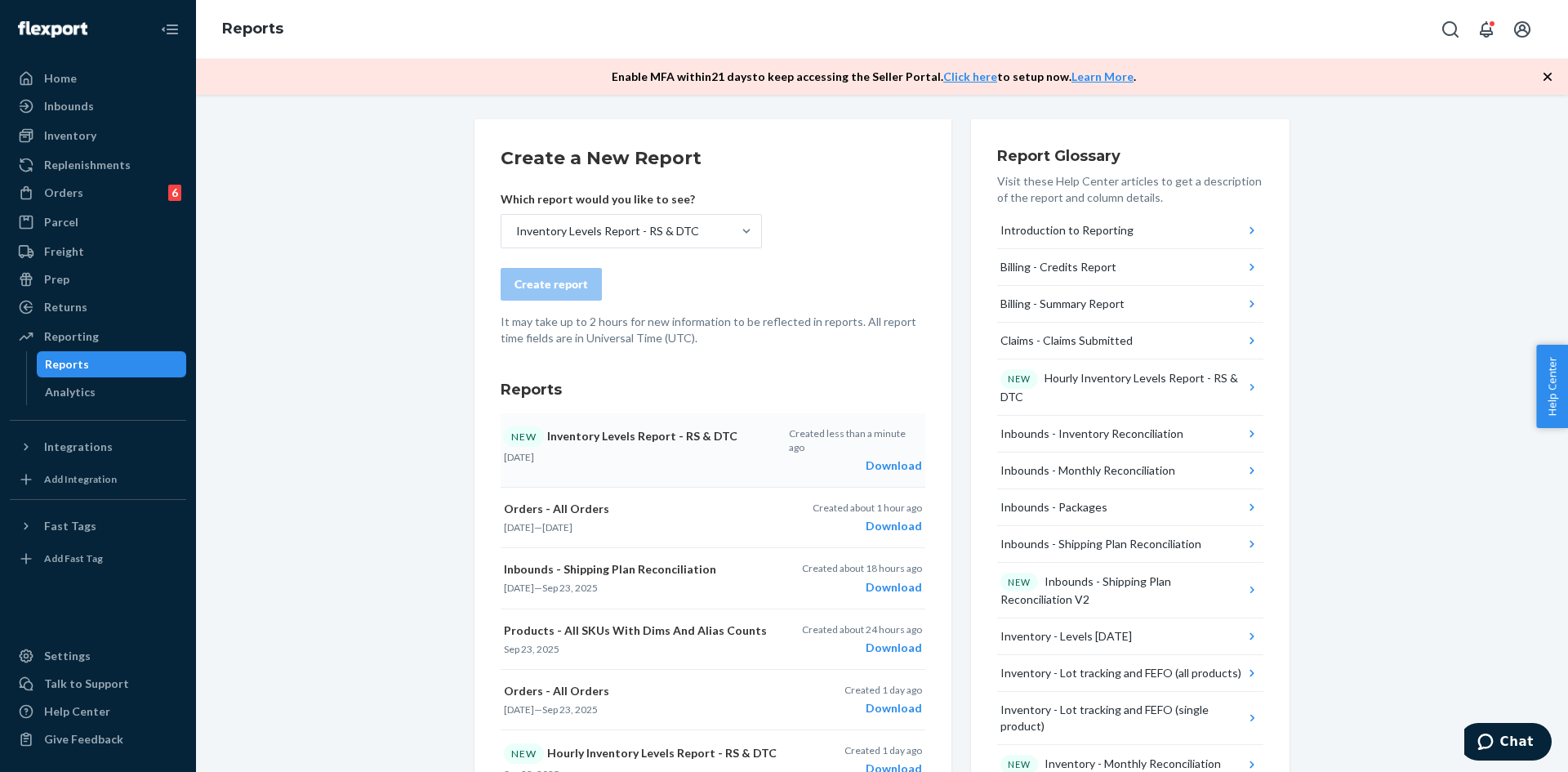
click at [882, 458] on div "Download" at bounding box center [855, 465] width 133 height 16
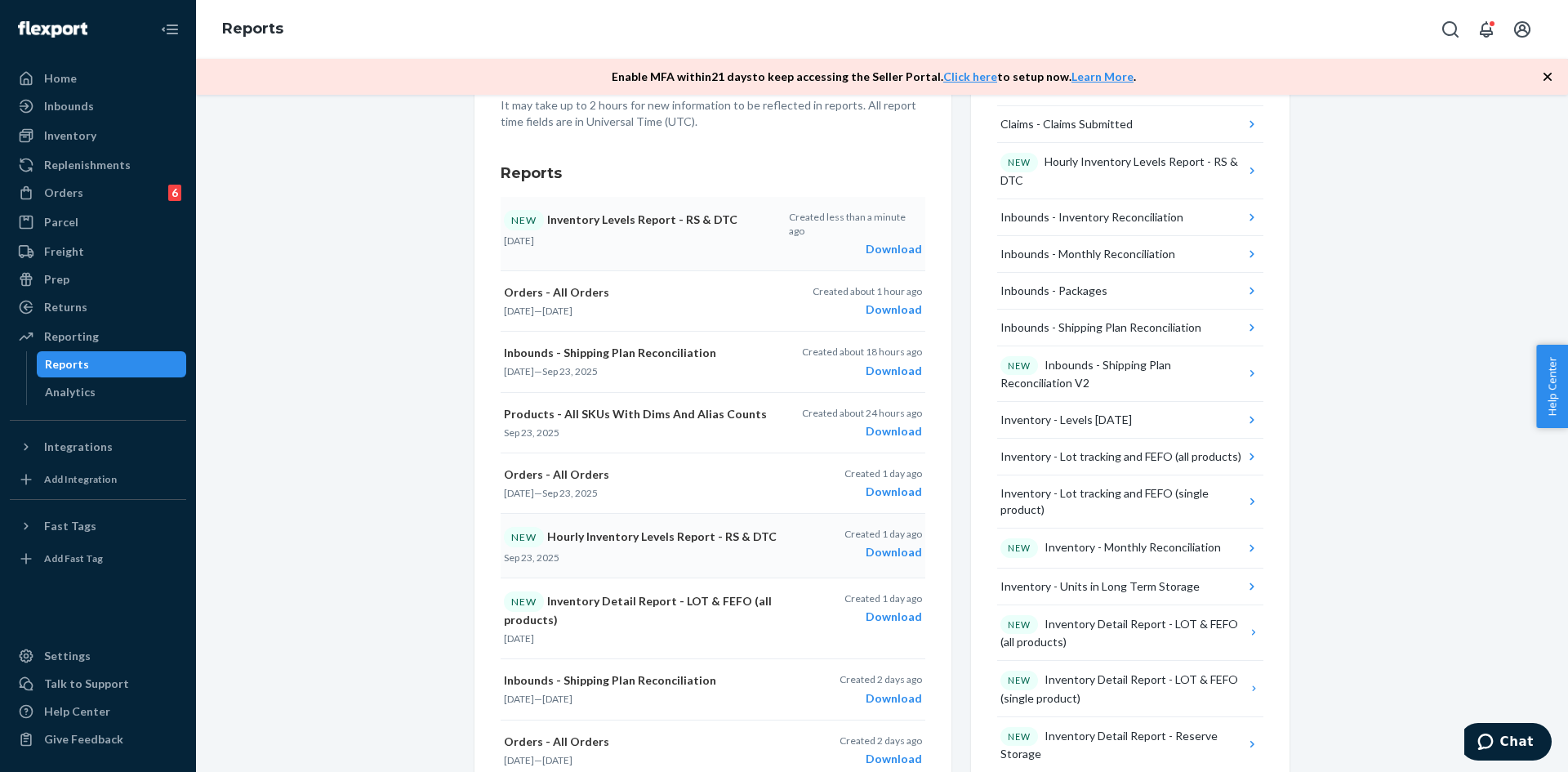
scroll to position [245, 0]
